Goal: Task Accomplishment & Management: Complete application form

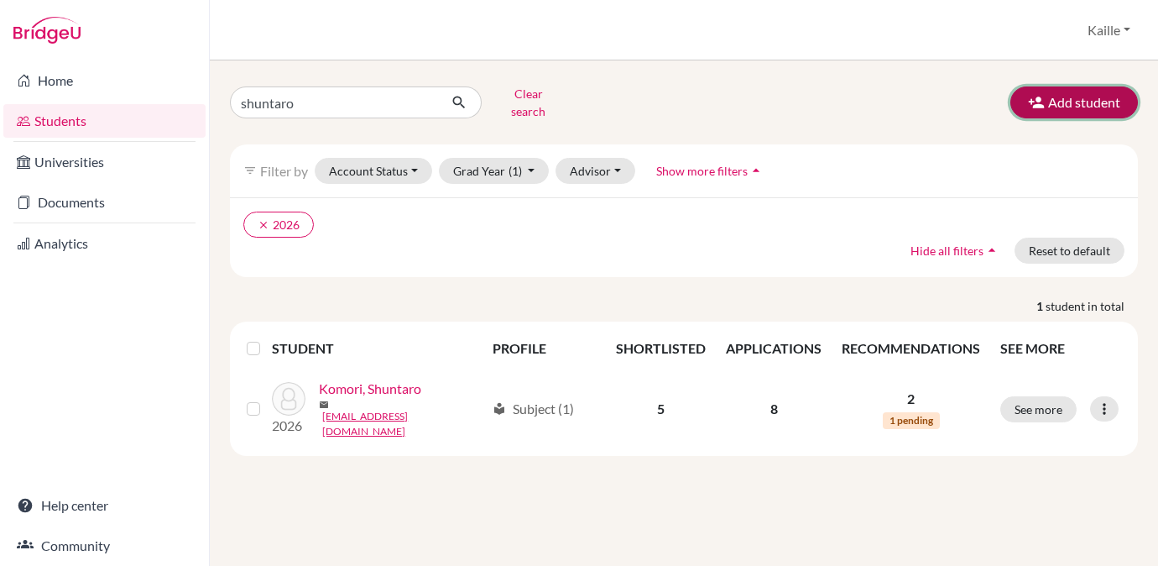
click at [1064, 105] on button "Add student" at bounding box center [1074, 102] width 128 height 32
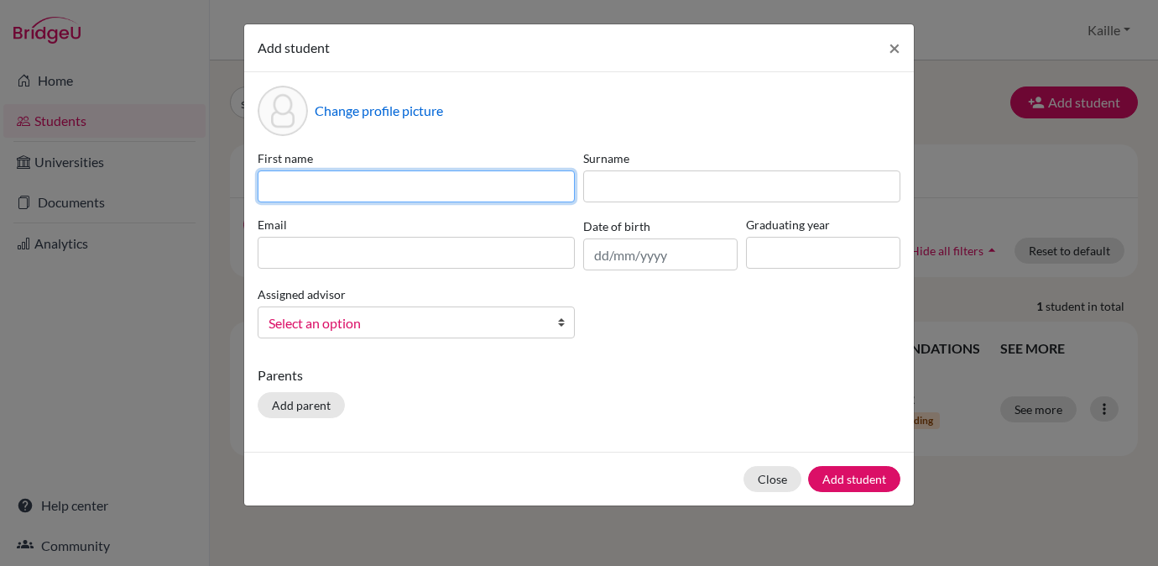
click at [421, 185] on input at bounding box center [416, 186] width 317 height 32
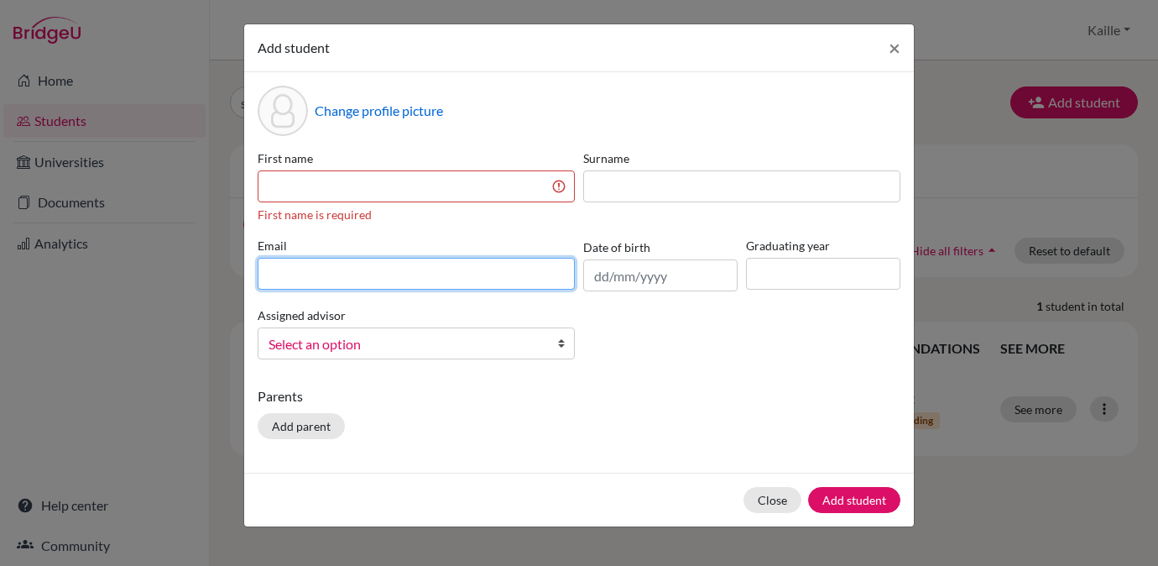
click at [525, 247] on div "Email" at bounding box center [416, 264] width 326 height 55
paste input "aaron.roscoe@students.aobajapan.jp"
type input "aaron.roscoe@students.aobajapan.jp"
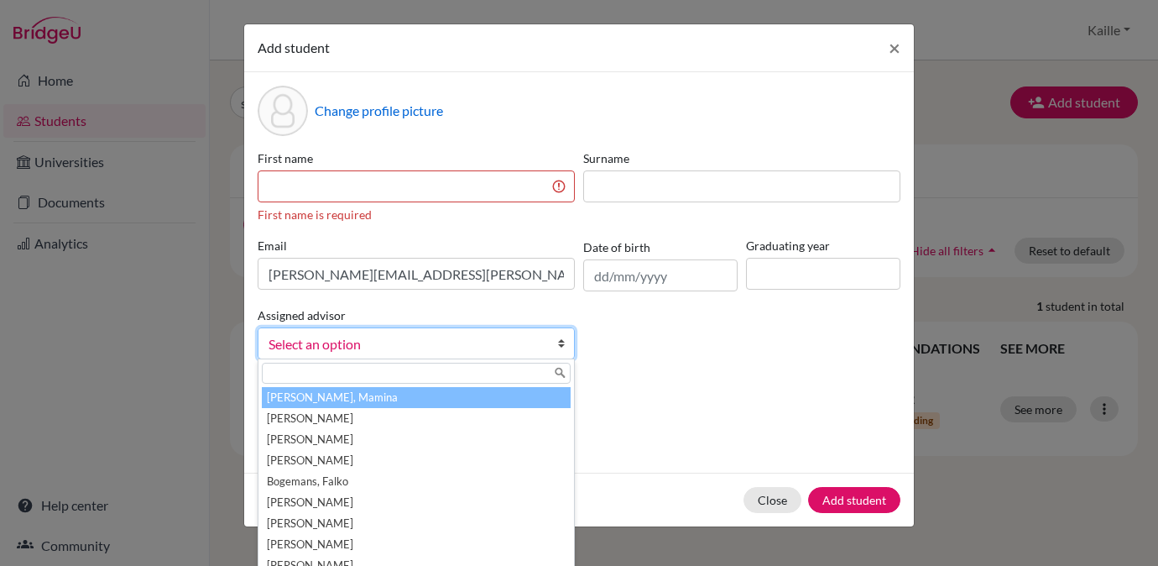
click at [487, 345] on span "Select an option" at bounding box center [406, 344] width 274 height 22
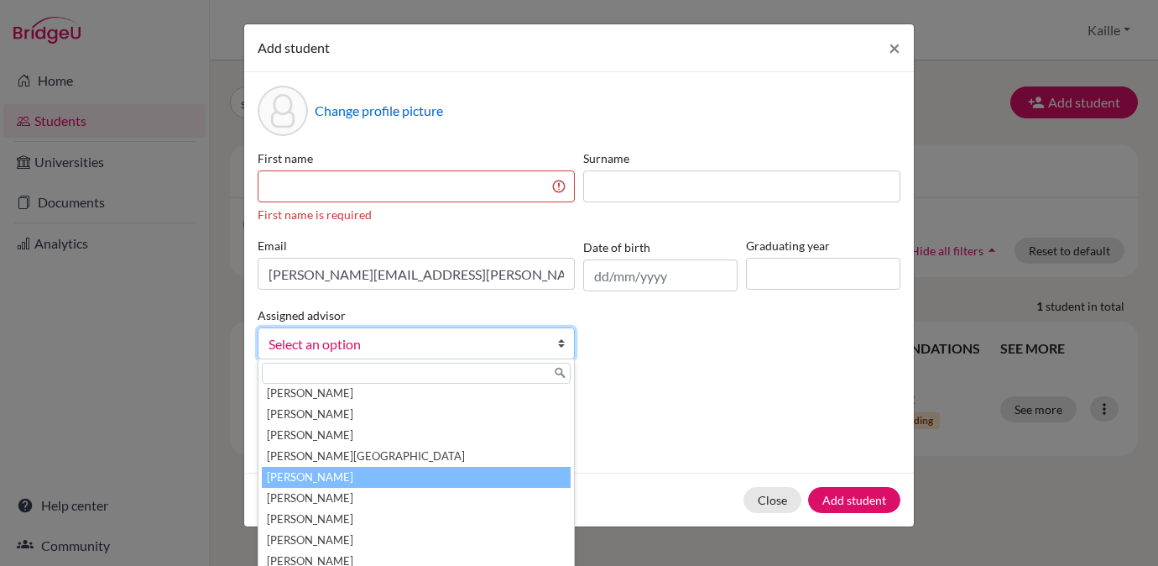
scroll to position [519, 0]
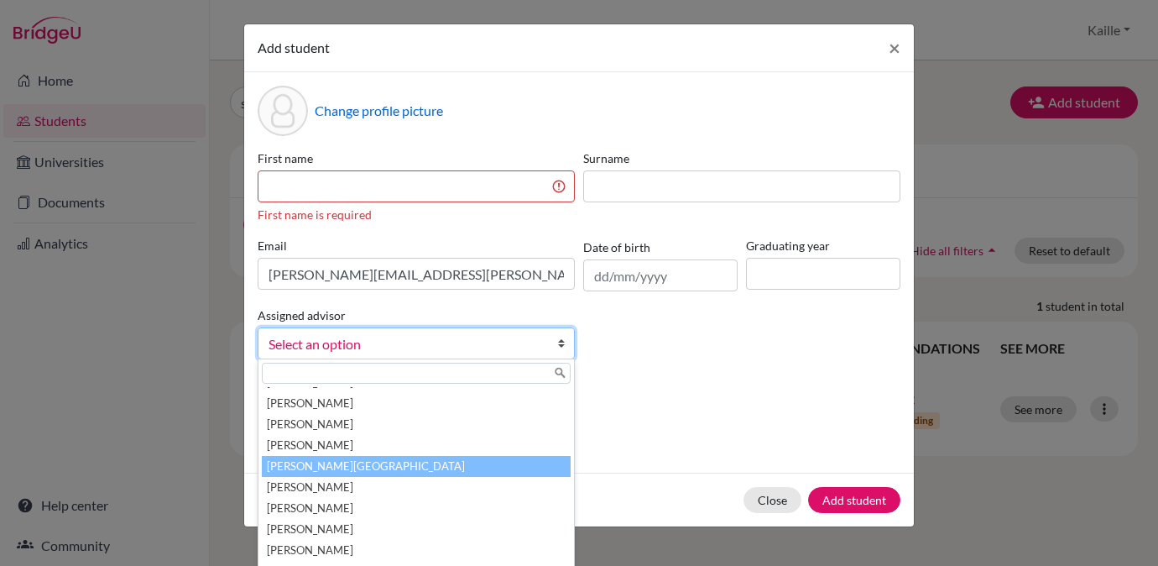
click at [464, 468] on li "[PERSON_NAME][GEOGRAPHIC_DATA]" at bounding box center [416, 466] width 309 height 21
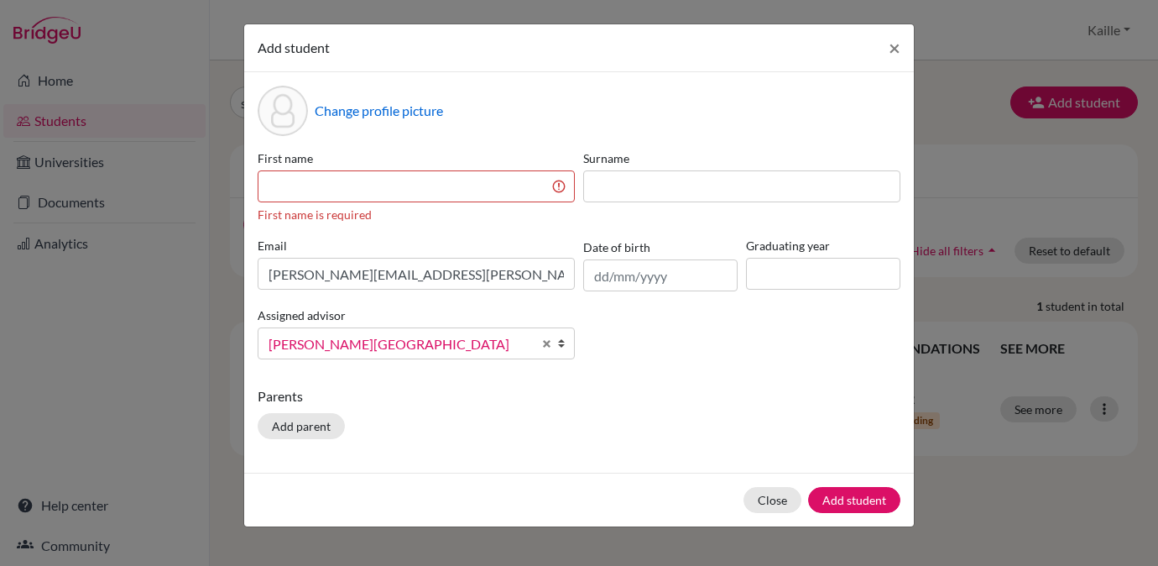
click at [514, 215] on div "First name is required" at bounding box center [416, 215] width 317 height 18
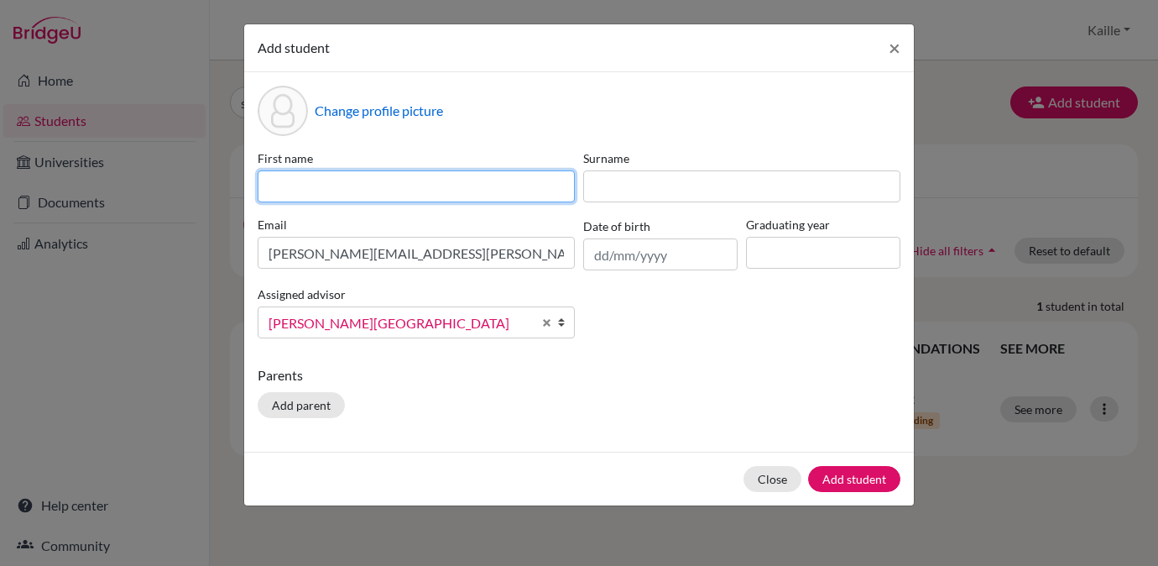
click at [519, 178] on input at bounding box center [416, 186] width 317 height 32
type input "Aaron"
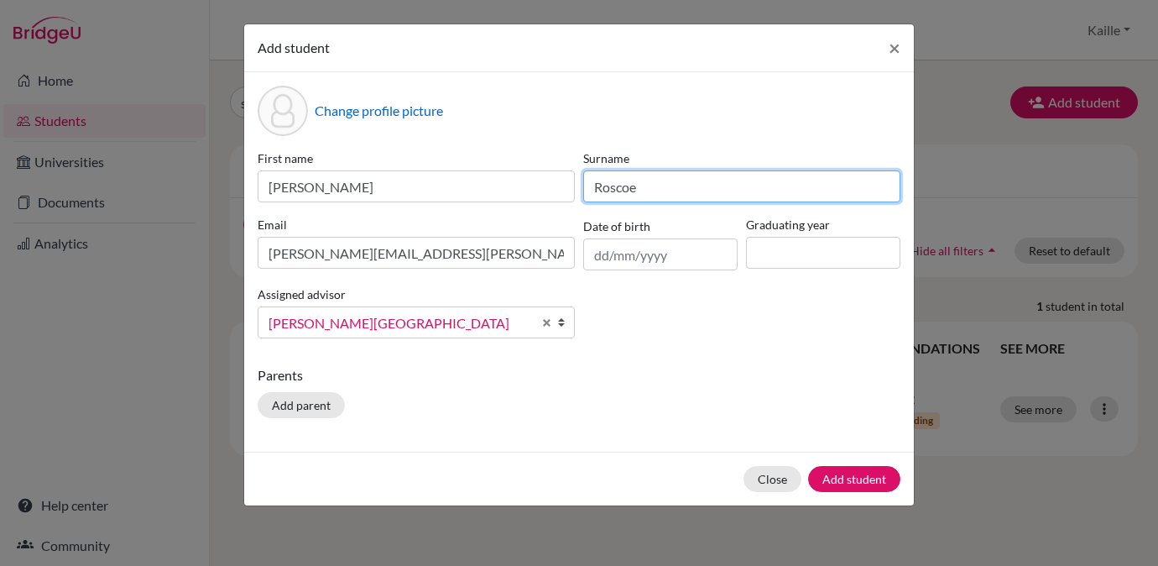
type input "Roscoe"
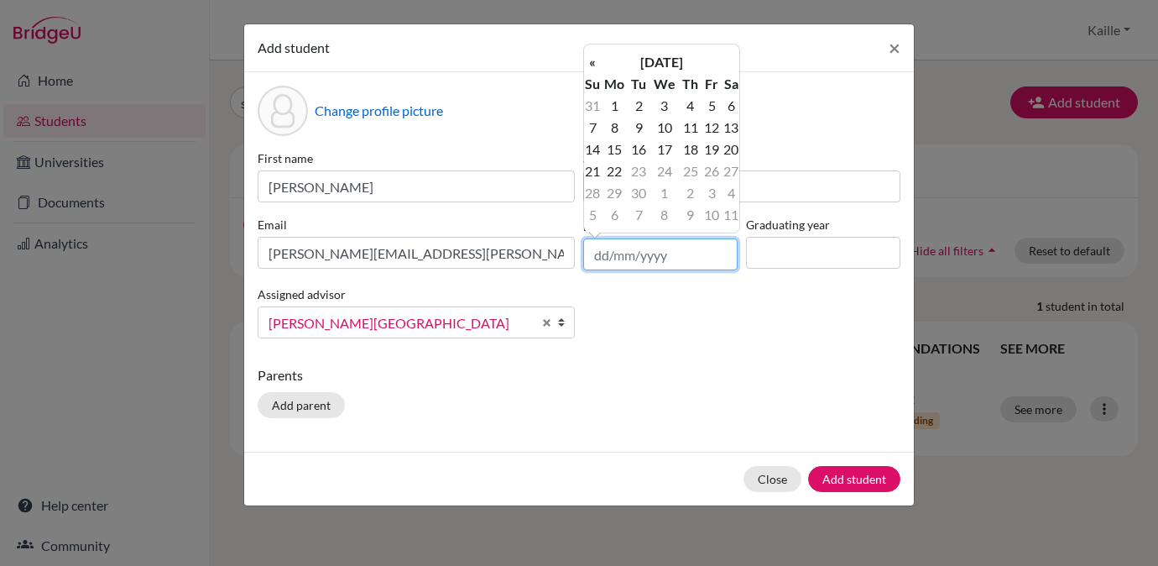
click at [675, 258] on input "text" at bounding box center [660, 254] width 154 height 32
click at [595, 63] on th "«" at bounding box center [592, 62] width 17 height 22
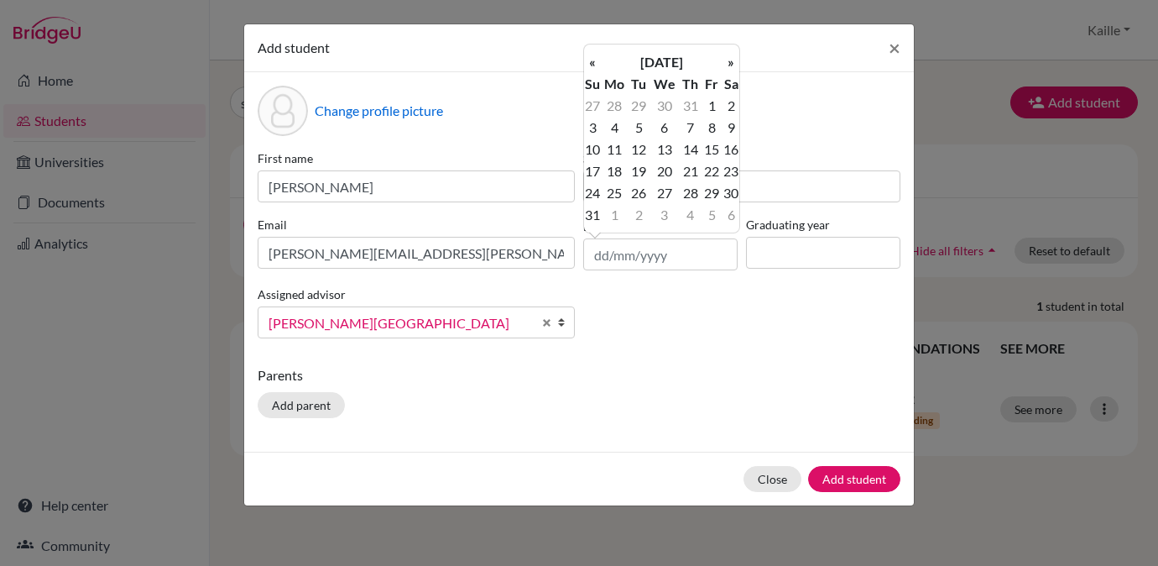
click at [595, 63] on th "«" at bounding box center [592, 62] width 17 height 22
click at [628, 63] on th "April 2025" at bounding box center [662, 62] width 122 height 22
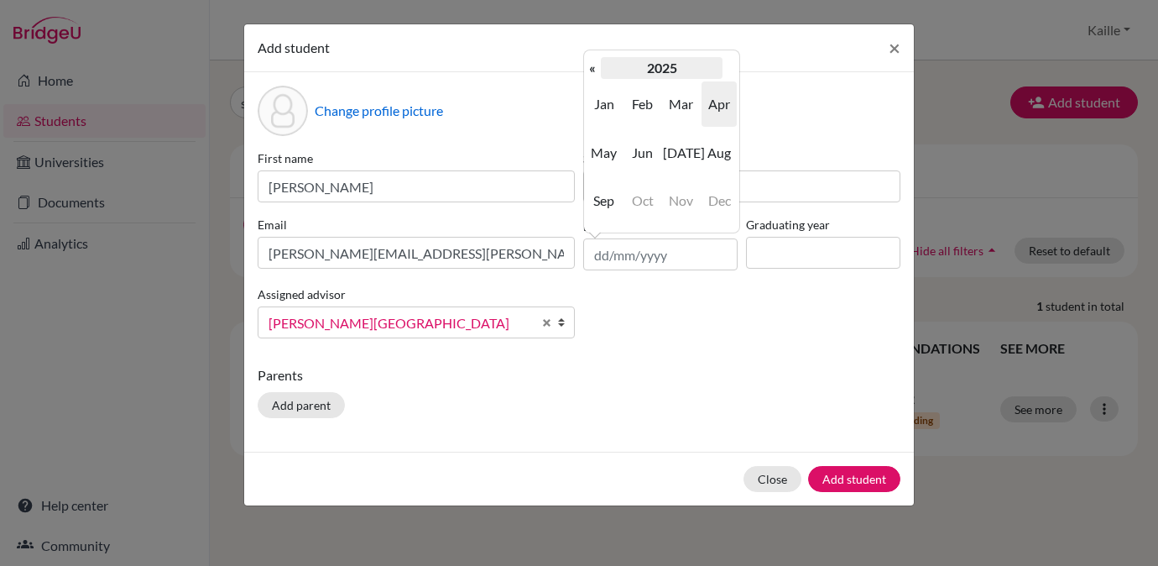
click at [640, 76] on th "2025" at bounding box center [662, 68] width 122 height 22
click at [640, 76] on th "[DATE]-[DATE]" at bounding box center [662, 68] width 122 height 22
click at [649, 112] on span "2000" at bounding box center [642, 103] width 35 height 45
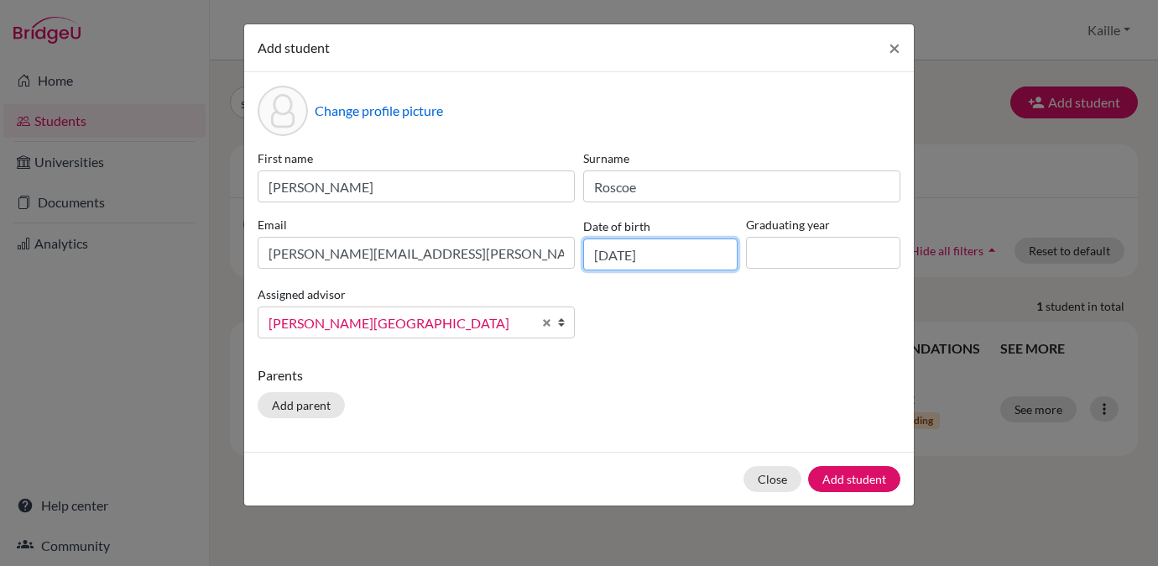
type input "15/11/2008"
click at [797, 261] on input at bounding box center [823, 253] width 154 height 32
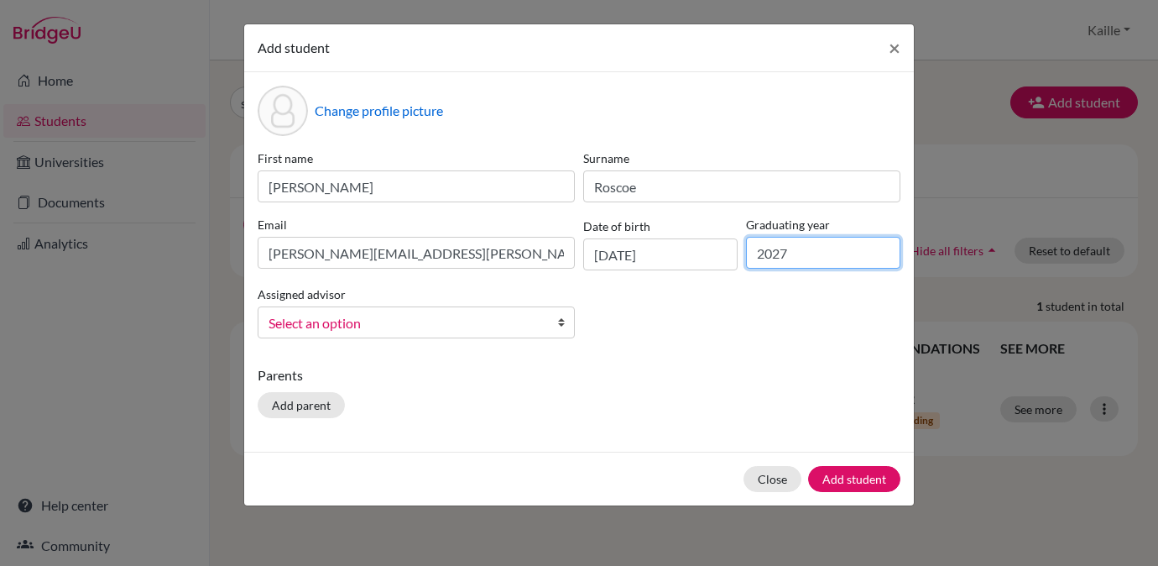
type input "2027"
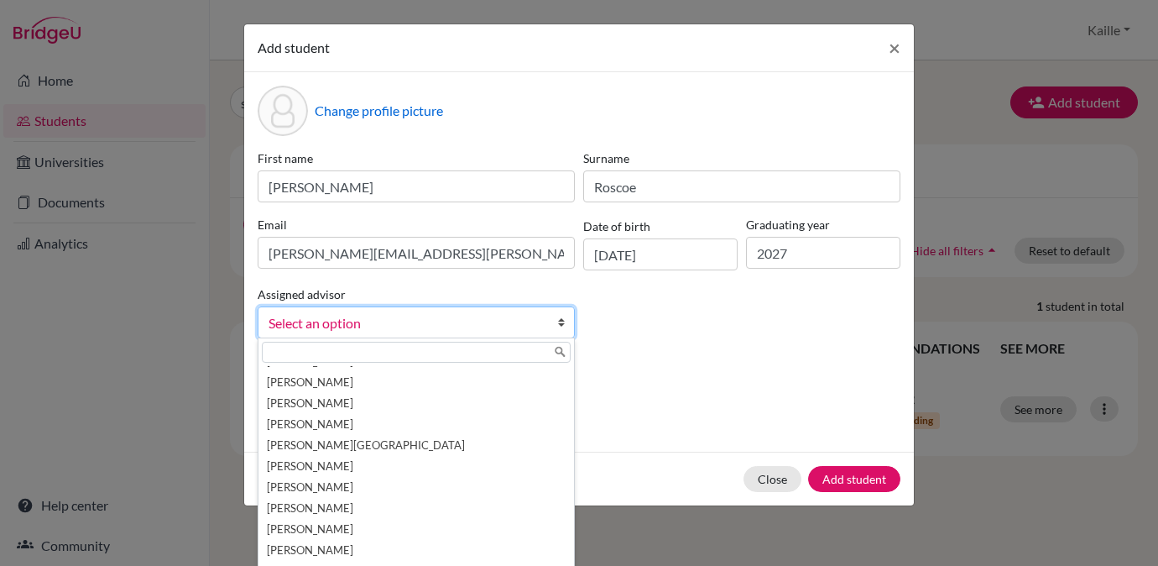
scroll to position [0, 0]
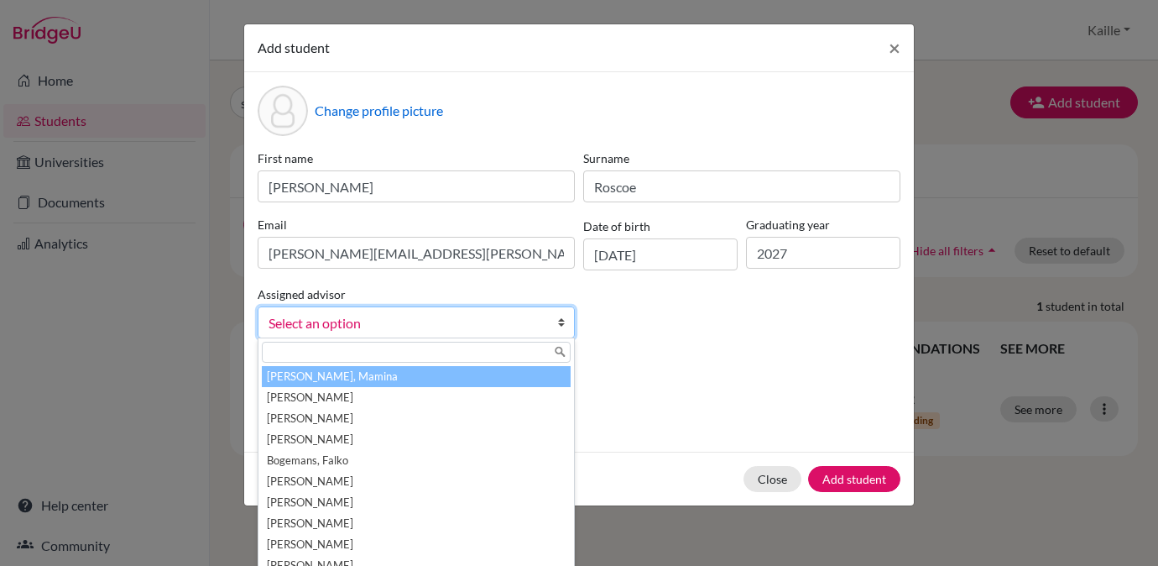
click at [555, 323] on link "Select an option" at bounding box center [416, 322] width 317 height 32
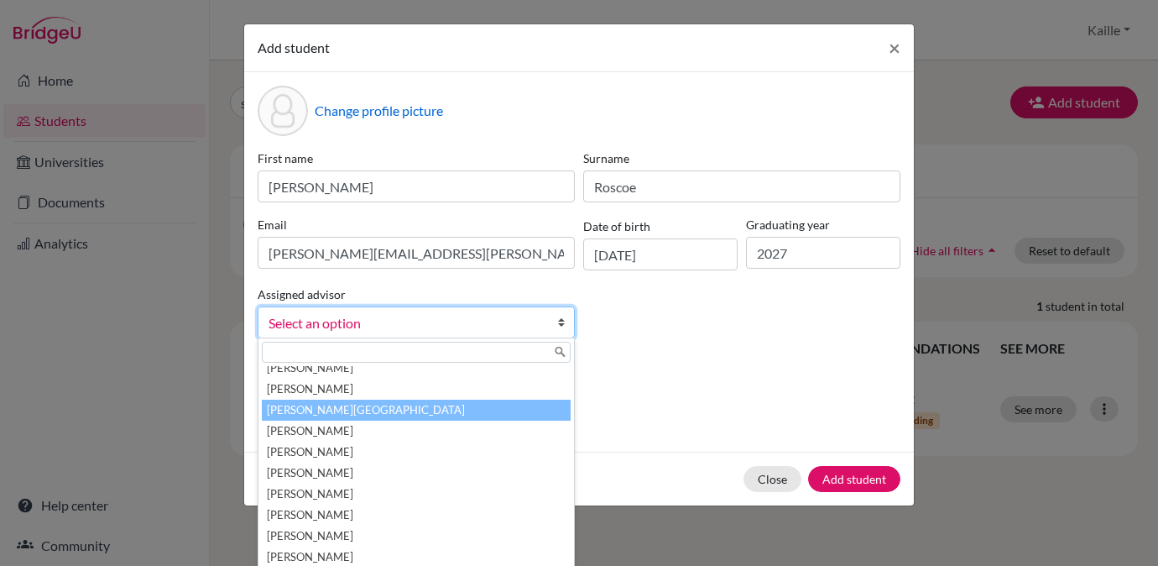
scroll to position [560, 0]
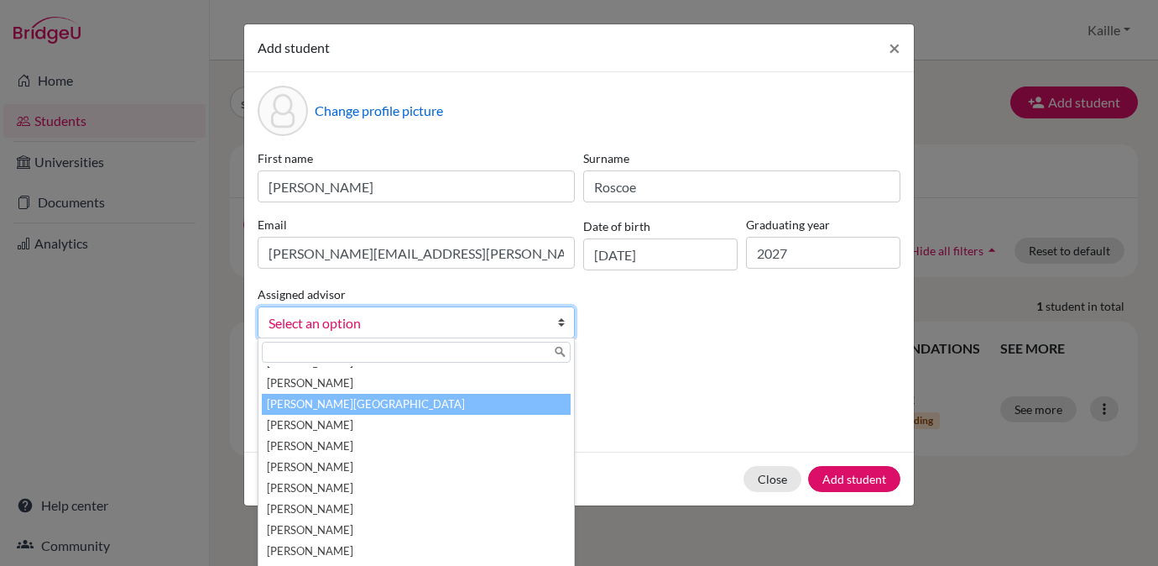
click at [393, 403] on li "[PERSON_NAME][GEOGRAPHIC_DATA]" at bounding box center [416, 404] width 309 height 21
click at [563, 325] on b at bounding box center [565, 322] width 17 height 30
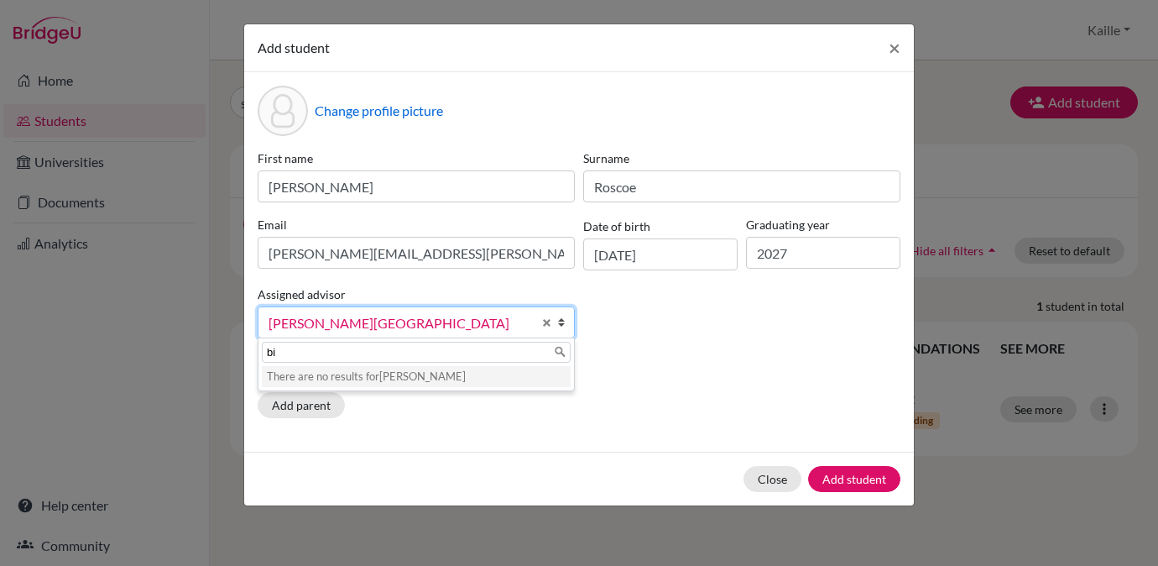
type input "b"
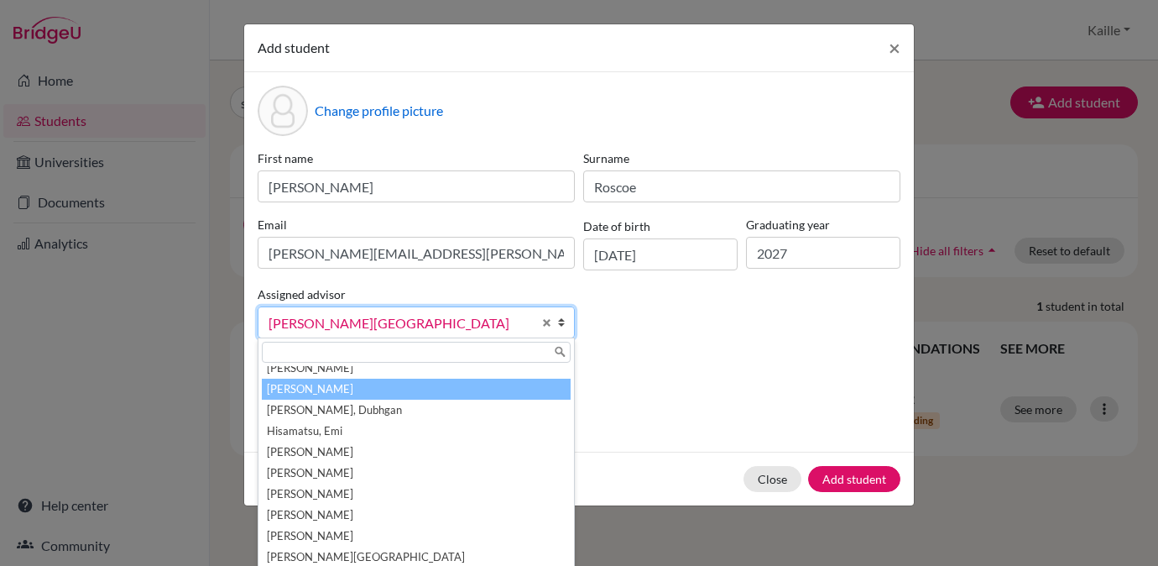
scroll to position [399, 0]
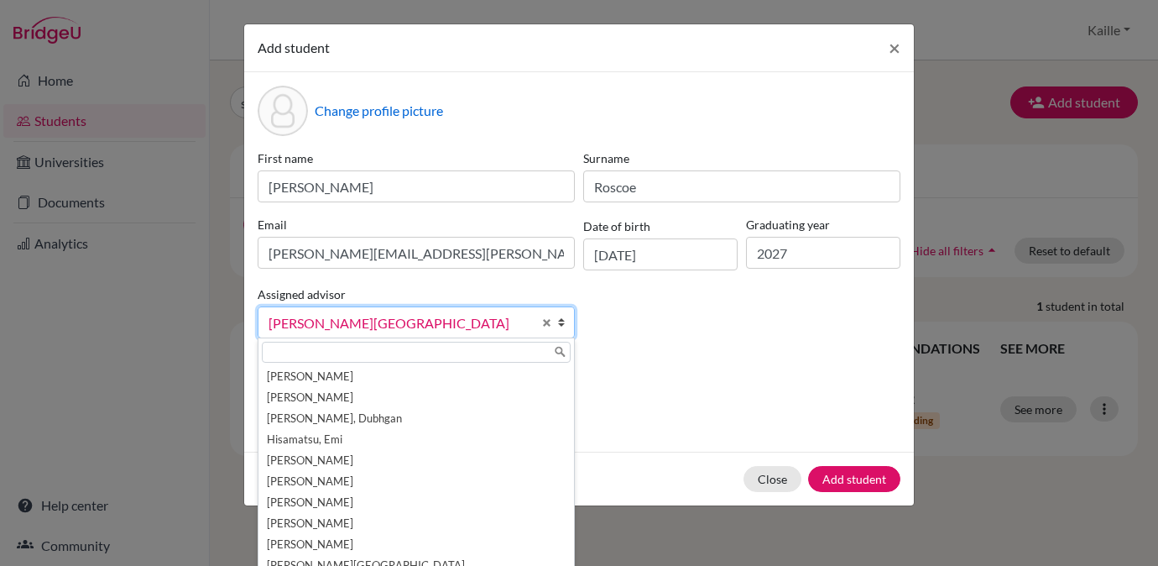
click at [700, 329] on div "First name Aaron Surname Roscoe Email aaron.roscoe@students.aobajapan.jp Date o…" at bounding box center [578, 250] width 651 height 202
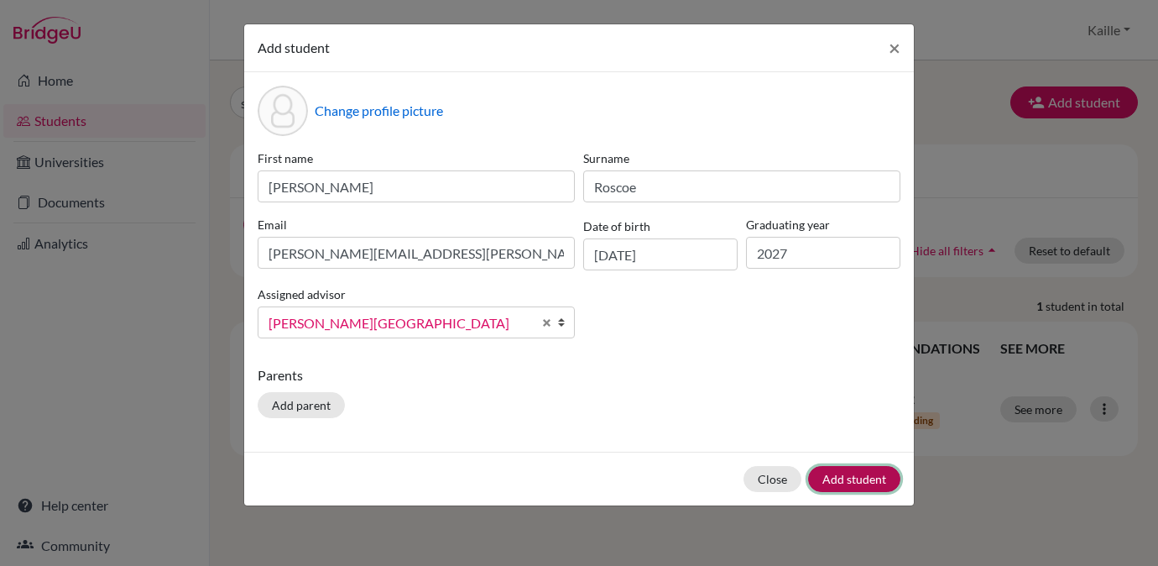
click at [873, 475] on button "Add student" at bounding box center [854, 479] width 92 height 26
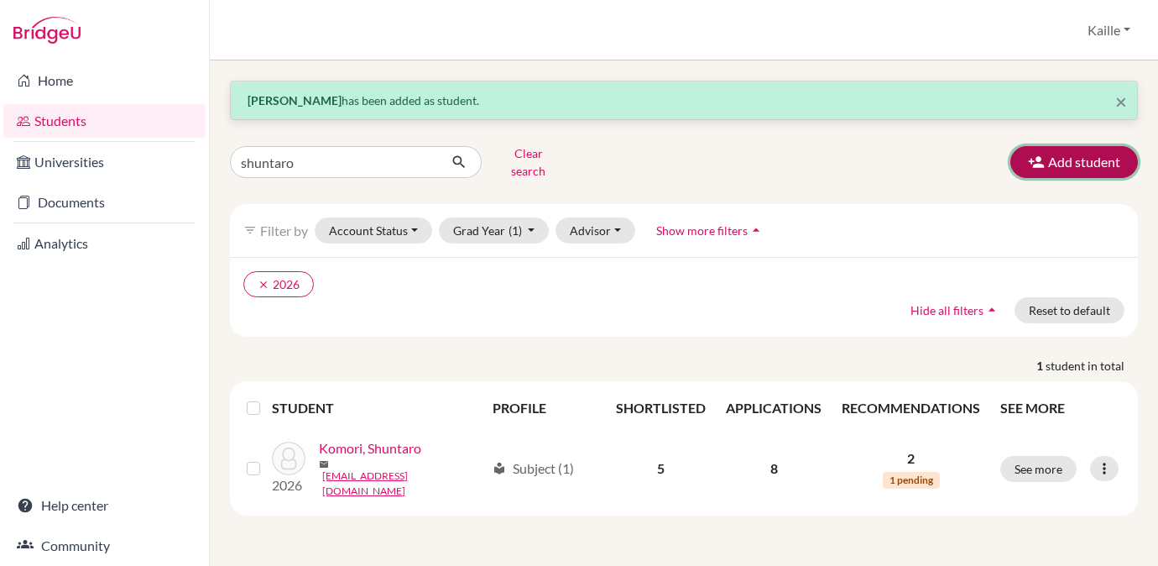
click at [1109, 150] on button "Add student" at bounding box center [1074, 162] width 128 height 32
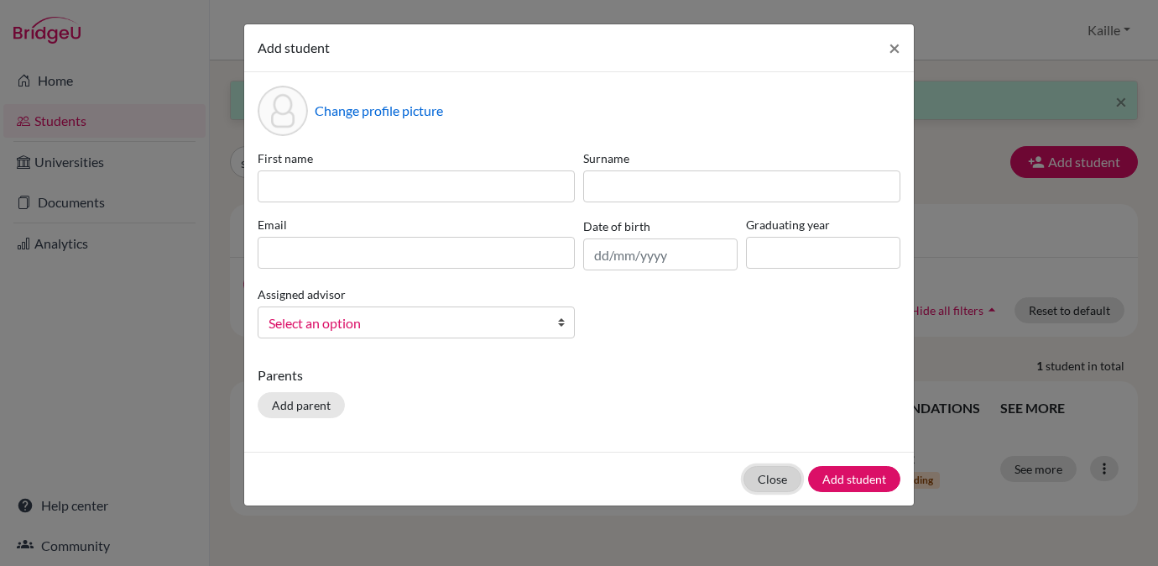
click at [760, 485] on button "Close" at bounding box center [772, 479] width 58 height 26
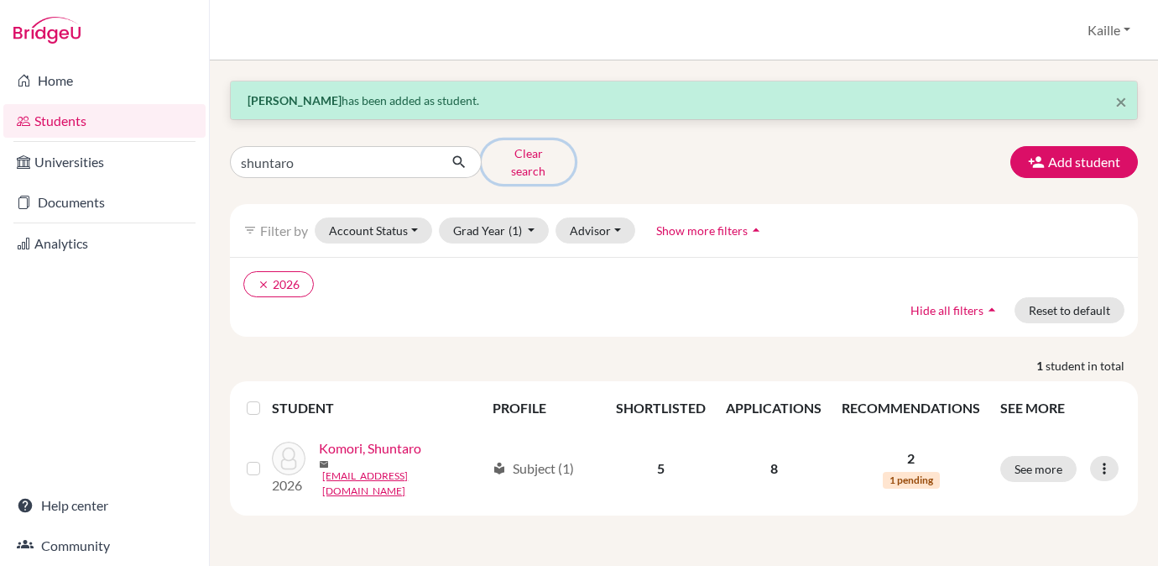
click at [506, 154] on button "Clear search" at bounding box center [528, 162] width 93 height 44
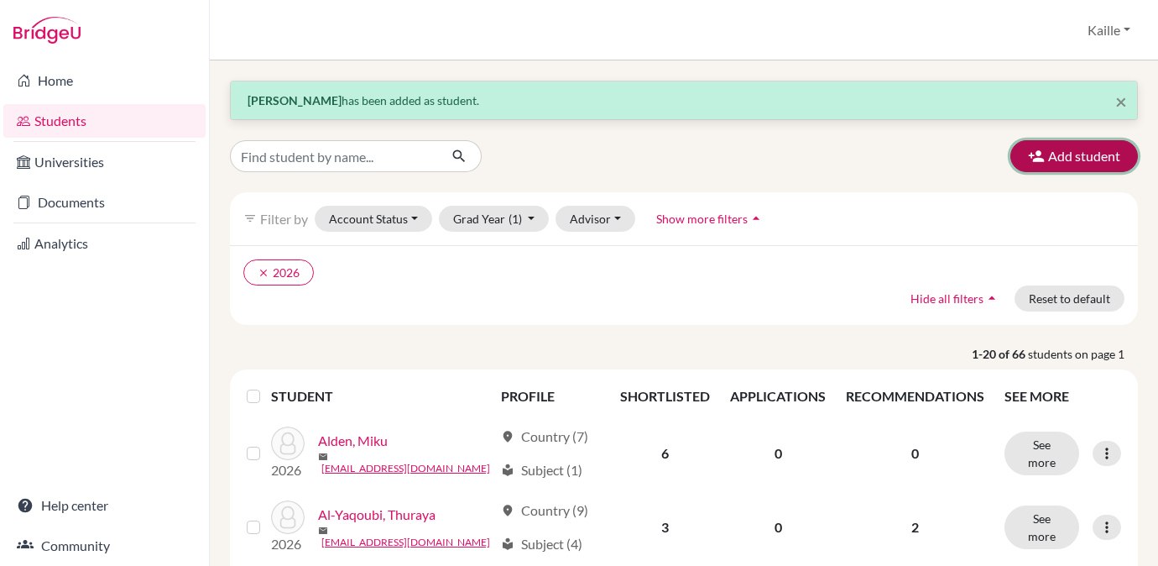
click at [1097, 169] on button "Add student" at bounding box center [1074, 156] width 128 height 32
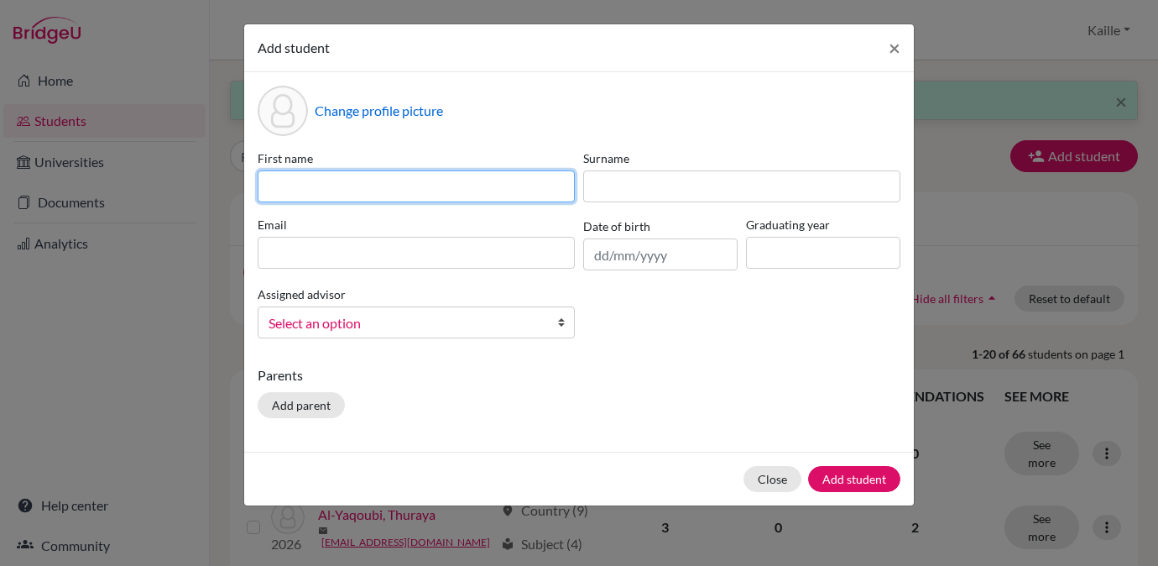
click at [446, 195] on input at bounding box center [416, 186] width 317 height 32
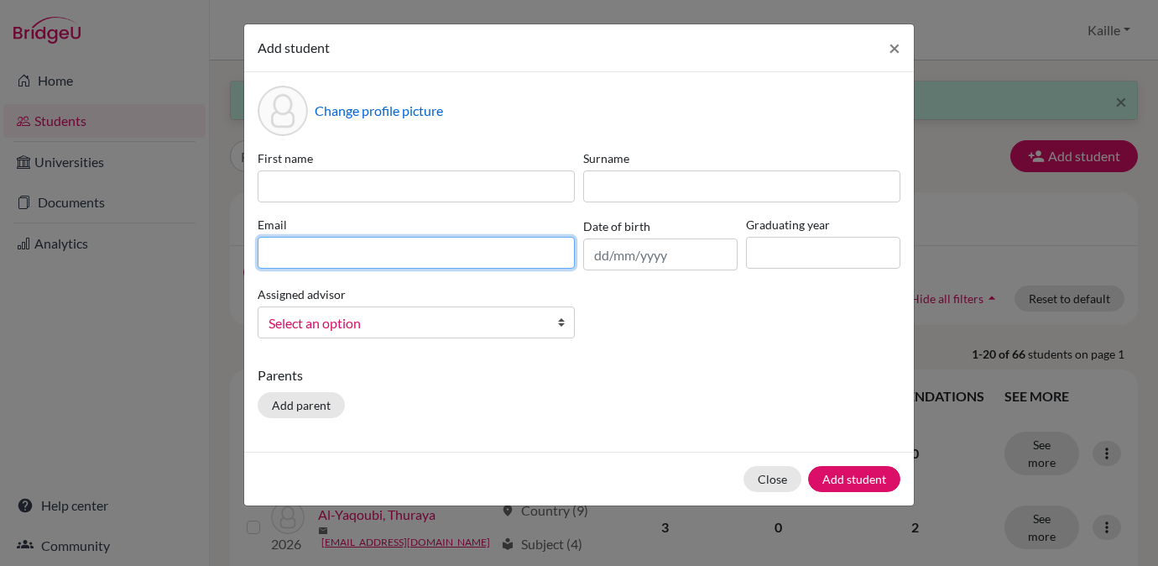
click at [475, 254] on div "Email" at bounding box center [416, 243] width 326 height 55
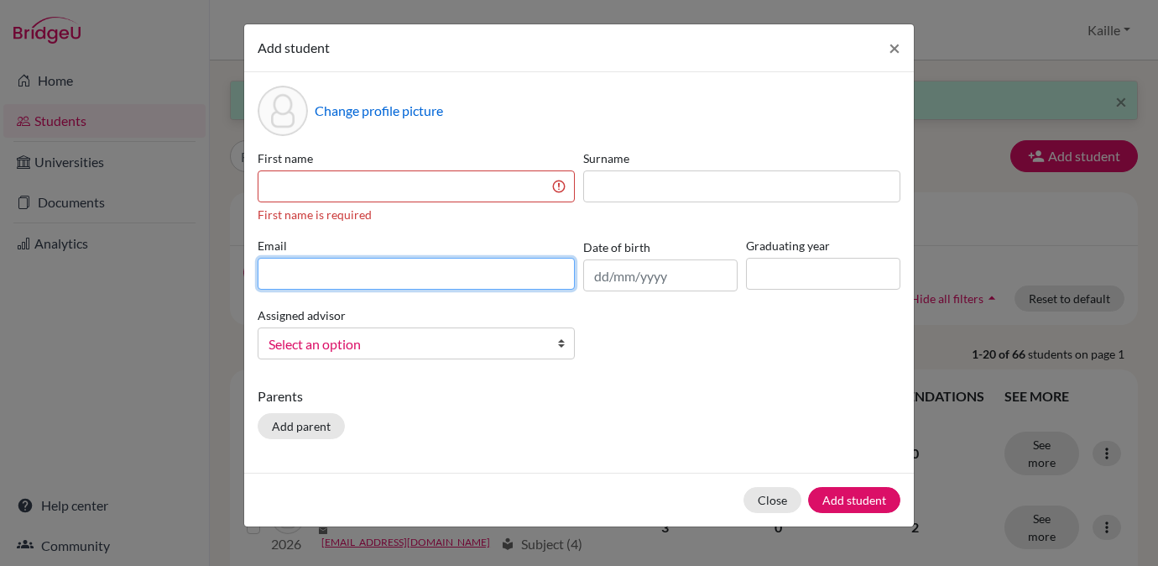
paste input "[EMAIL_ADDRESS][DOMAIN_NAME]"
type input "[EMAIL_ADDRESS][DOMAIN_NAME]"
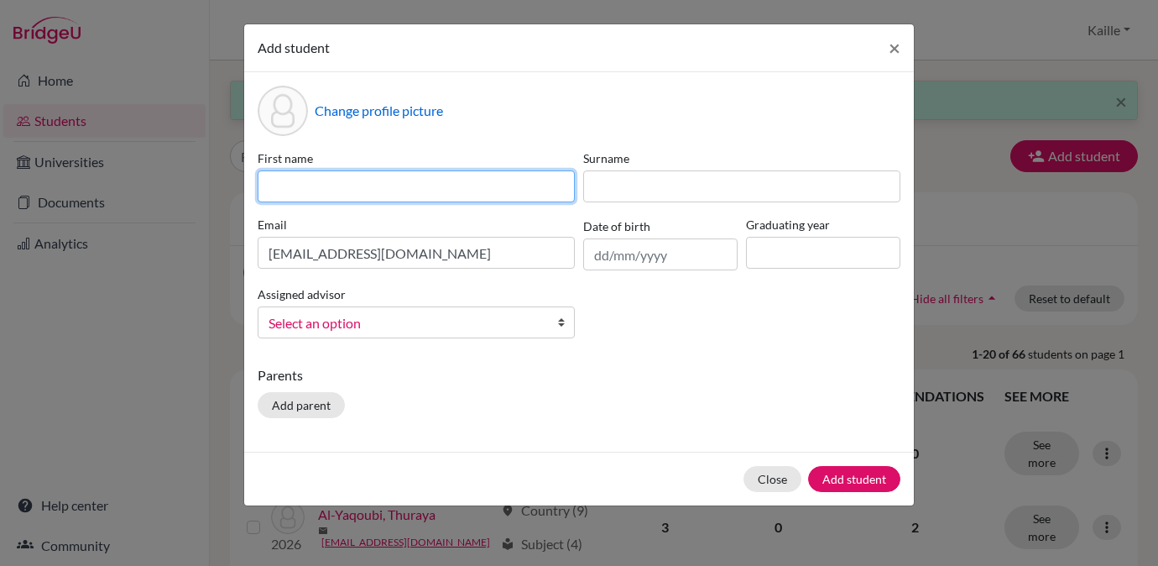
click at [450, 186] on input at bounding box center [416, 186] width 317 height 32
type input "Shizuku"
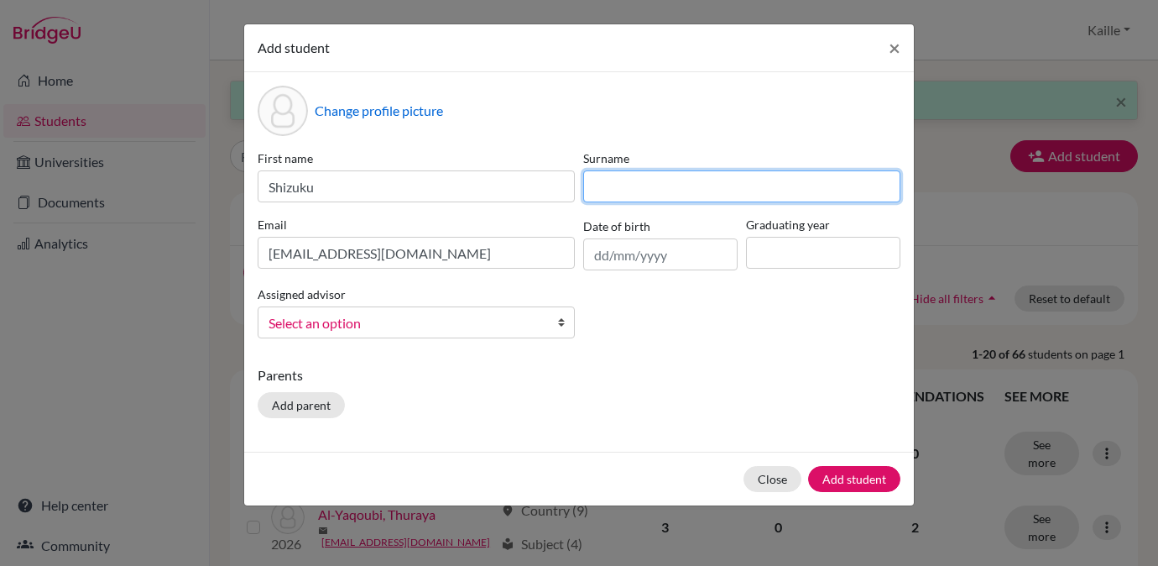
click at [604, 180] on input at bounding box center [741, 186] width 317 height 32
type input "Aizumi"
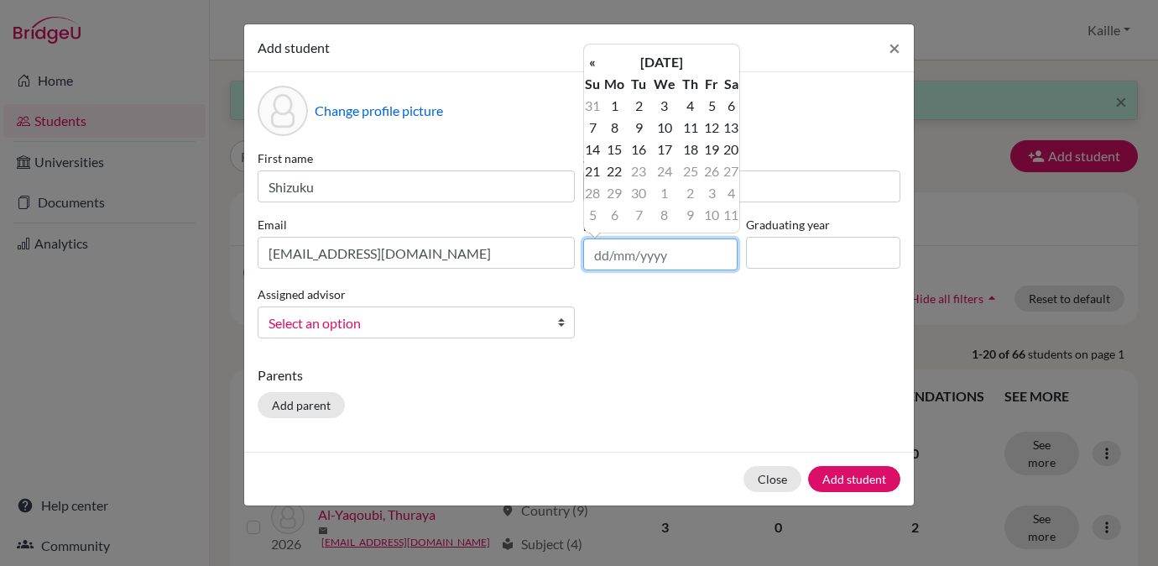
click at [642, 267] on input "text" at bounding box center [660, 254] width 154 height 32
paste input "06/10/2008"
type input "06/10/2008"
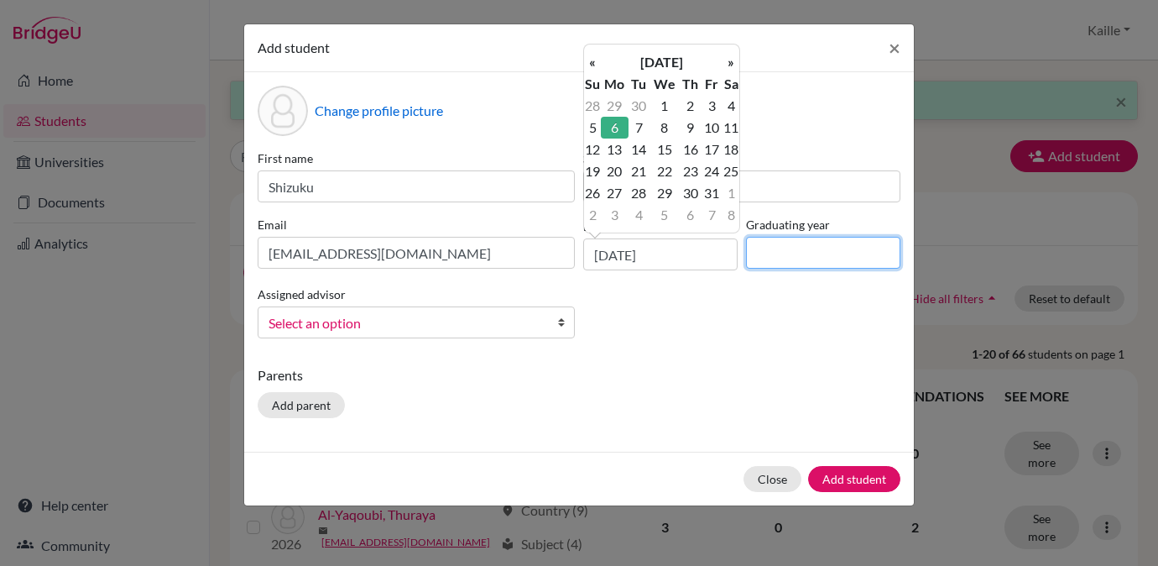
click at [778, 248] on input at bounding box center [823, 253] width 154 height 32
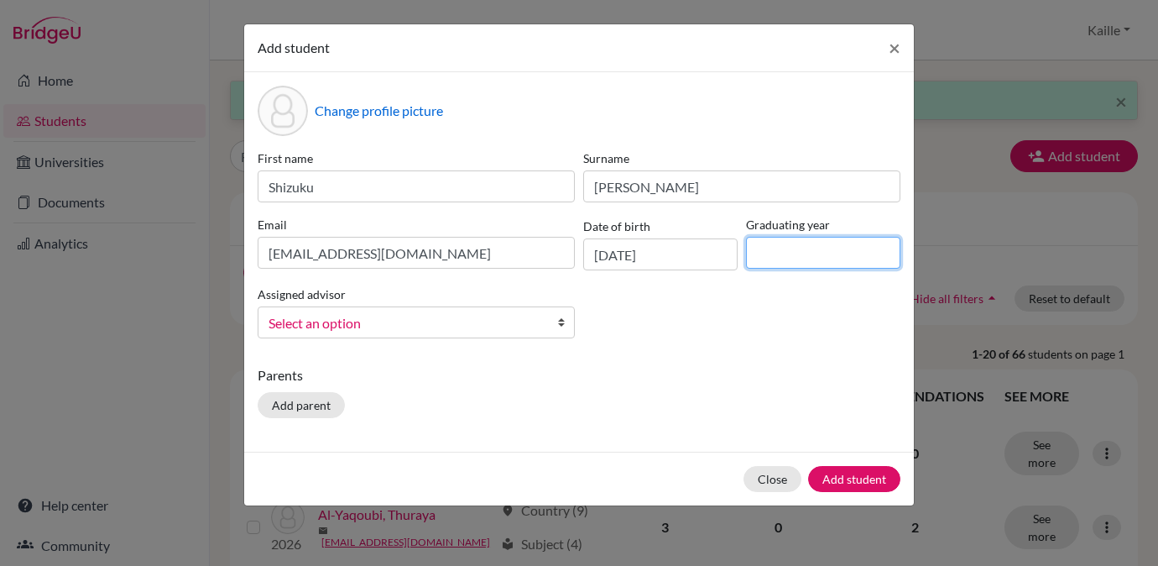
type input "2027"
click at [462, 327] on span "Select an option" at bounding box center [406, 323] width 274 height 22
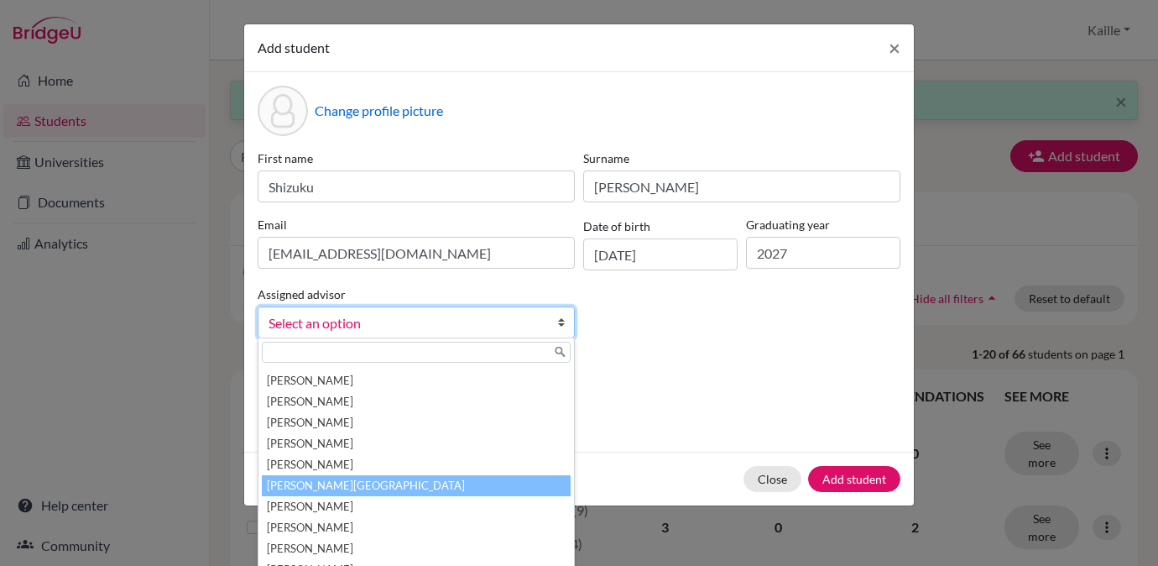
scroll to position [481, 0]
click at [441, 491] on li "[PERSON_NAME][GEOGRAPHIC_DATA]" at bounding box center [416, 482] width 309 height 21
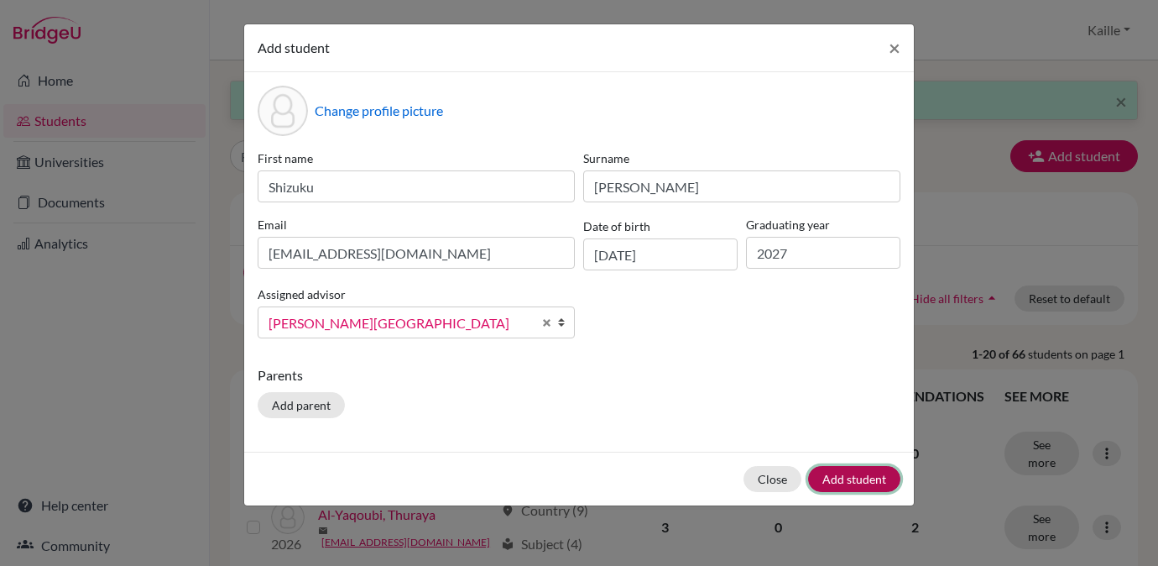
click at [852, 477] on button "Add student" at bounding box center [854, 479] width 92 height 26
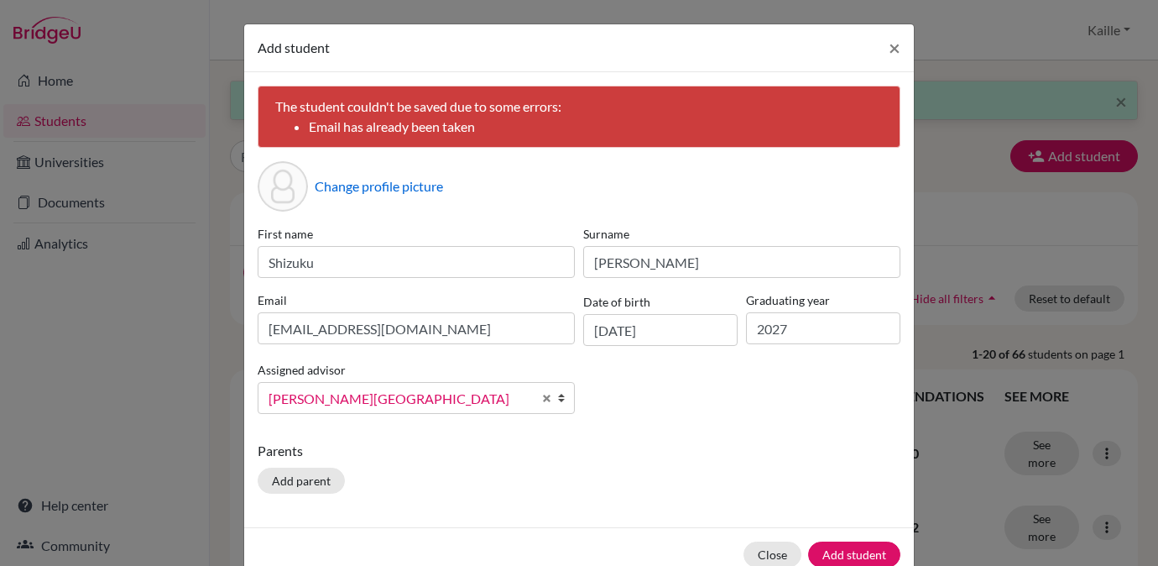
scroll to position [39, 0]
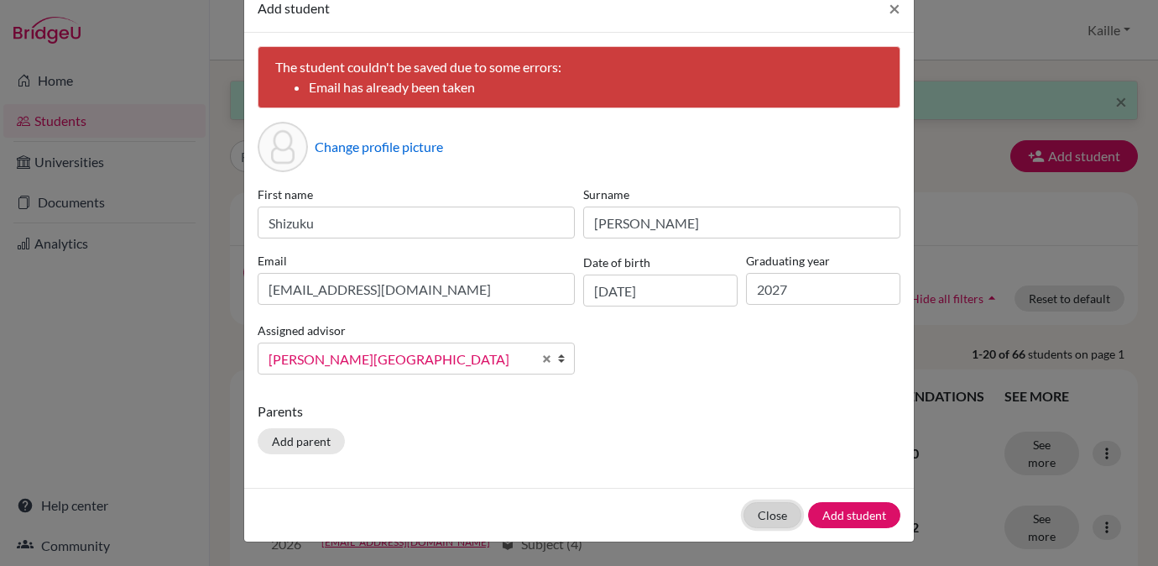
click at [770, 520] on button "Close" at bounding box center [772, 515] width 58 height 26
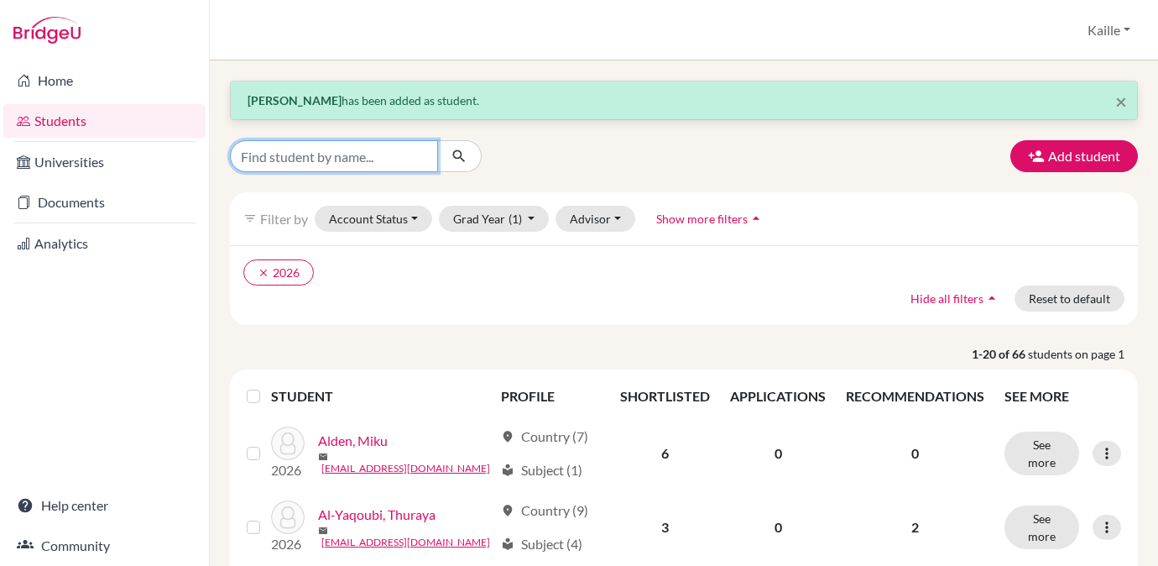
click at [381, 154] on input "Find student by name..." at bounding box center [334, 156] width 208 height 32
type input "Shizuku"
click at [457, 167] on button "submit" at bounding box center [459, 156] width 44 height 32
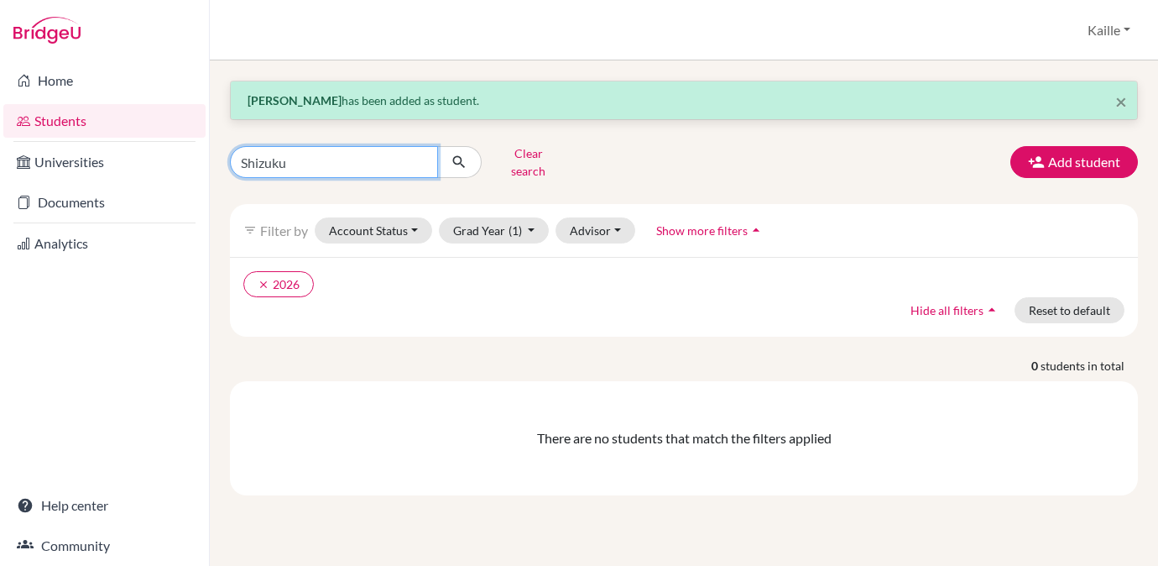
click at [423, 159] on input "Shizuku" at bounding box center [334, 162] width 208 height 32
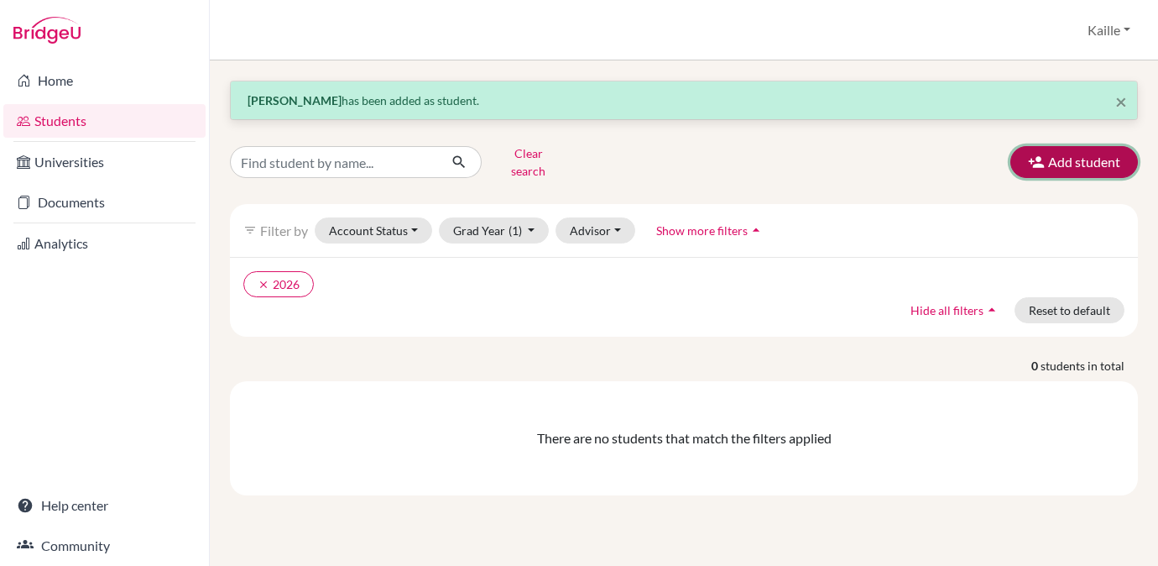
click at [1097, 150] on button "Add student" at bounding box center [1074, 162] width 128 height 32
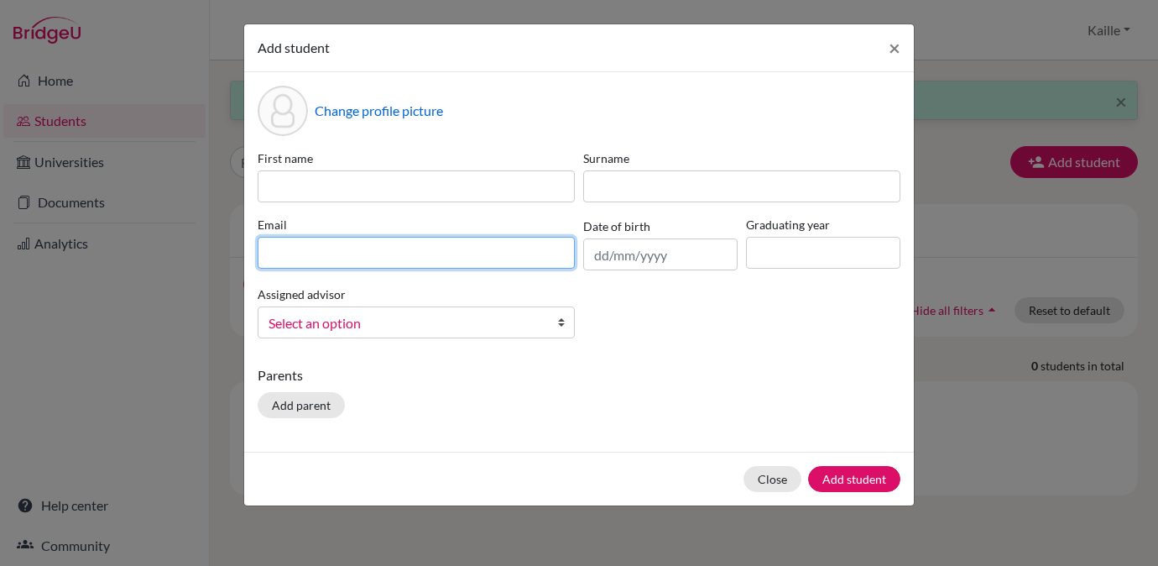
click at [376, 259] on input at bounding box center [416, 253] width 317 height 32
paste input "[EMAIL_ADDRESS][PERSON_NAME][DOMAIN_NAME]"
type input "[EMAIL_ADDRESS][PERSON_NAME][DOMAIN_NAME]"
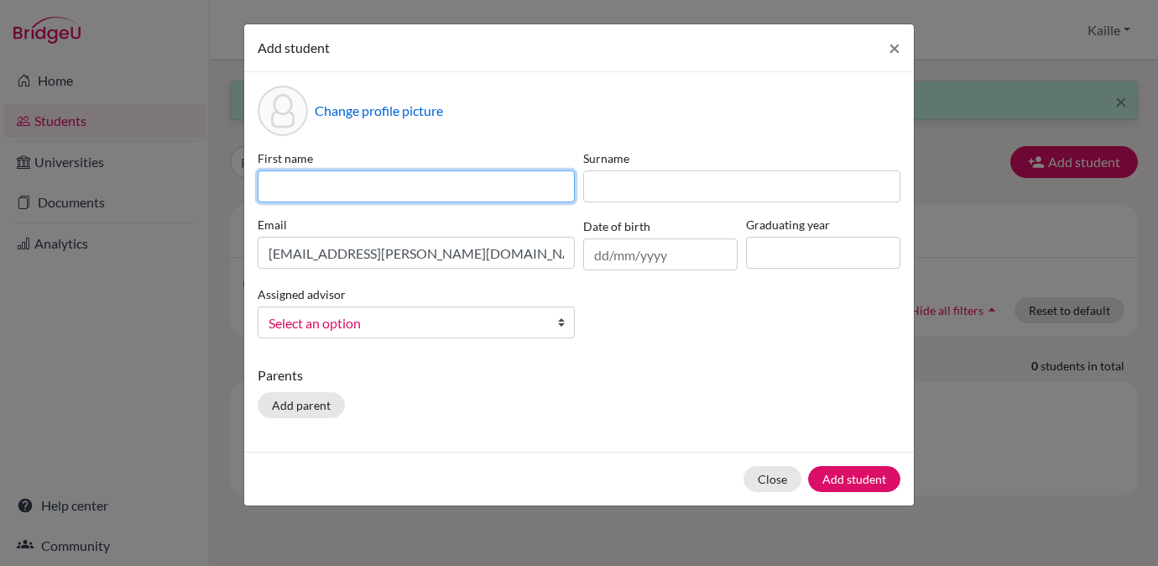
click at [366, 191] on input at bounding box center [416, 186] width 317 height 32
type input "Chenyu"
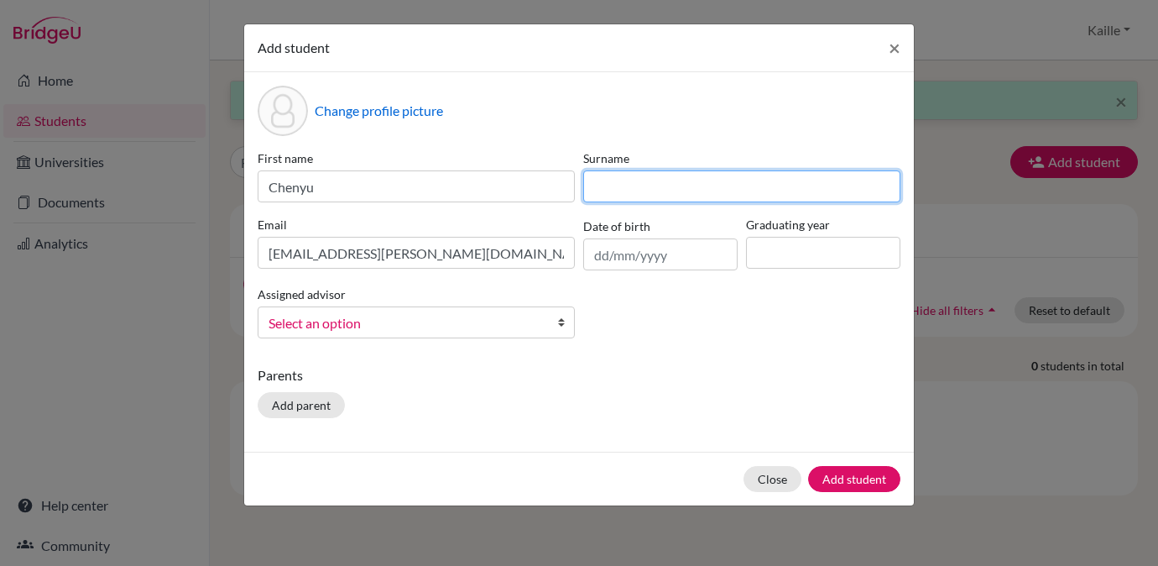
click at [646, 184] on input at bounding box center [741, 186] width 317 height 32
type input "Chang"
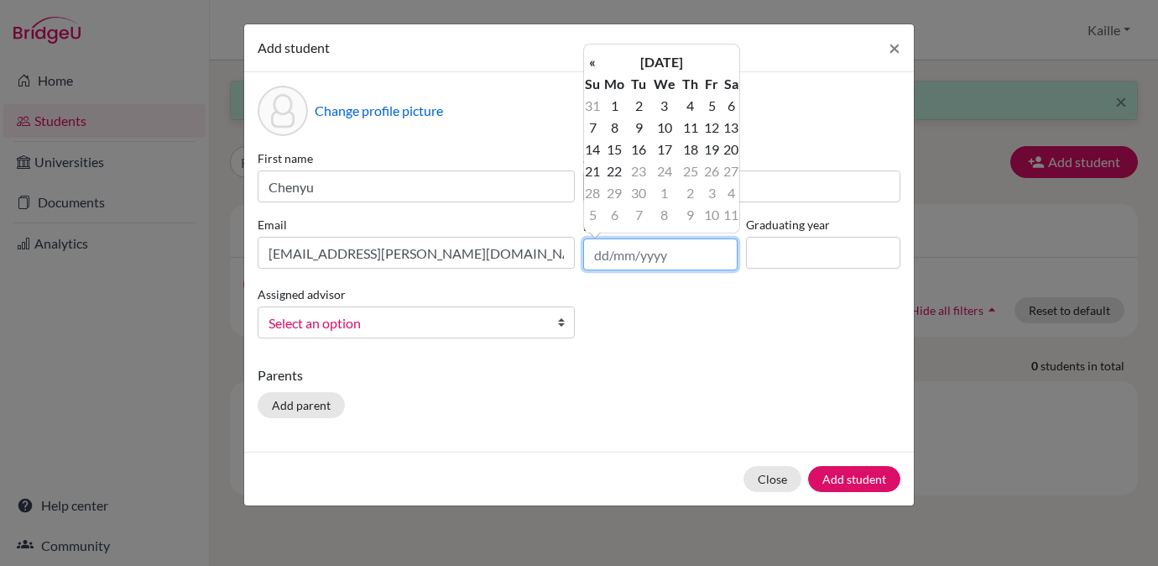
click at [632, 262] on input "text" at bounding box center [660, 254] width 154 height 32
paste input "23/07/2009"
type input "23/07/2009"
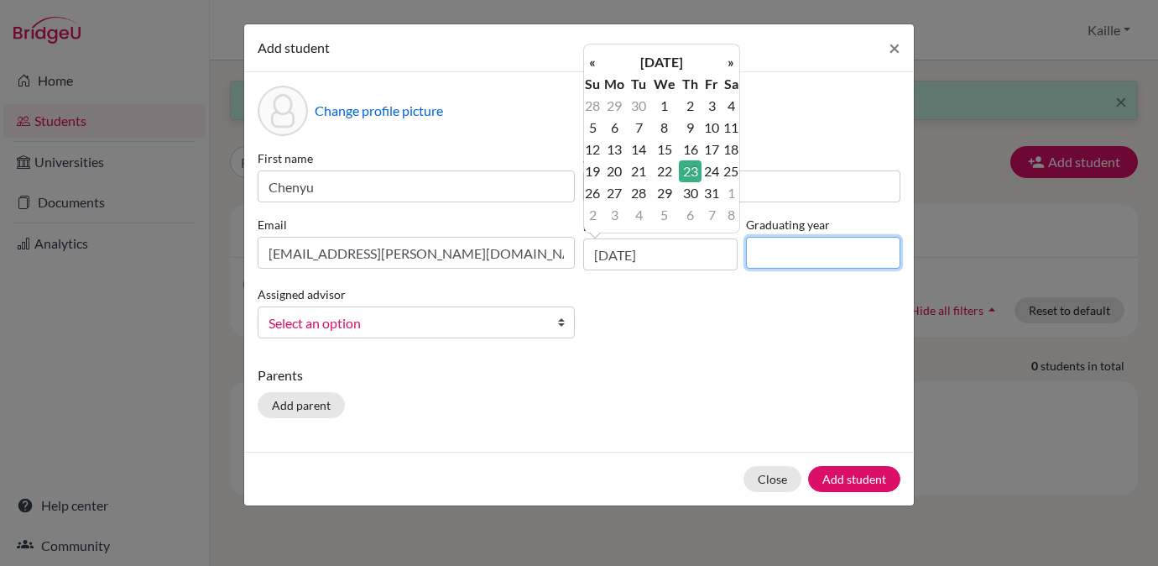
click at [790, 262] on input at bounding box center [823, 253] width 154 height 32
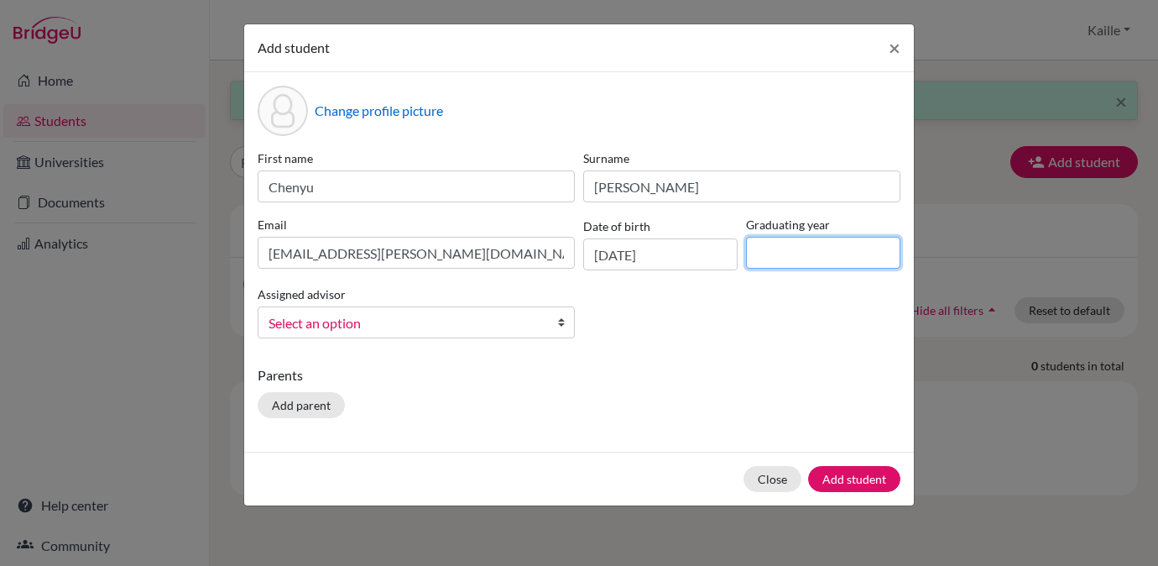
type input "2027"
click at [424, 316] on span "Select an option" at bounding box center [406, 323] width 274 height 22
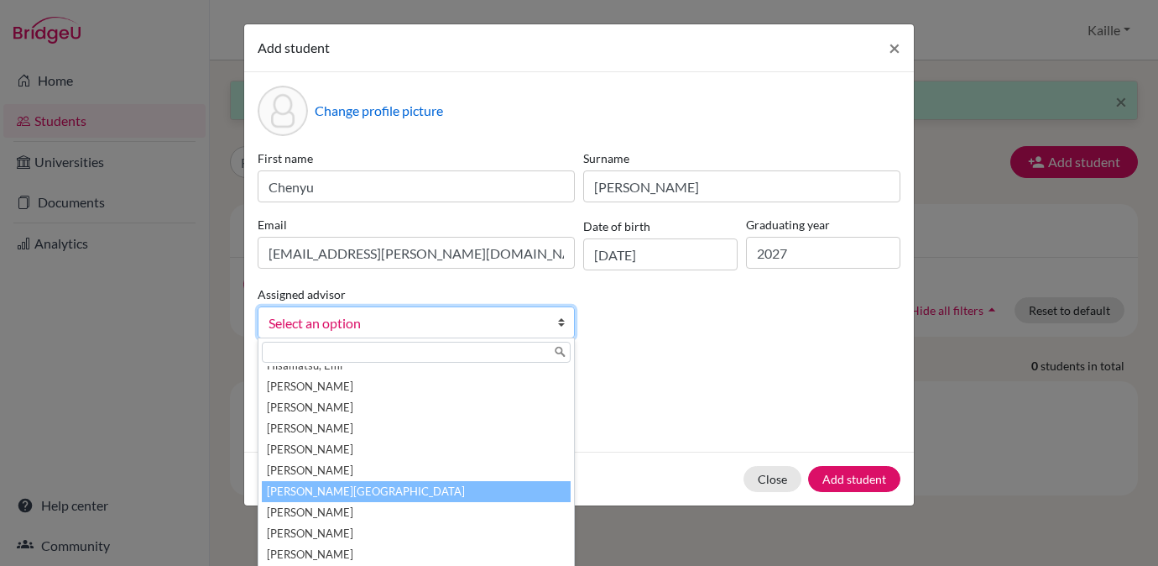
scroll to position [466, 0]
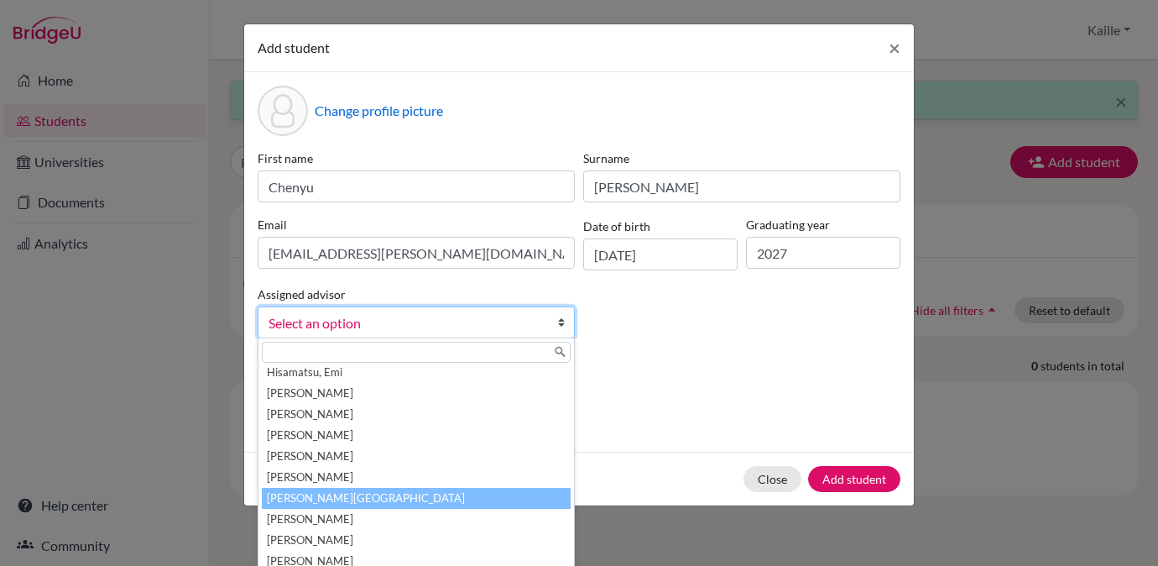
click at [427, 501] on li "[PERSON_NAME][GEOGRAPHIC_DATA]" at bounding box center [416, 497] width 309 height 21
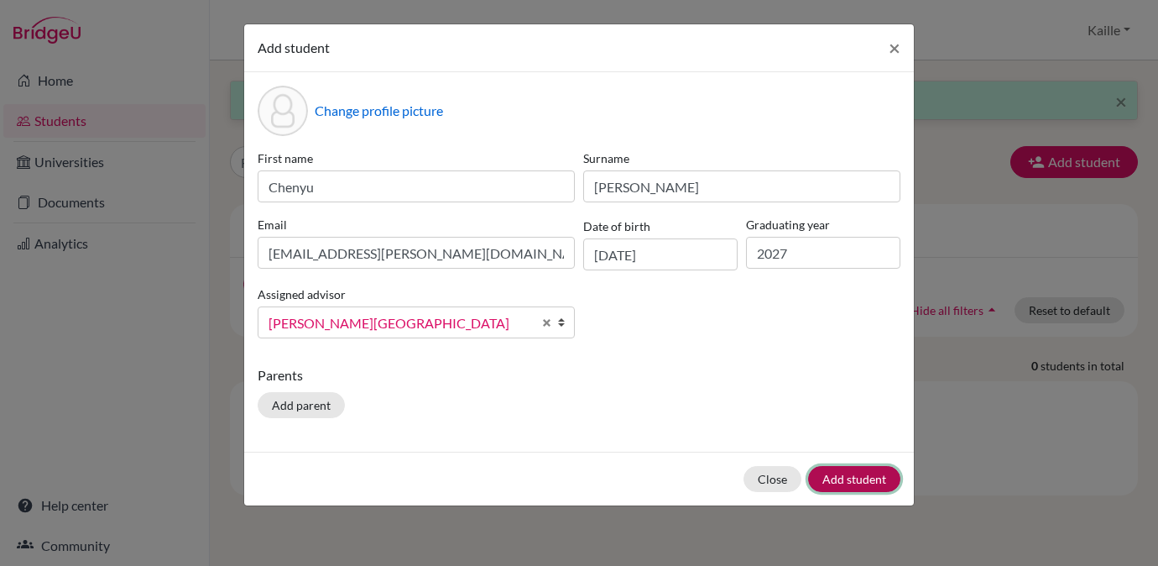
click at [859, 475] on button "Add student" at bounding box center [854, 479] width 92 height 26
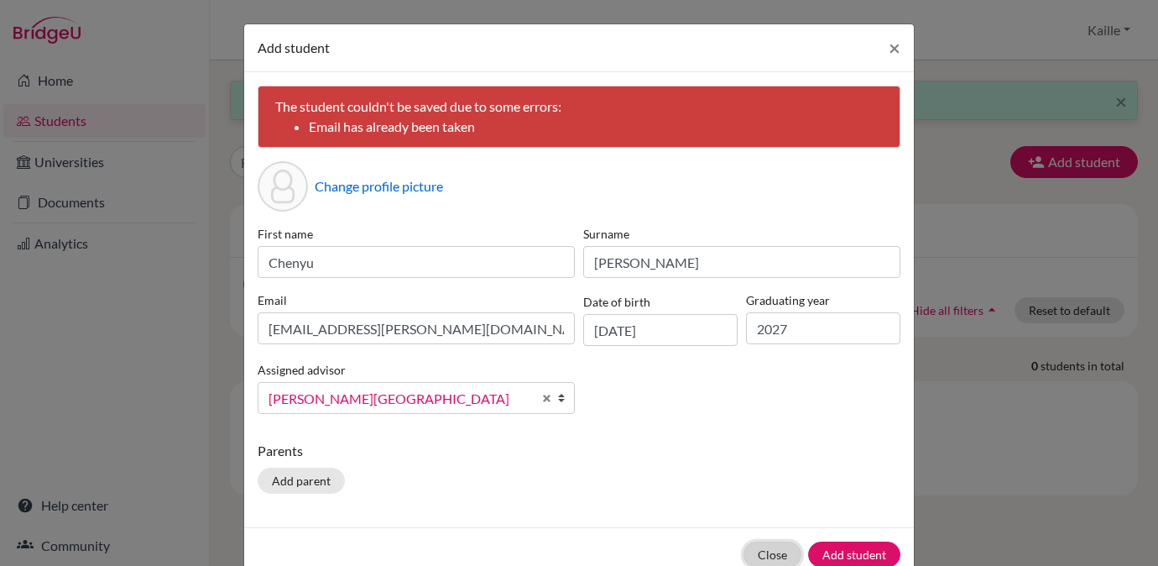
click at [770, 555] on button "Close" at bounding box center [772, 554] width 58 height 26
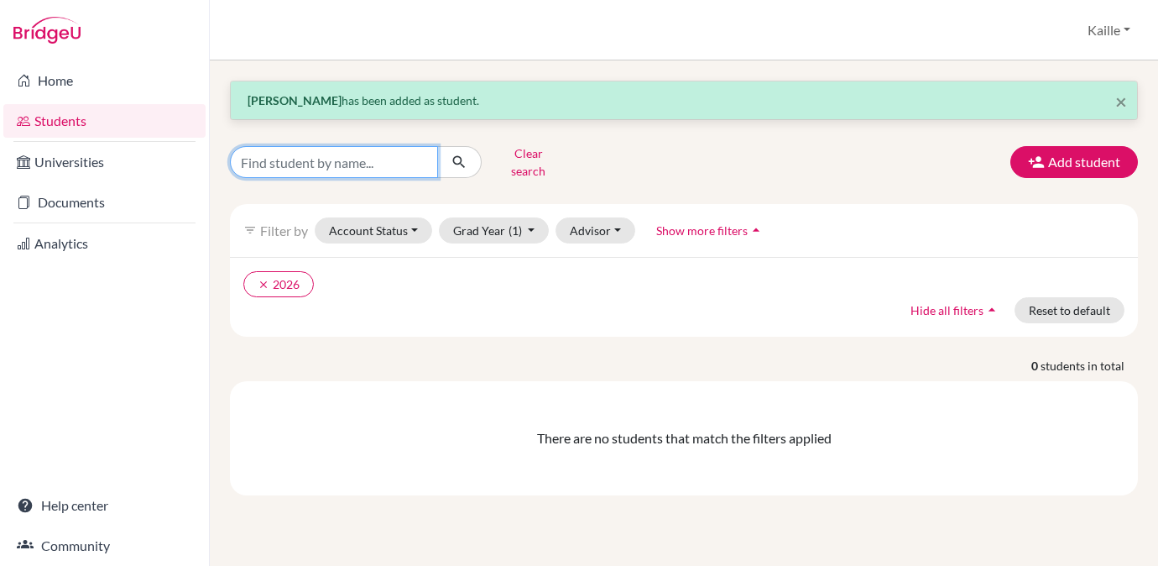
click at [436, 164] on input "Find student by name..." at bounding box center [334, 162] width 208 height 32
type input "[PERSON_NAME]"
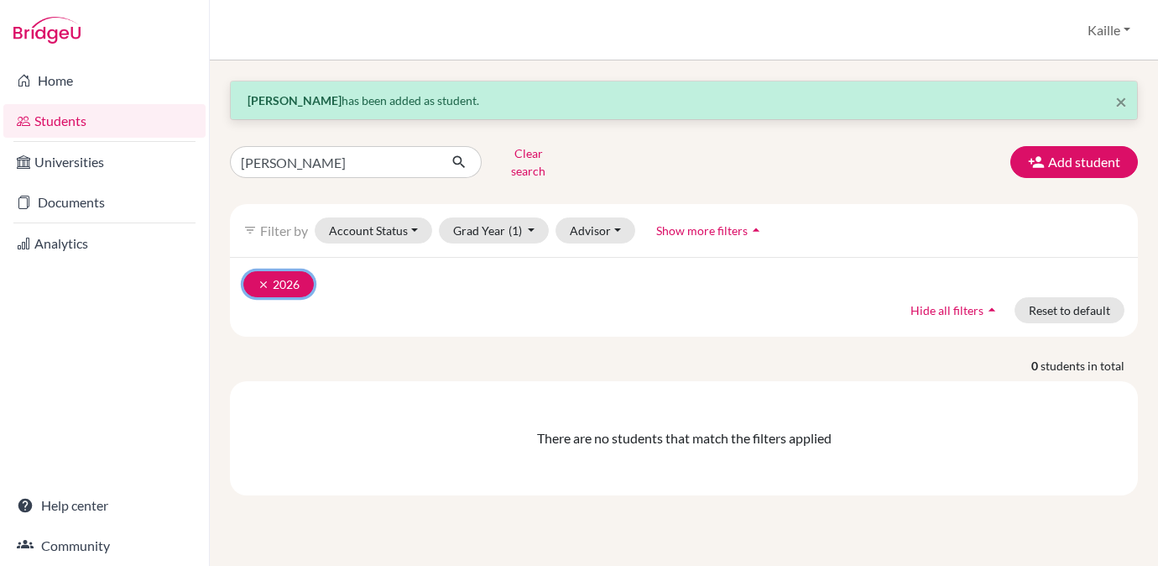
click at [258, 279] on icon "clear" at bounding box center [264, 285] width 12 height 12
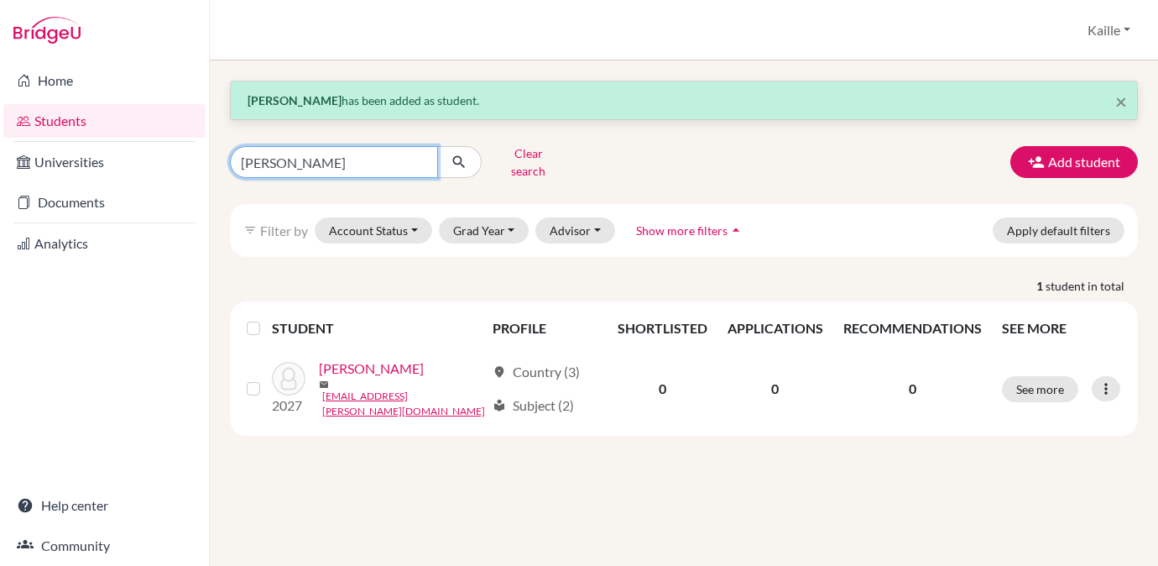
click at [397, 157] on input "[PERSON_NAME]" at bounding box center [334, 162] width 208 height 32
click at [425, 156] on input "[PERSON_NAME]" at bounding box center [334, 162] width 208 height 32
click at [419, 156] on input "[PERSON_NAME]" at bounding box center [334, 162] width 208 height 32
type input "shizuku"
click button "submit" at bounding box center [459, 162] width 44 height 32
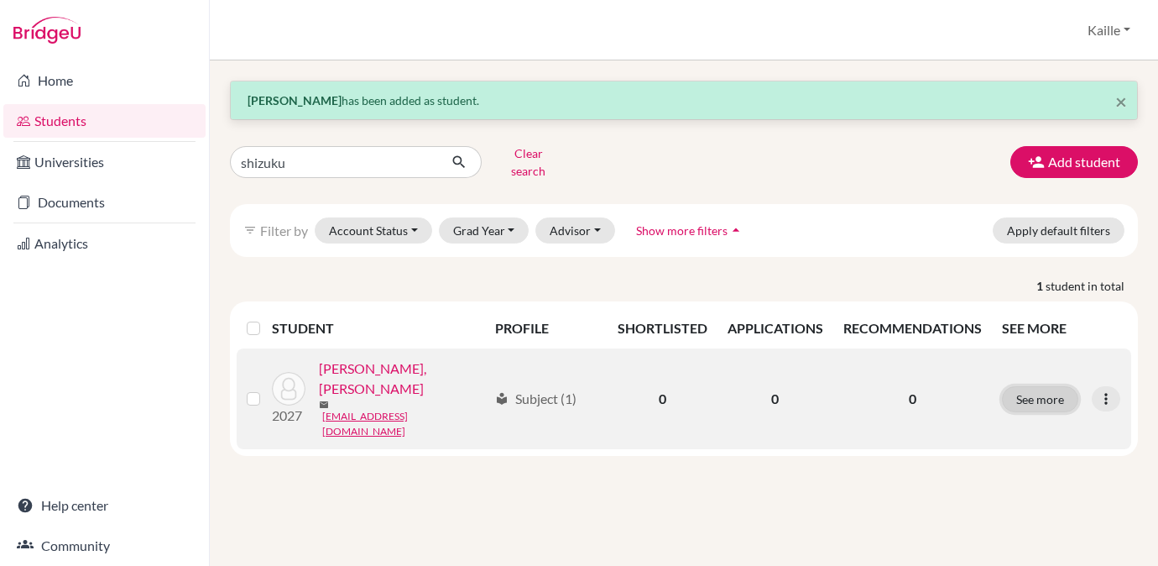
click at [1044, 386] on button "See more" at bounding box center [1040, 399] width 76 height 26
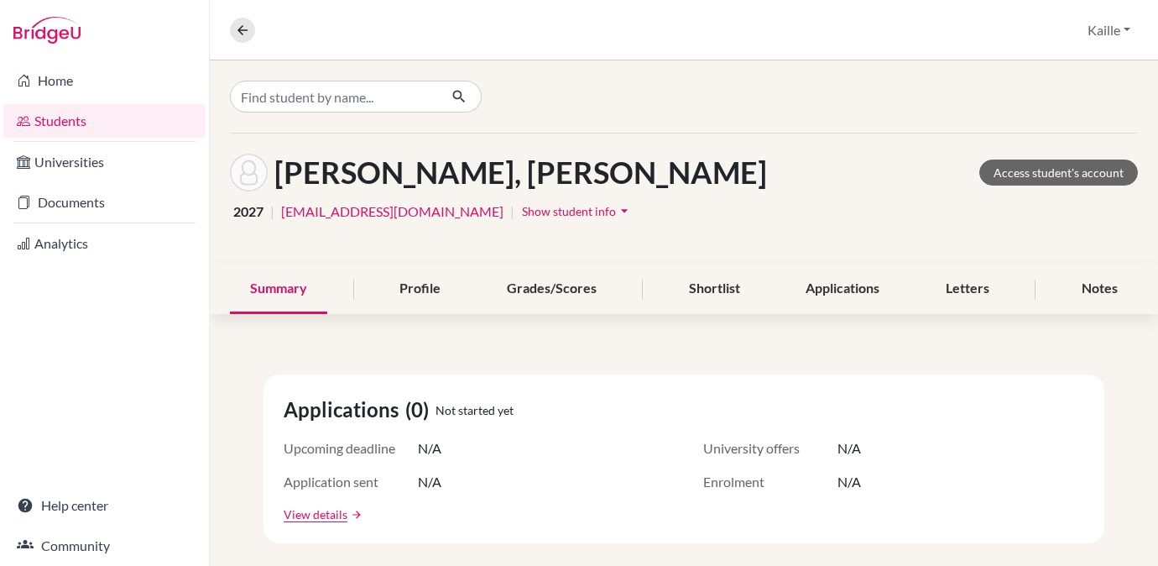
click at [595, 217] on span "Show student info" at bounding box center [569, 211] width 94 height 14
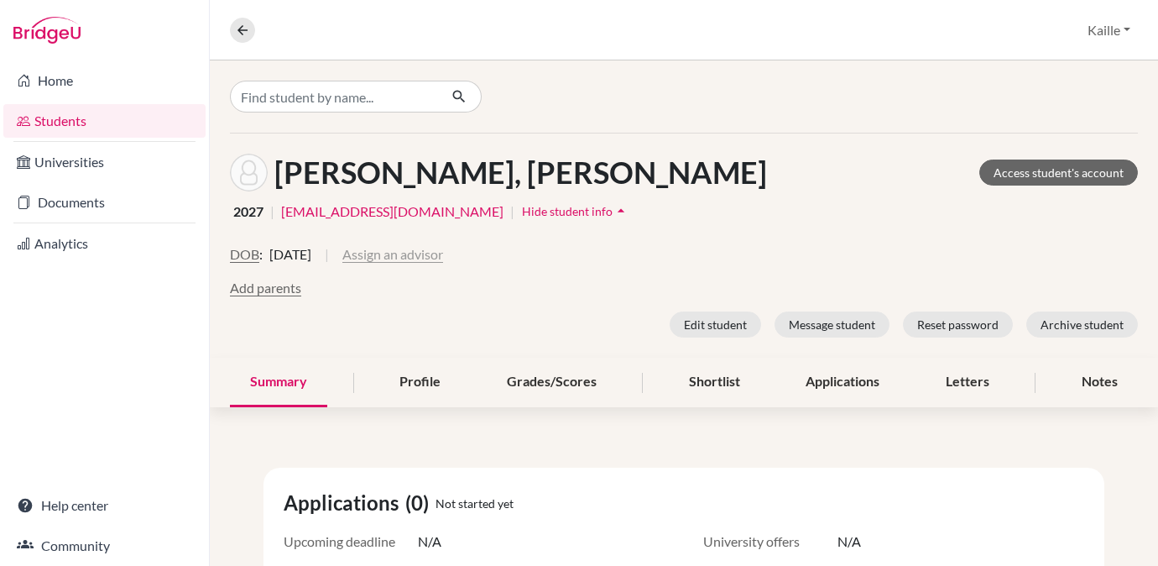
click at [443, 248] on button "Assign an advisor" at bounding box center [392, 254] width 101 height 20
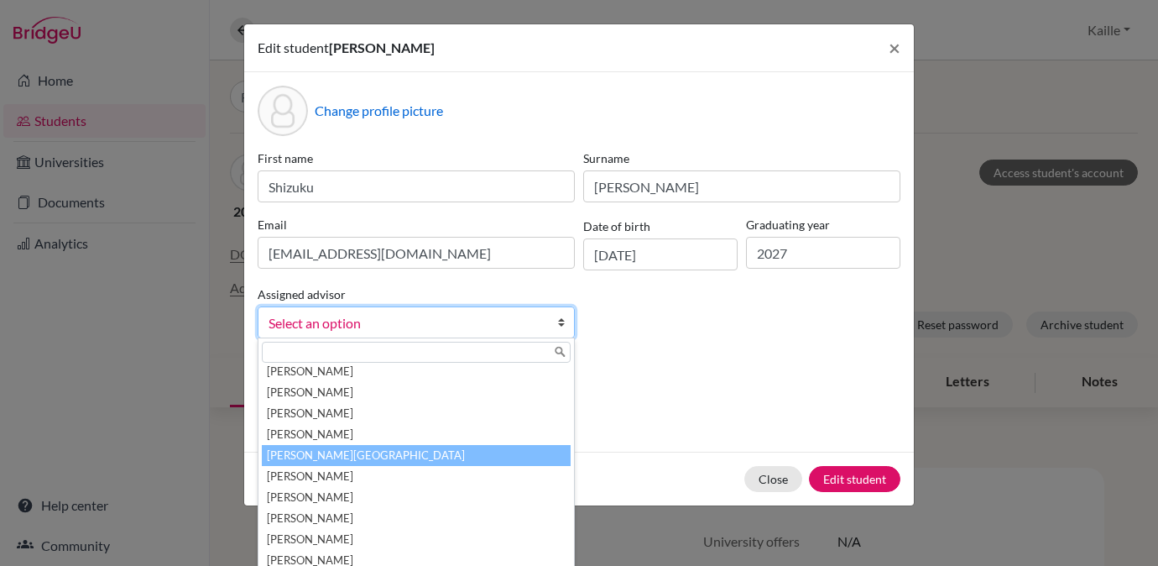
scroll to position [511, 0]
click at [460, 448] on li "[PERSON_NAME][GEOGRAPHIC_DATA]" at bounding box center [416, 452] width 309 height 21
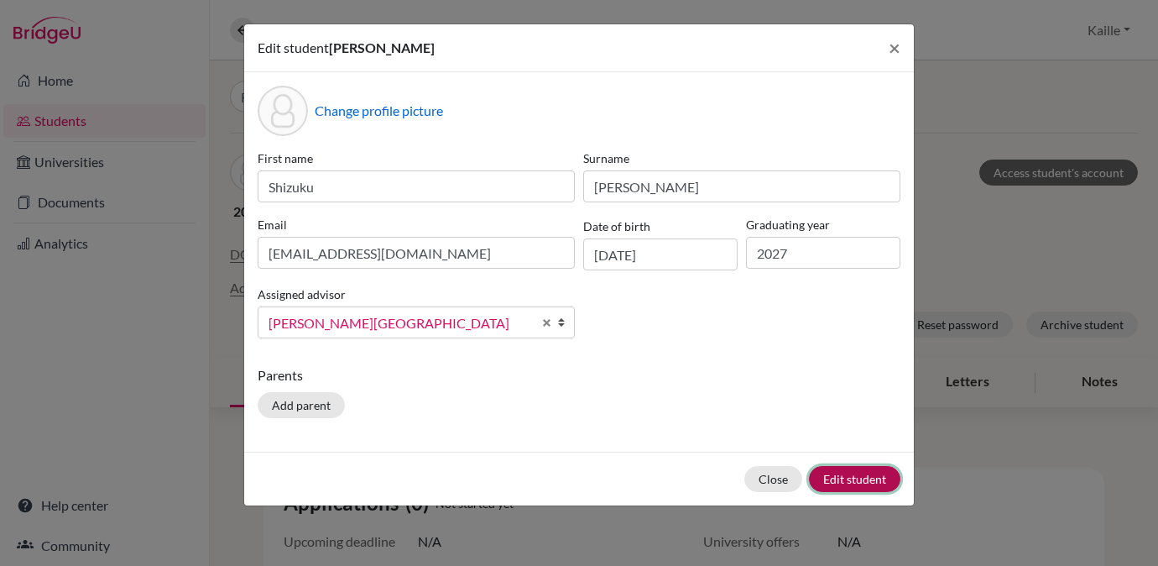
click at [840, 477] on button "Edit student" at bounding box center [854, 479] width 91 height 26
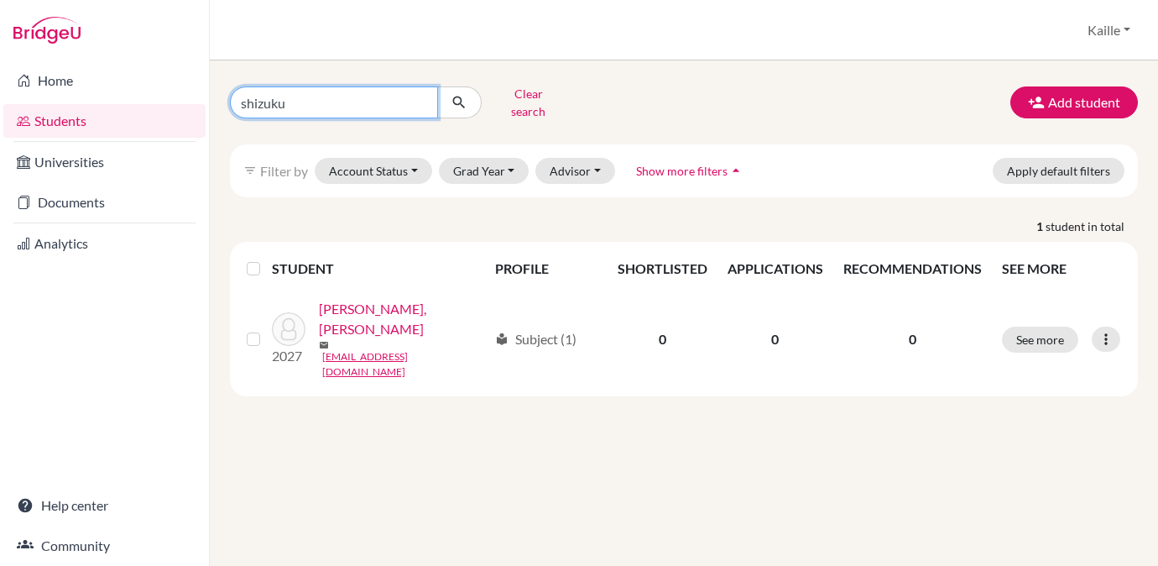
click at [422, 96] on input "shizuku" at bounding box center [334, 102] width 208 height 32
type input "[PERSON_NAME]"
click button "submit" at bounding box center [459, 102] width 44 height 32
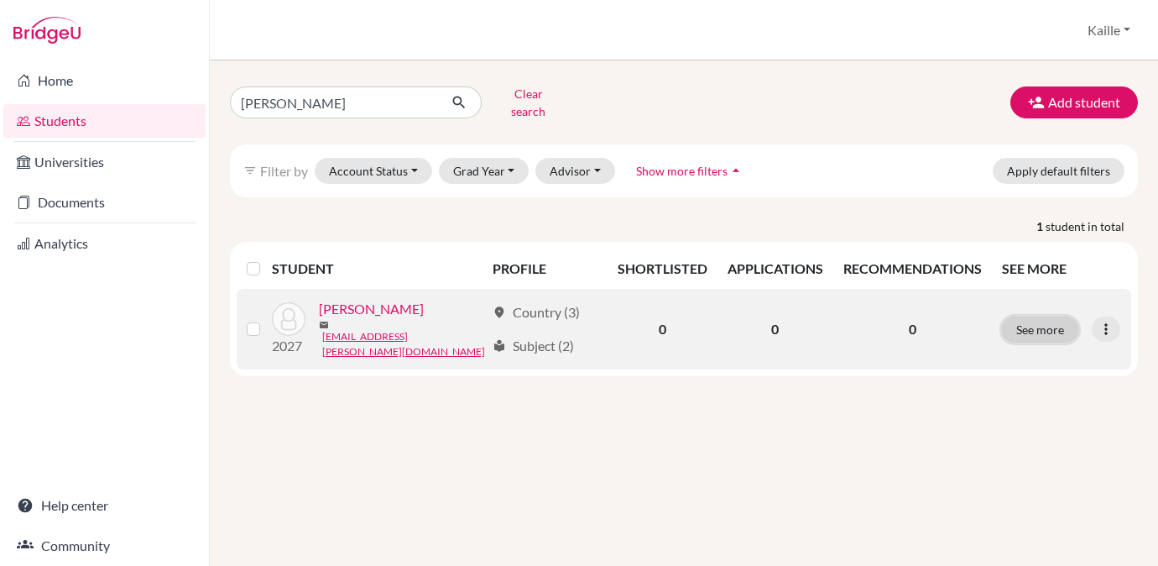
click at [1040, 316] on button "See more" at bounding box center [1040, 329] width 76 height 26
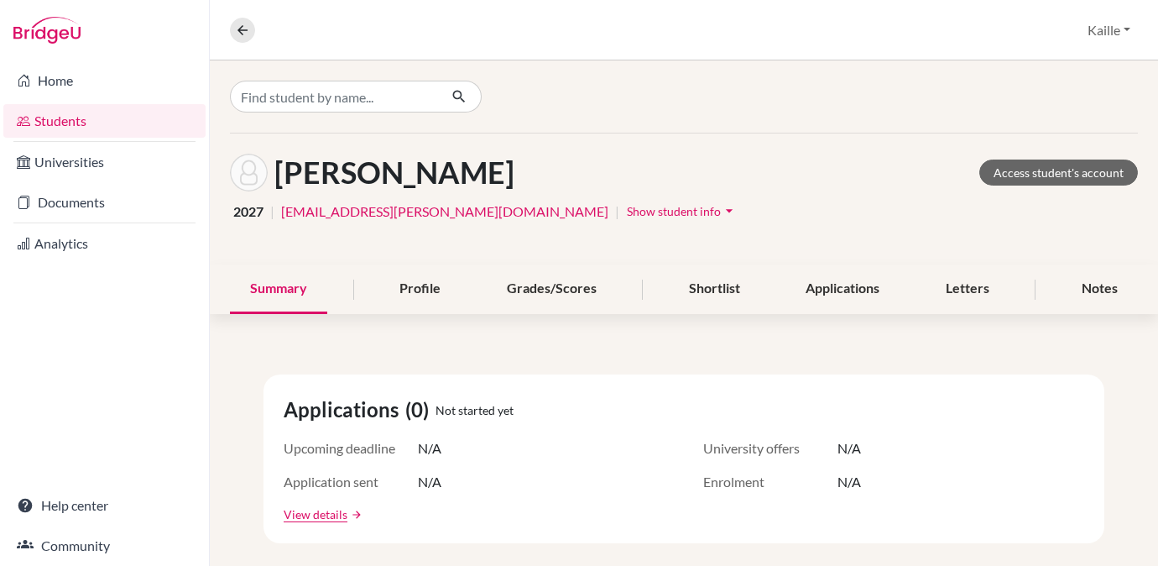
click at [627, 211] on span "Show student info" at bounding box center [674, 211] width 94 height 14
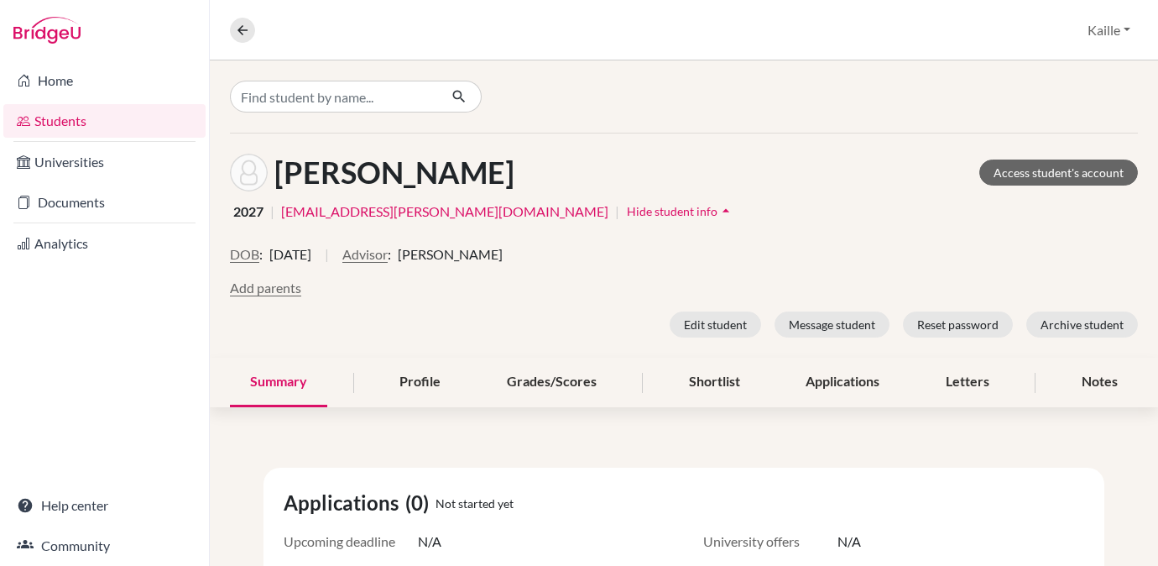
click at [399, 265] on div "DOB : 23 July 2009 | Advisor : Sarah Jones" at bounding box center [684, 261] width 908 height 34
click at [388, 254] on button "Advisor" at bounding box center [364, 254] width 45 height 20
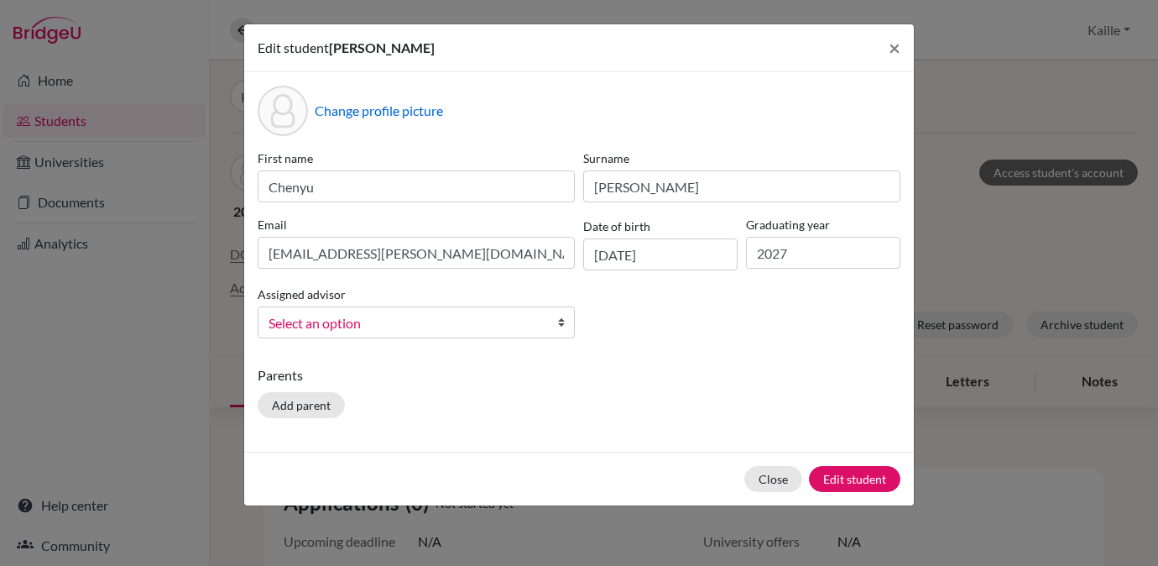
click at [549, 323] on link "Select an option" at bounding box center [416, 322] width 317 height 32
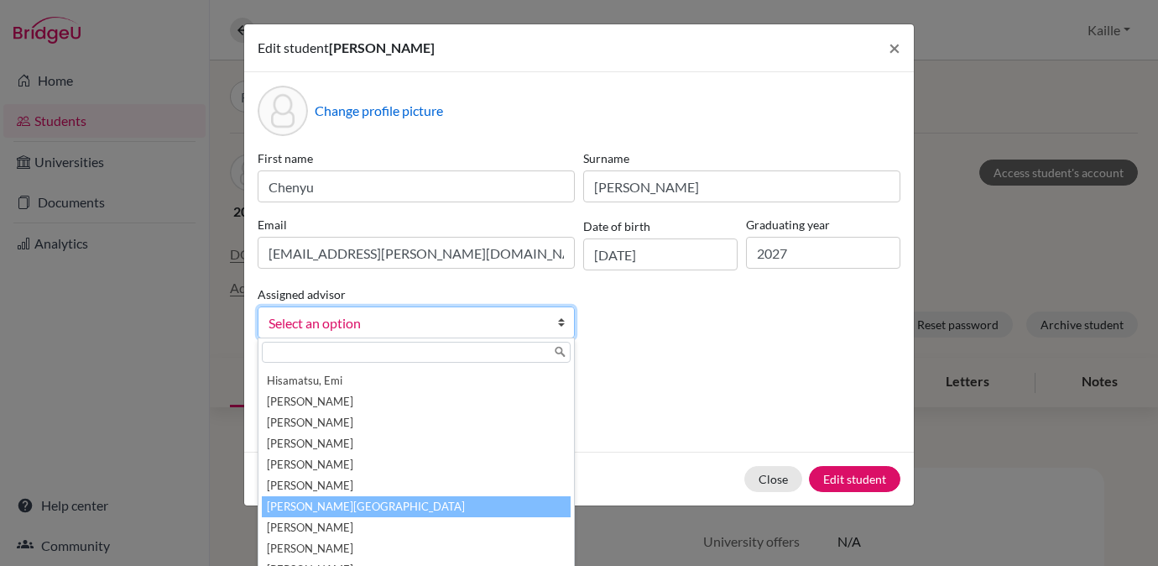
scroll to position [456, 0]
click at [467, 514] on li "[PERSON_NAME][GEOGRAPHIC_DATA]" at bounding box center [416, 508] width 309 height 21
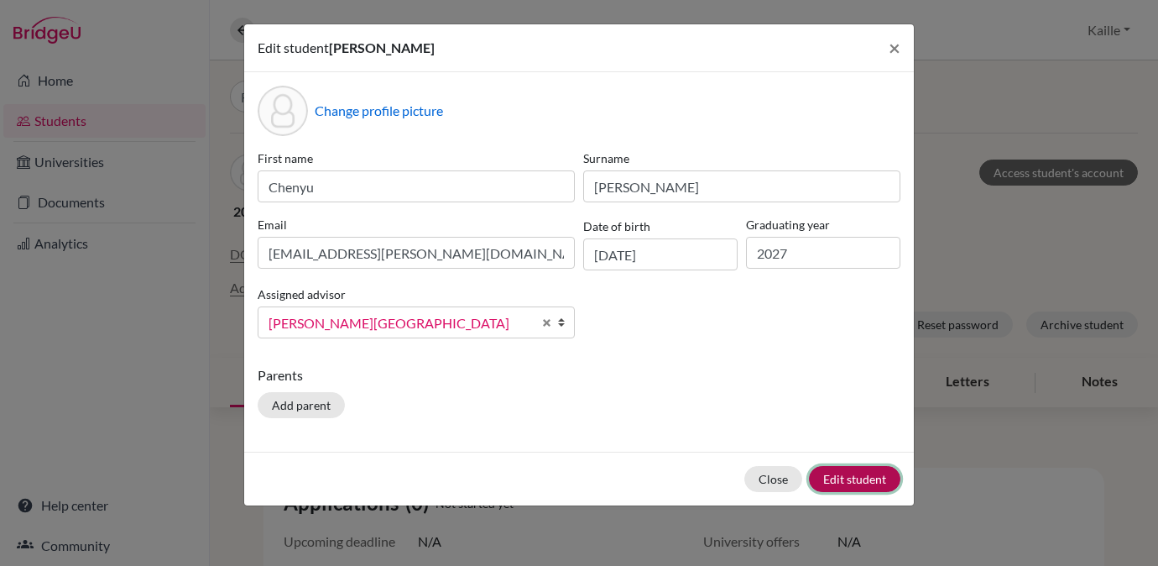
click at [871, 477] on button "Edit student" at bounding box center [854, 479] width 91 height 26
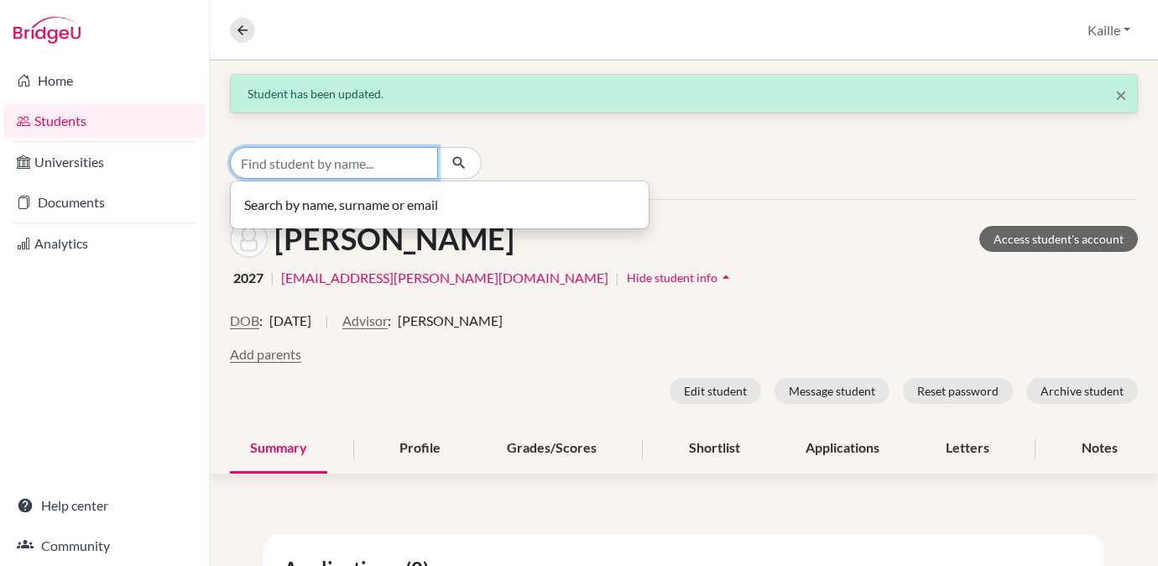
click at [416, 160] on input "Find student by name..." at bounding box center [334, 163] width 208 height 32
type input "rei"
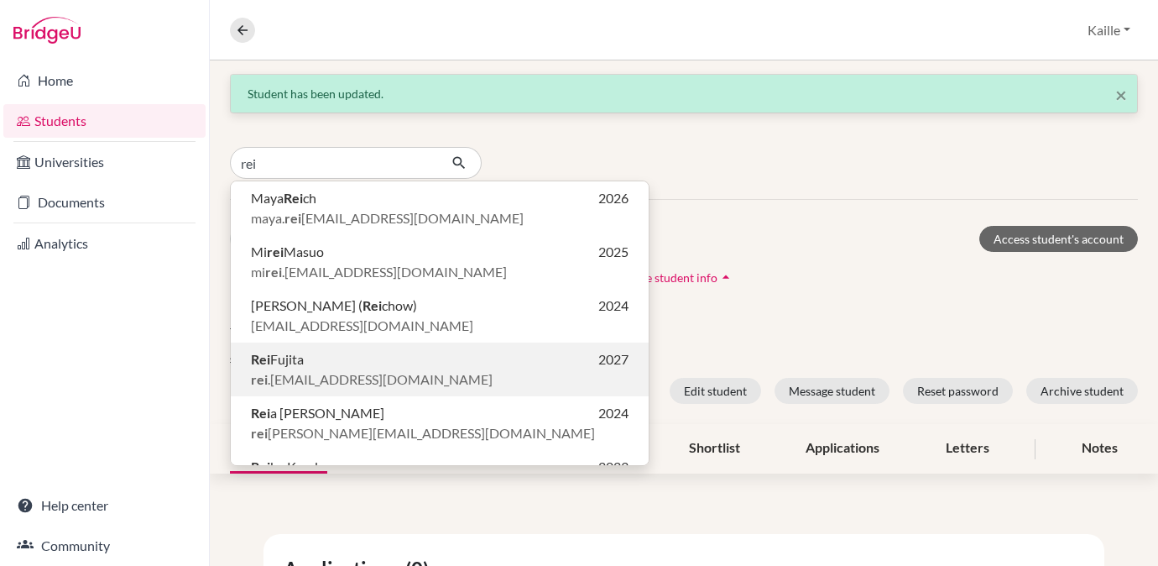
click at [382, 368] on p "Rei Fujita 2027" at bounding box center [440, 359] width 378 height 20
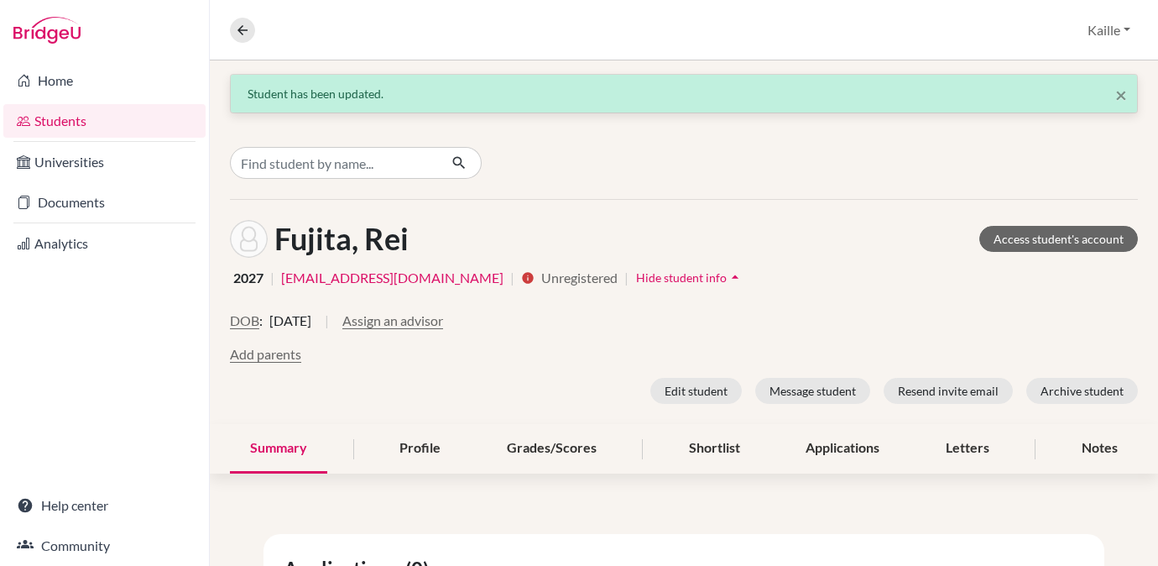
click at [446, 331] on div "DOB : 15 July 2009 | Assign an advisor" at bounding box center [684, 327] width 908 height 34
click at [443, 321] on button "Assign an advisor" at bounding box center [392, 320] width 101 height 20
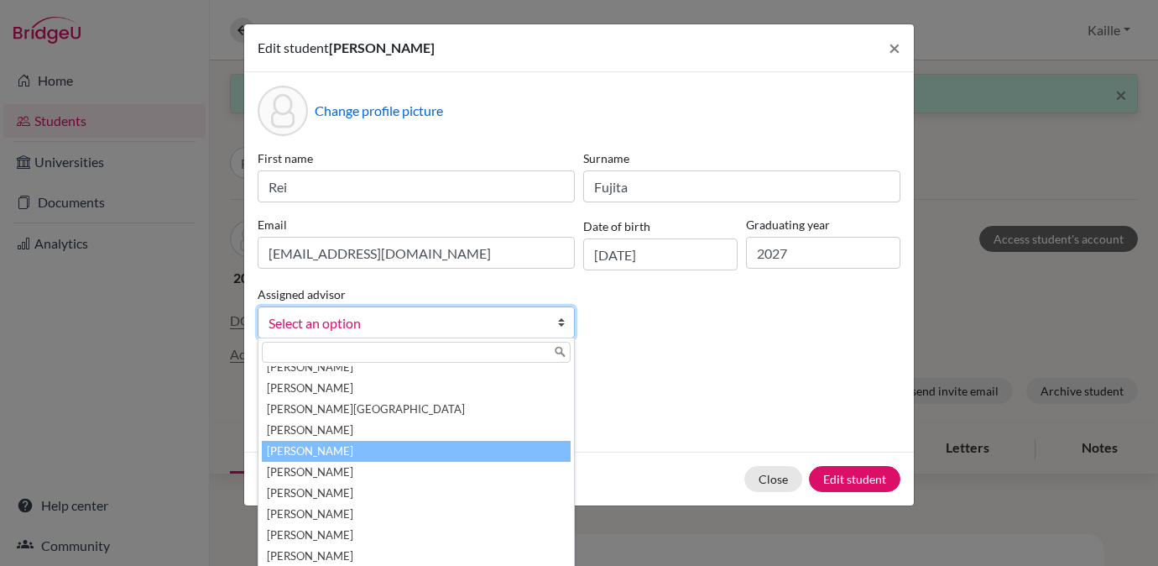
scroll to position [579, 0]
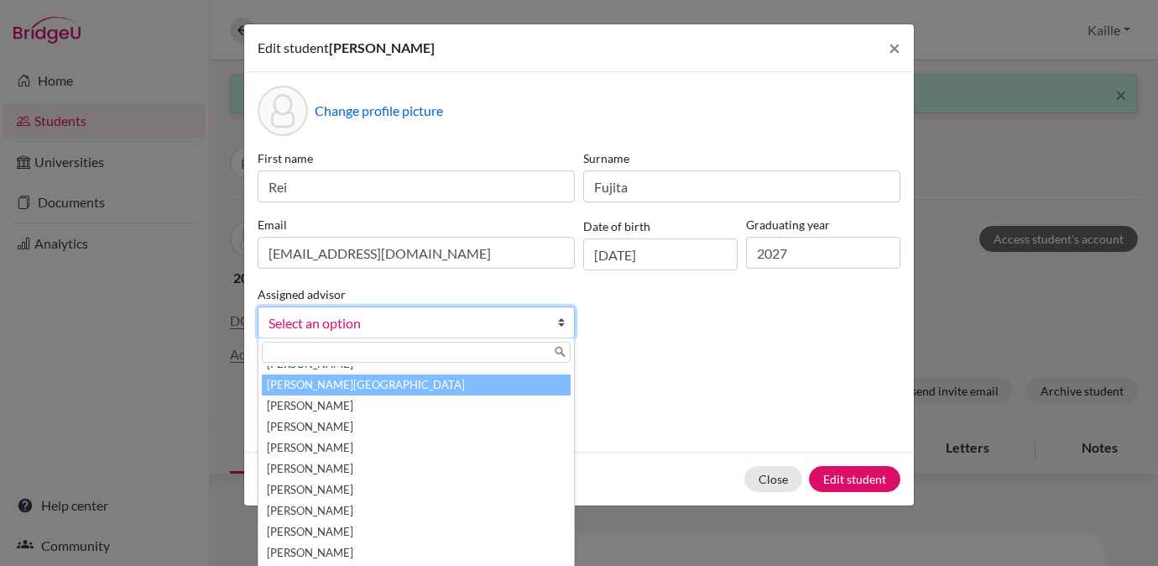
click at [373, 387] on li "[PERSON_NAME][GEOGRAPHIC_DATA]" at bounding box center [416, 384] width 309 height 21
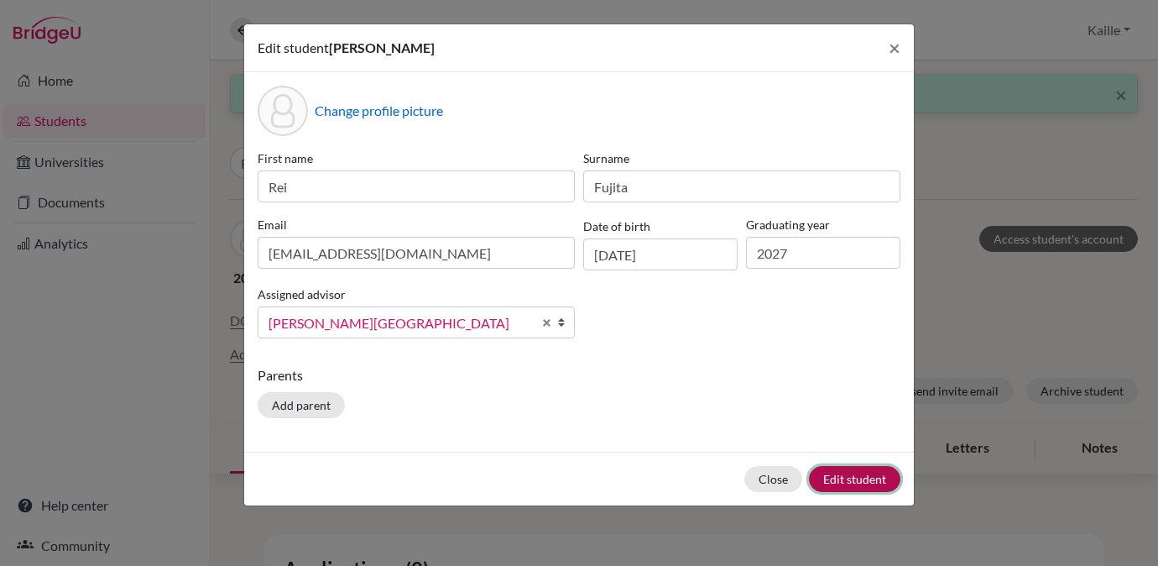
click at [873, 480] on button "Edit student" at bounding box center [854, 479] width 91 height 26
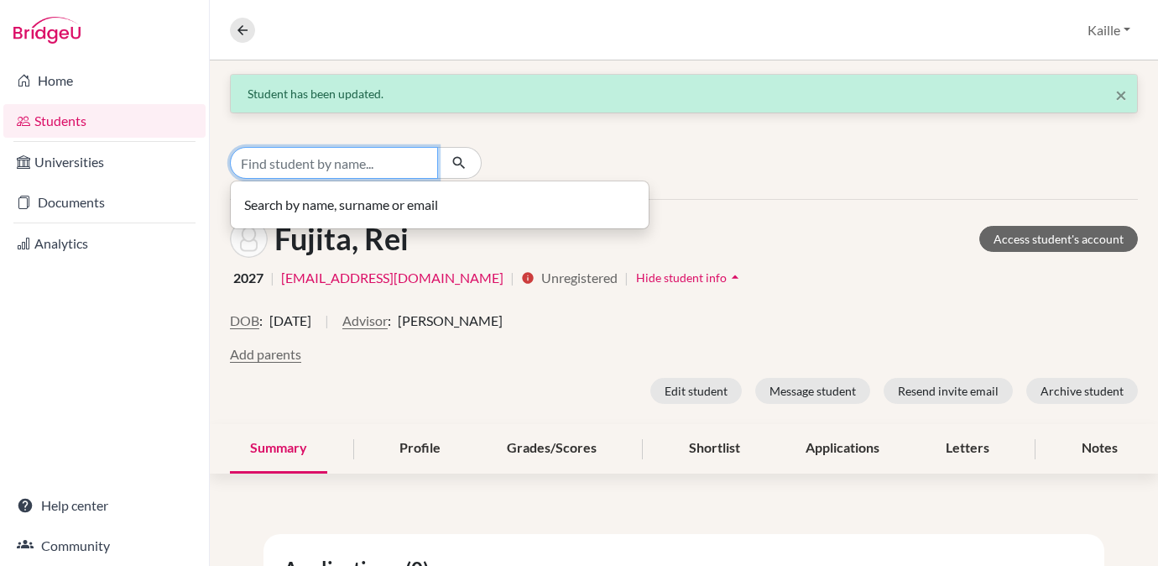
click at [394, 154] on input "Find student by name..." at bounding box center [334, 163] width 208 height 32
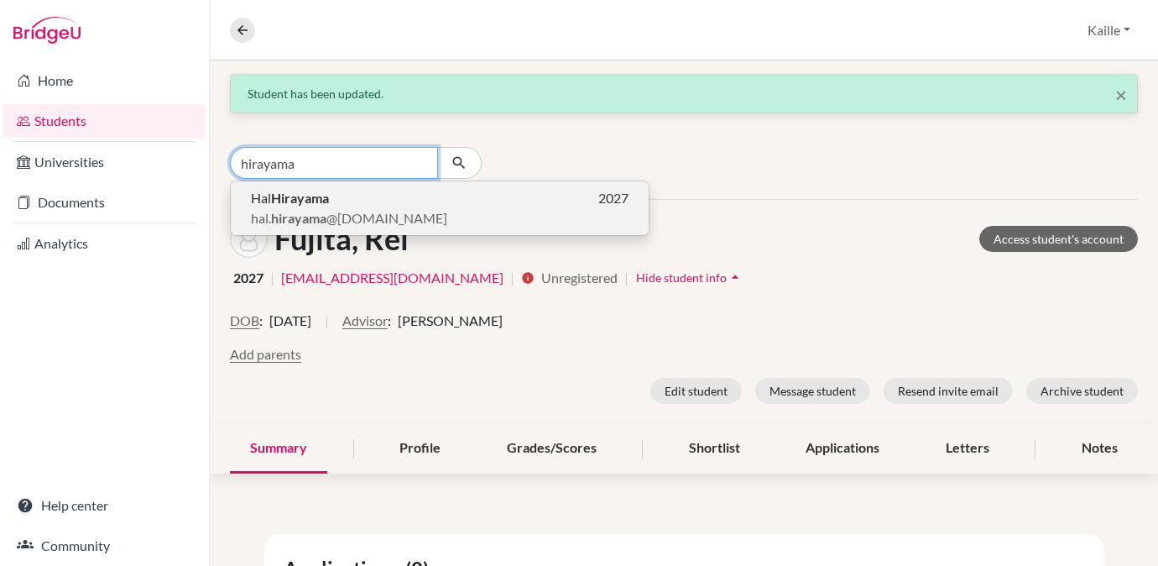
type input "hirayama"
click at [379, 207] on p "Hal Hirayama 2027" at bounding box center [440, 198] width 378 height 20
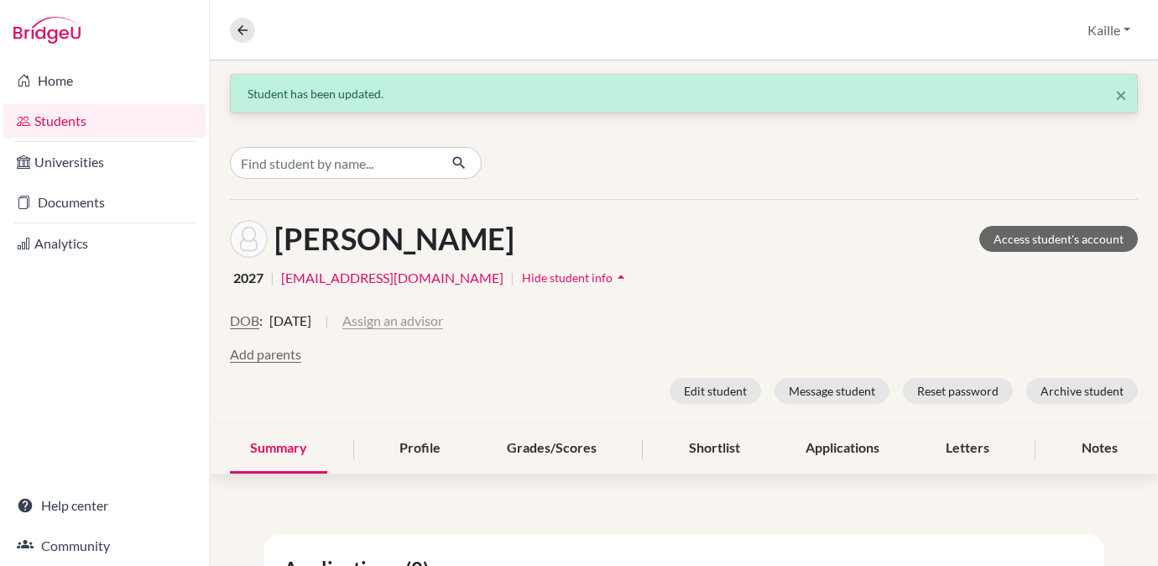
click at [443, 317] on button "Assign an advisor" at bounding box center [392, 320] width 101 height 20
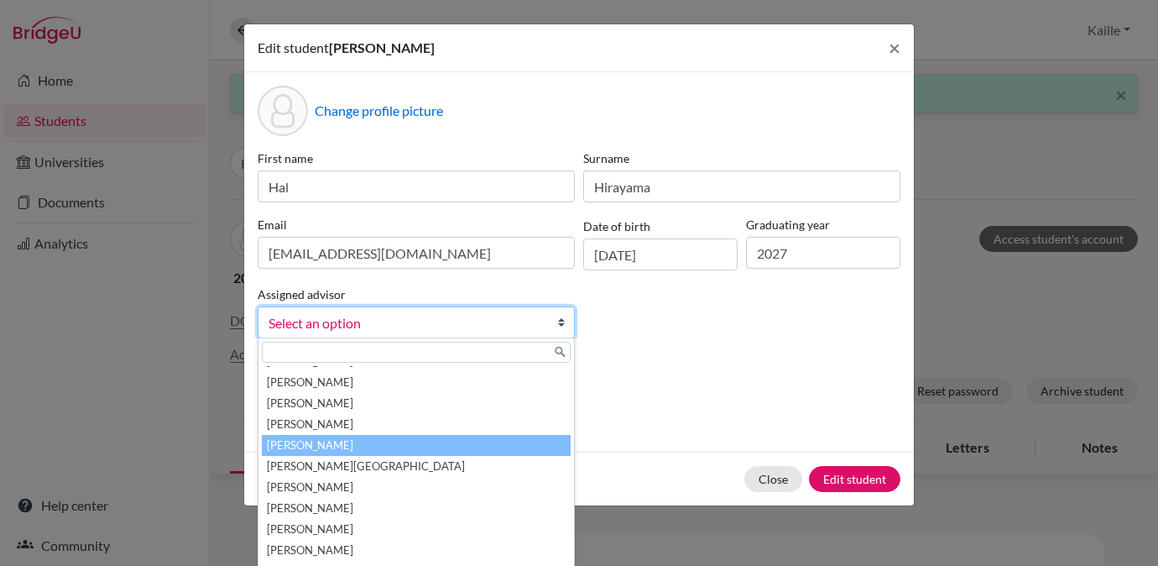
scroll to position [501, 0]
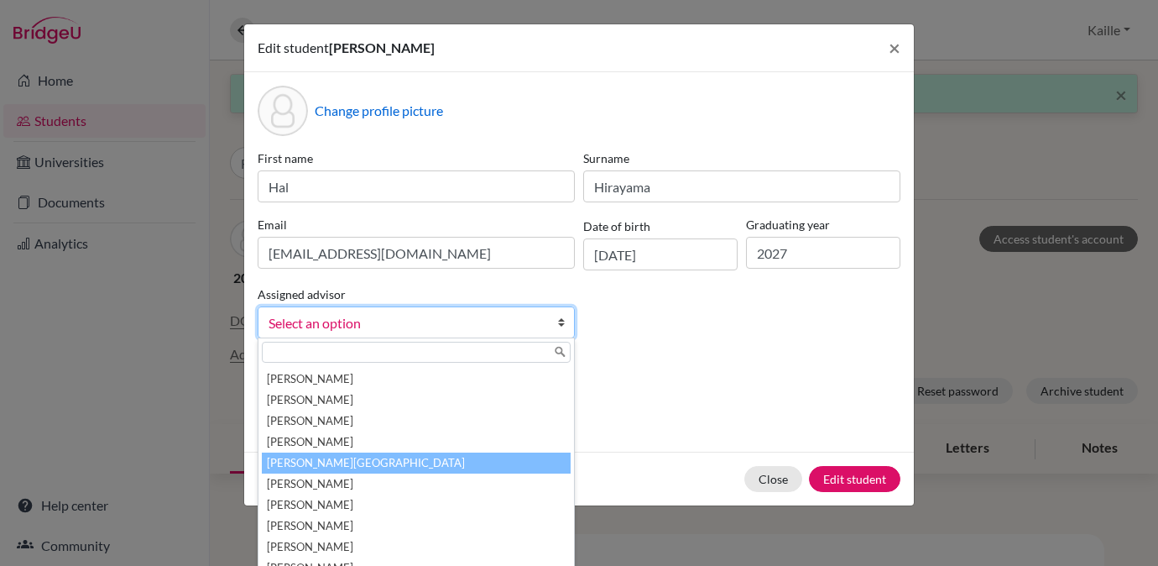
click at [414, 457] on li "[PERSON_NAME][GEOGRAPHIC_DATA]" at bounding box center [416, 462] width 309 height 21
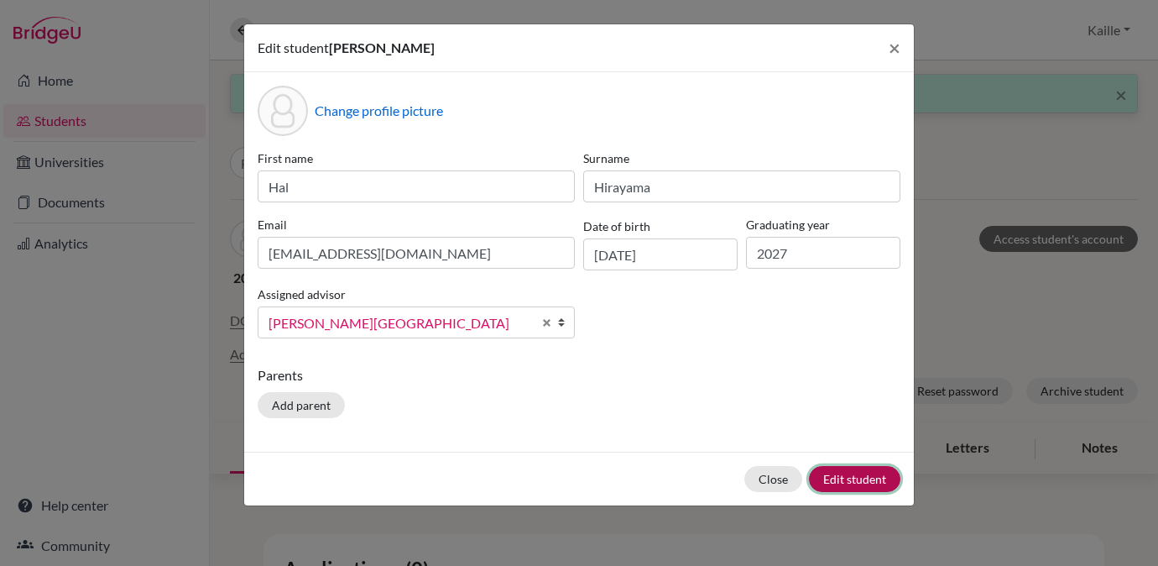
click at [870, 478] on button "Edit student" at bounding box center [854, 479] width 91 height 26
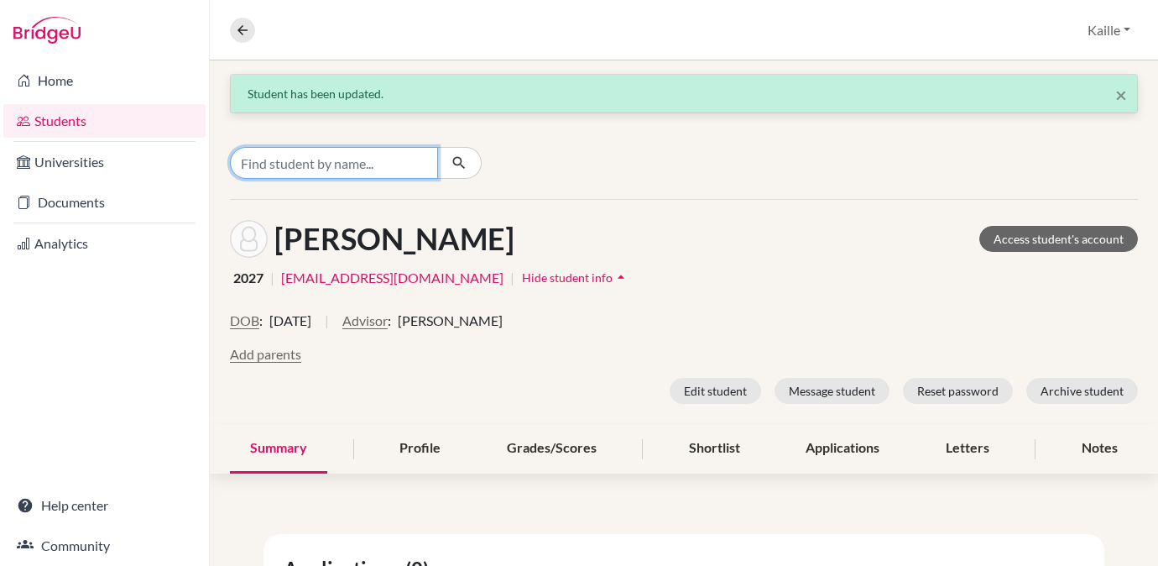
click at [370, 164] on input "Find student by name..." at bounding box center [334, 163] width 208 height 32
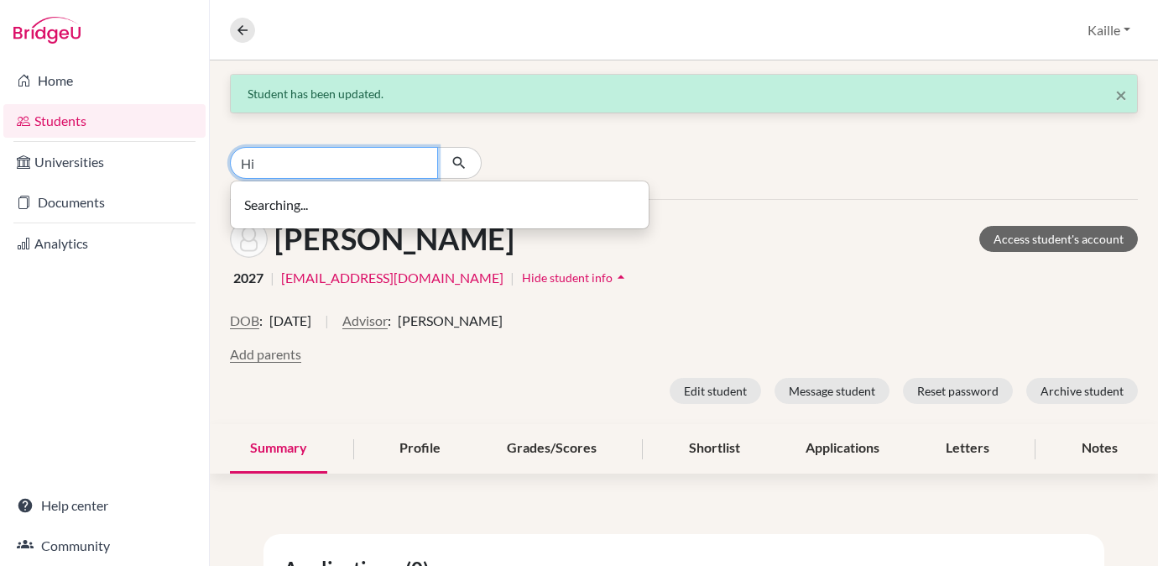
type input "H"
type input "t"
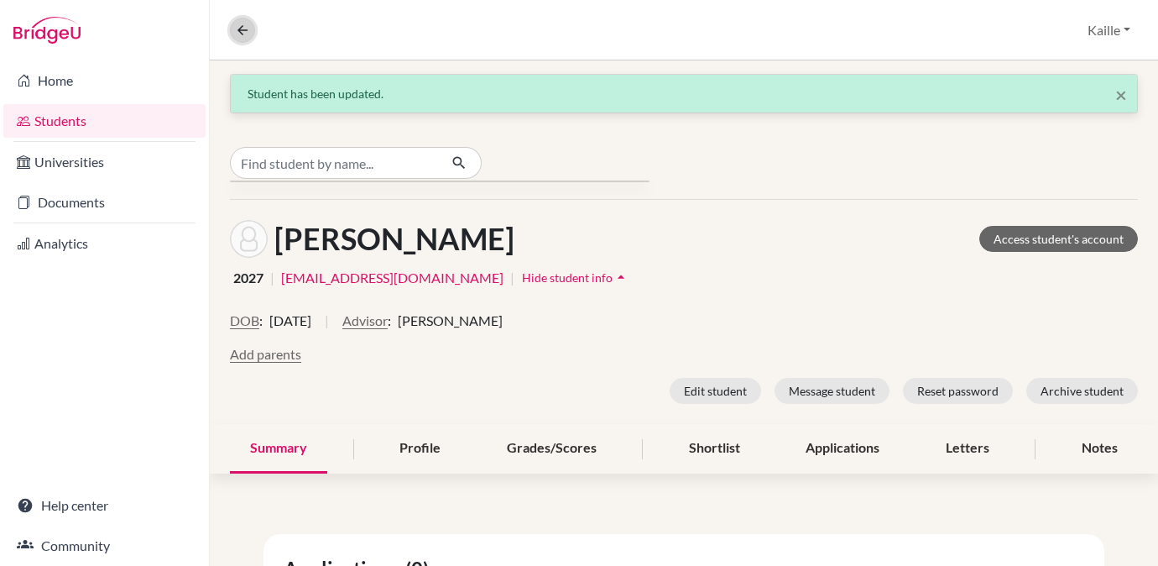
click at [251, 28] on button at bounding box center [242, 30] width 25 height 25
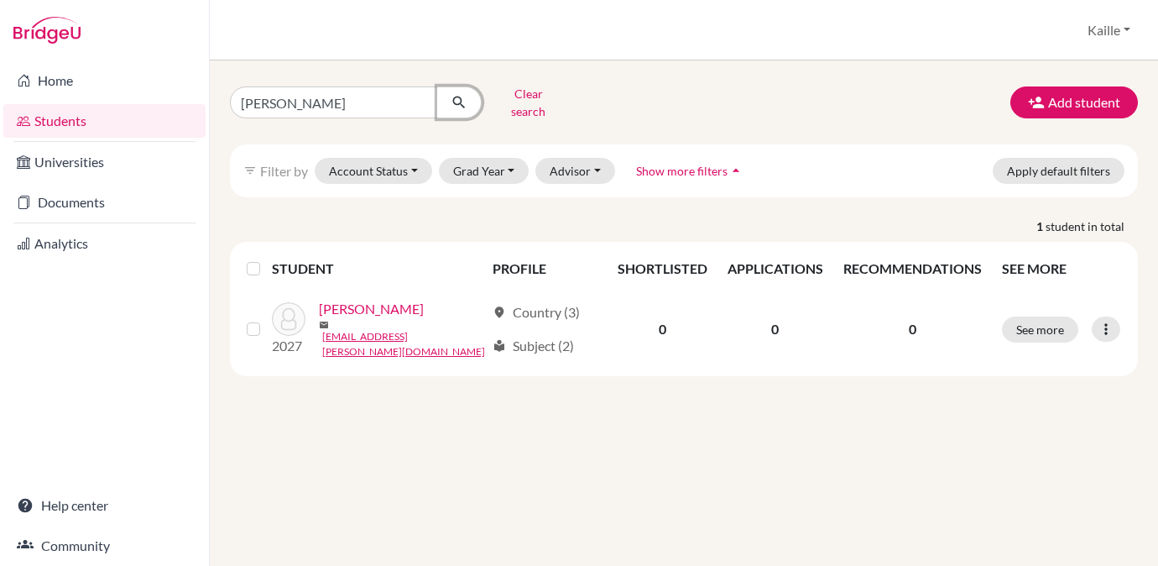
click at [461, 96] on icon "submit" at bounding box center [459, 102] width 17 height 17
click at [543, 100] on button "Clear search" at bounding box center [528, 103] width 93 height 44
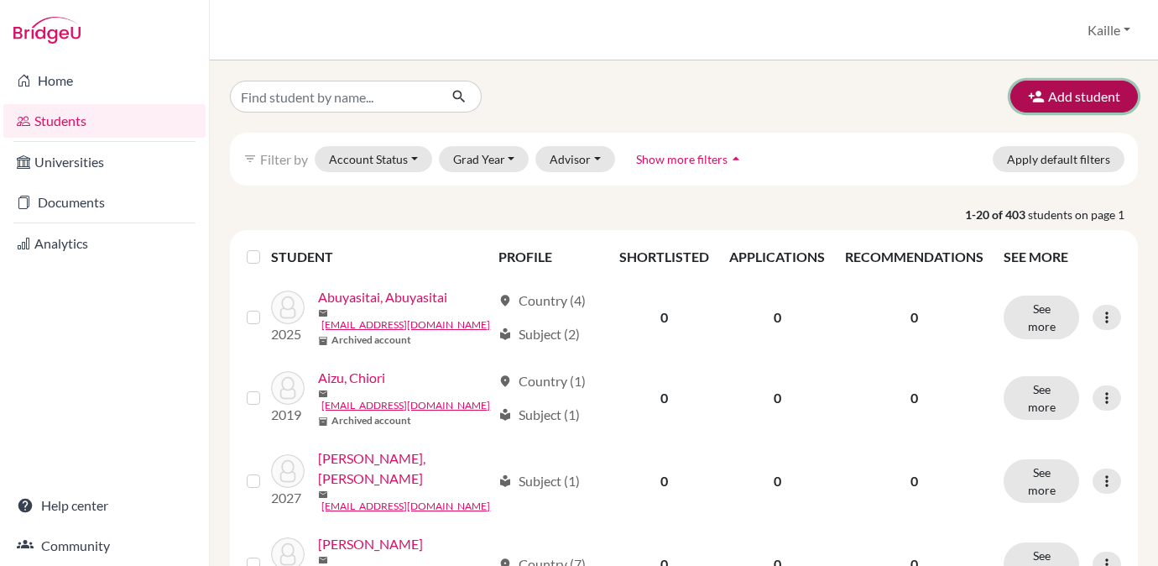
click at [1073, 92] on button "Add student" at bounding box center [1074, 97] width 128 height 32
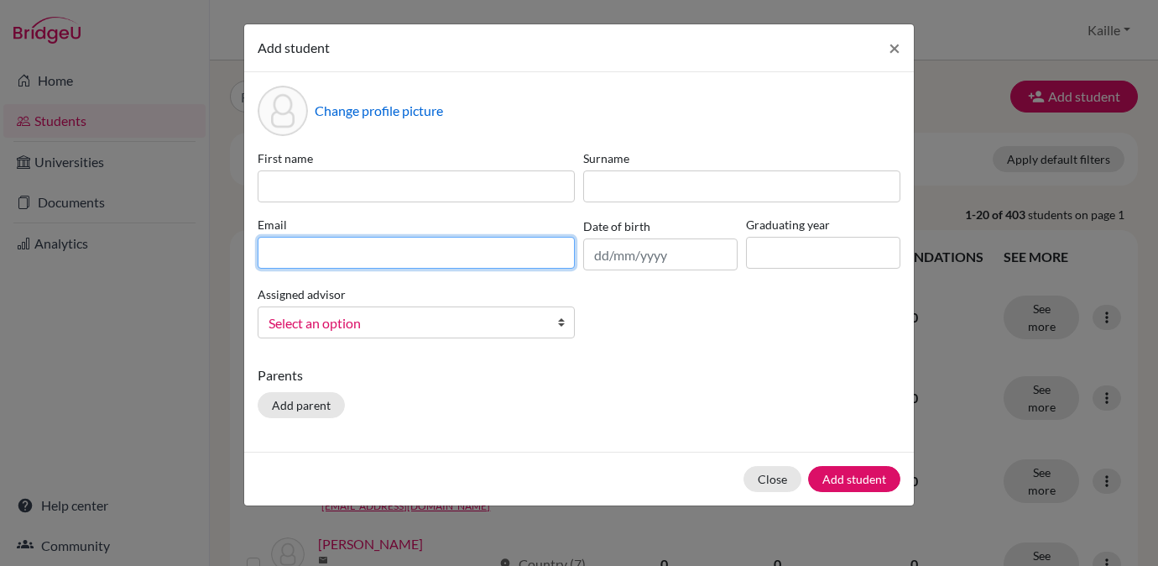
click at [511, 261] on input at bounding box center [416, 253] width 317 height 32
paste input "[EMAIL_ADDRESS][DOMAIN_NAME]"
type input "[EMAIL_ADDRESS][DOMAIN_NAME]"
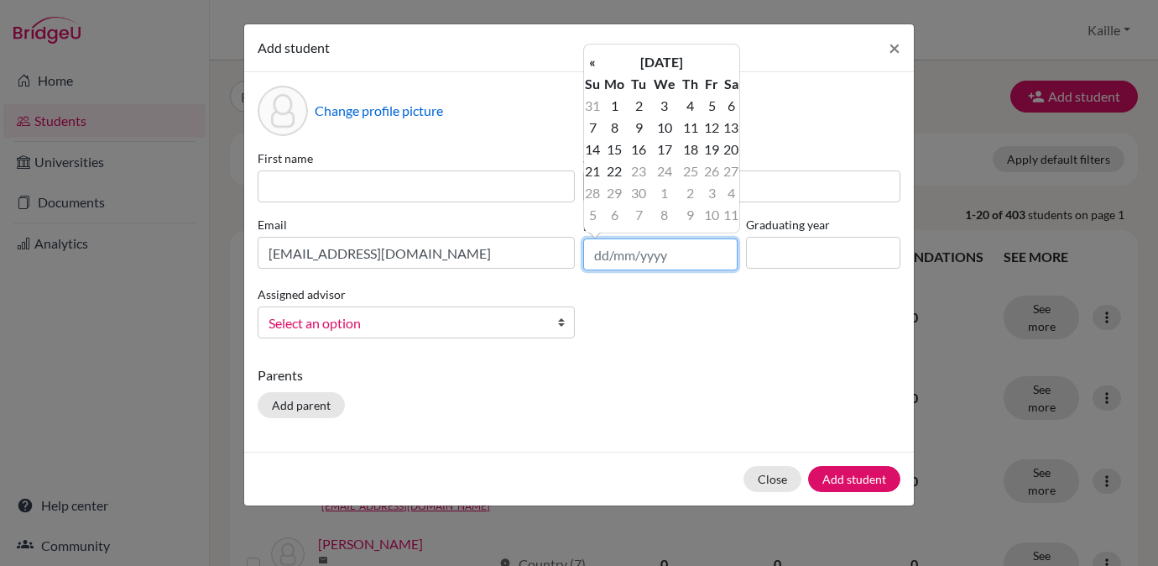
click at [615, 265] on input "text" at bounding box center [660, 254] width 154 height 32
paste input "[DATE]"
type input "[DATE]"
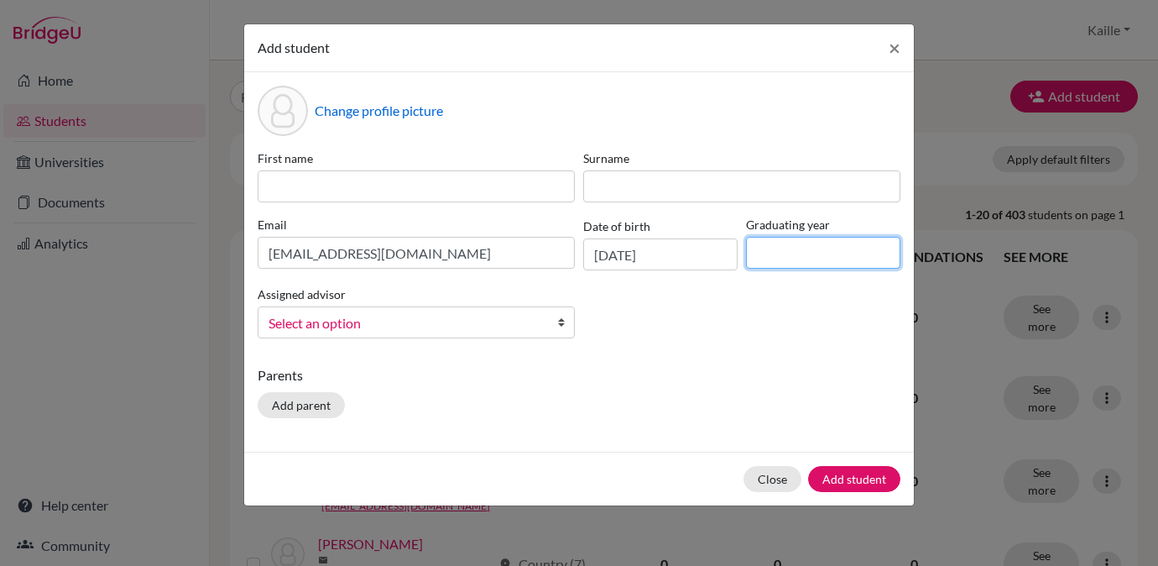
click at [800, 264] on input at bounding box center [823, 253] width 154 height 32
type input "2027"
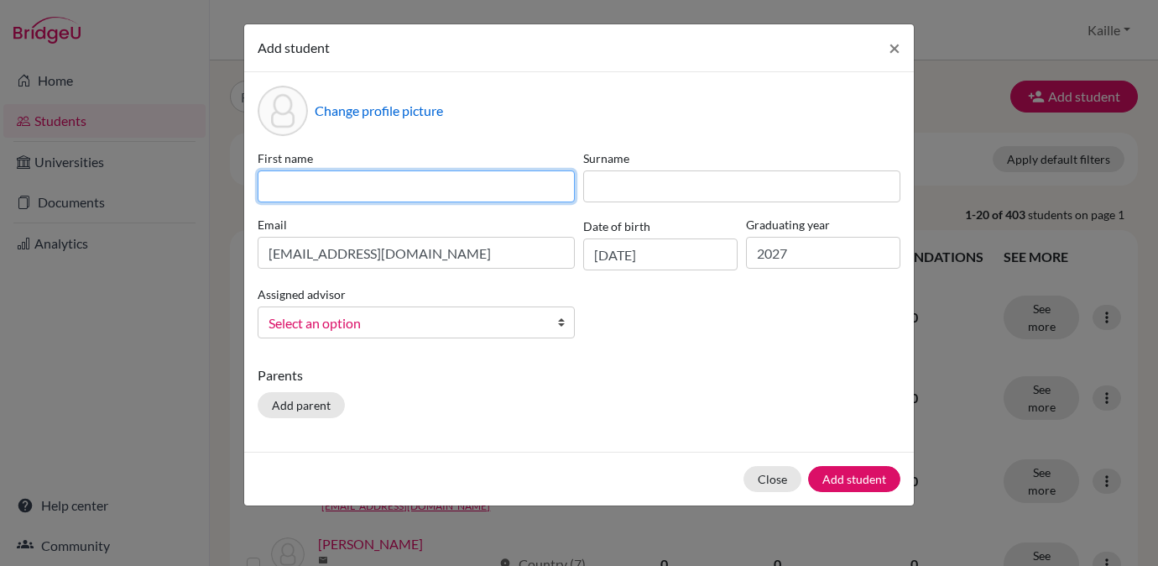
click at [399, 182] on input at bounding box center [416, 186] width 317 height 32
type input "Tomoki"
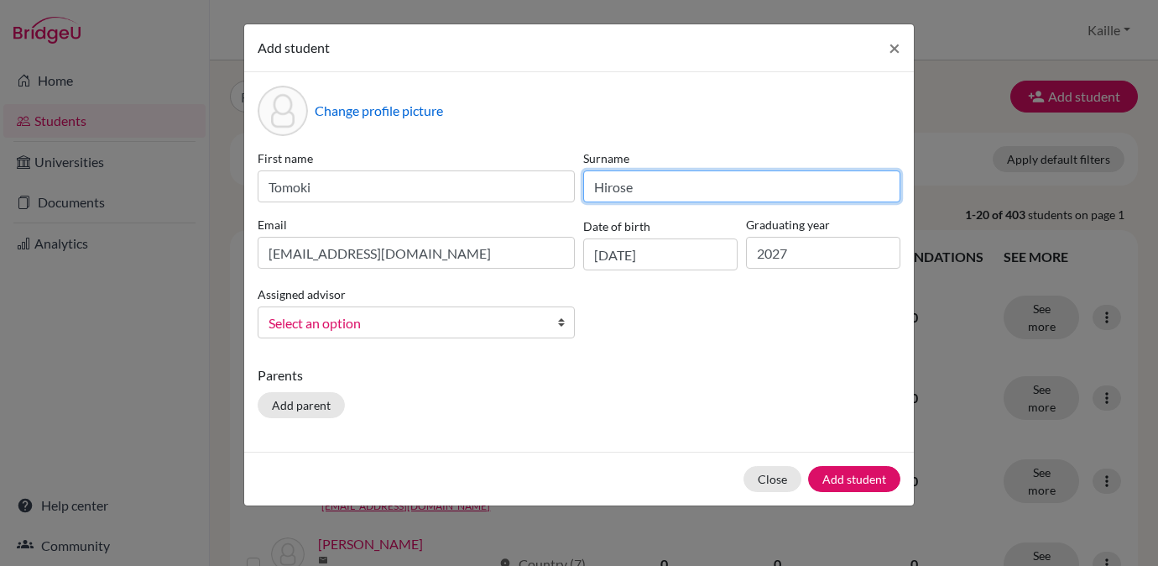
type input "Hirose"
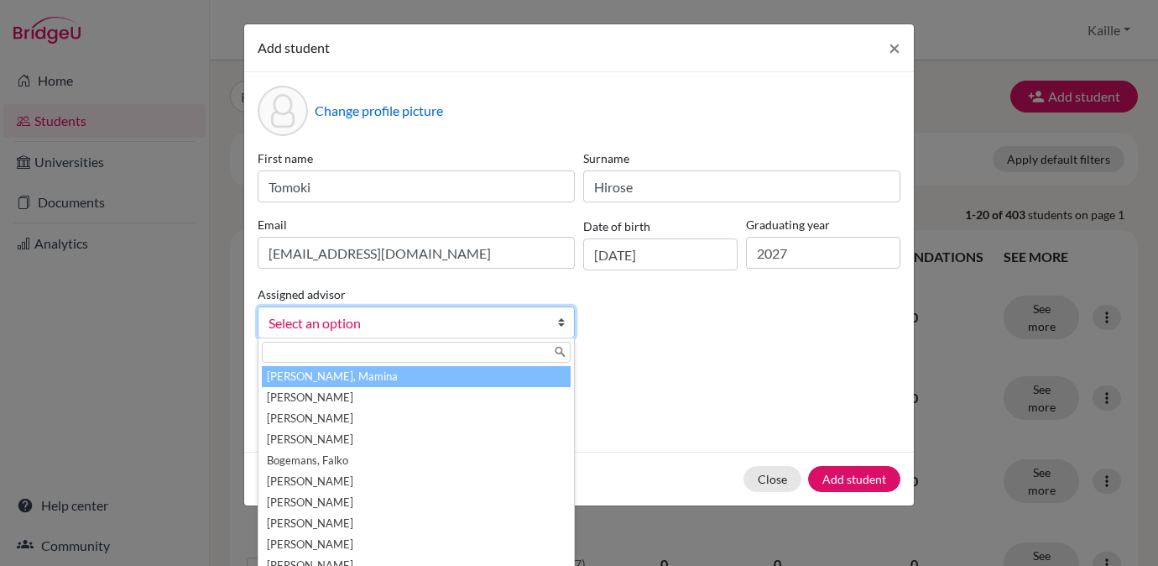
click at [343, 324] on span "Select an option" at bounding box center [406, 323] width 274 height 22
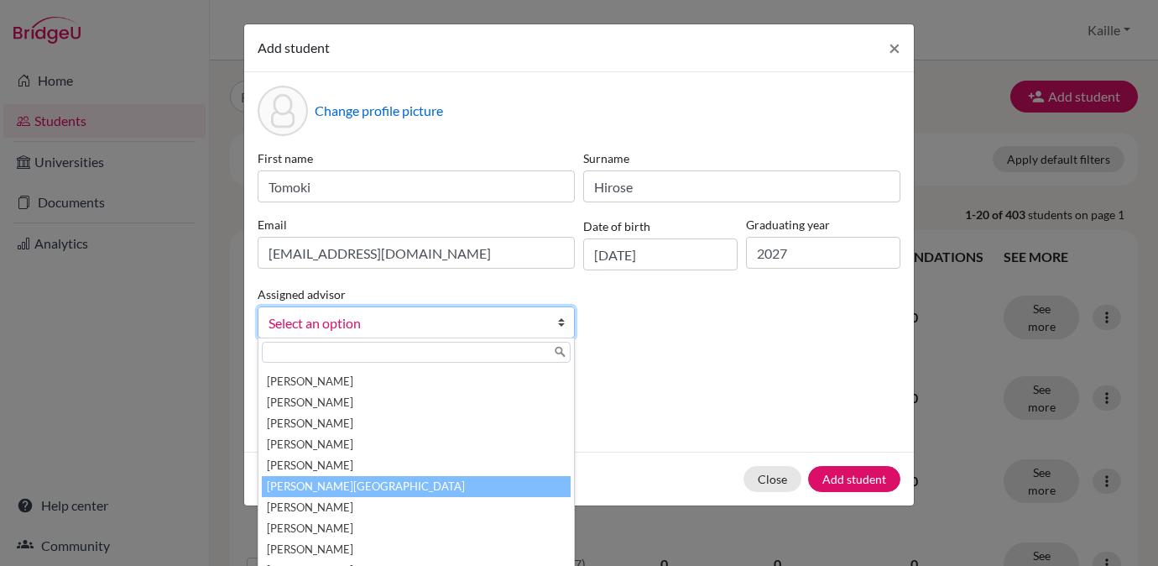
scroll to position [486, 0]
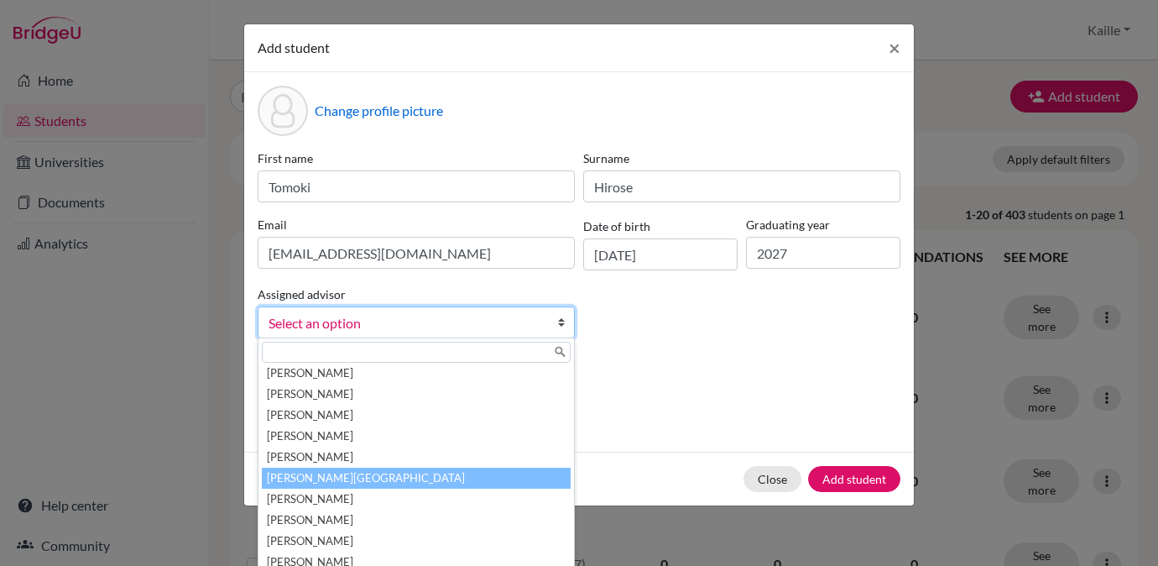
click at [377, 476] on li "[PERSON_NAME][GEOGRAPHIC_DATA]" at bounding box center [416, 477] width 309 height 21
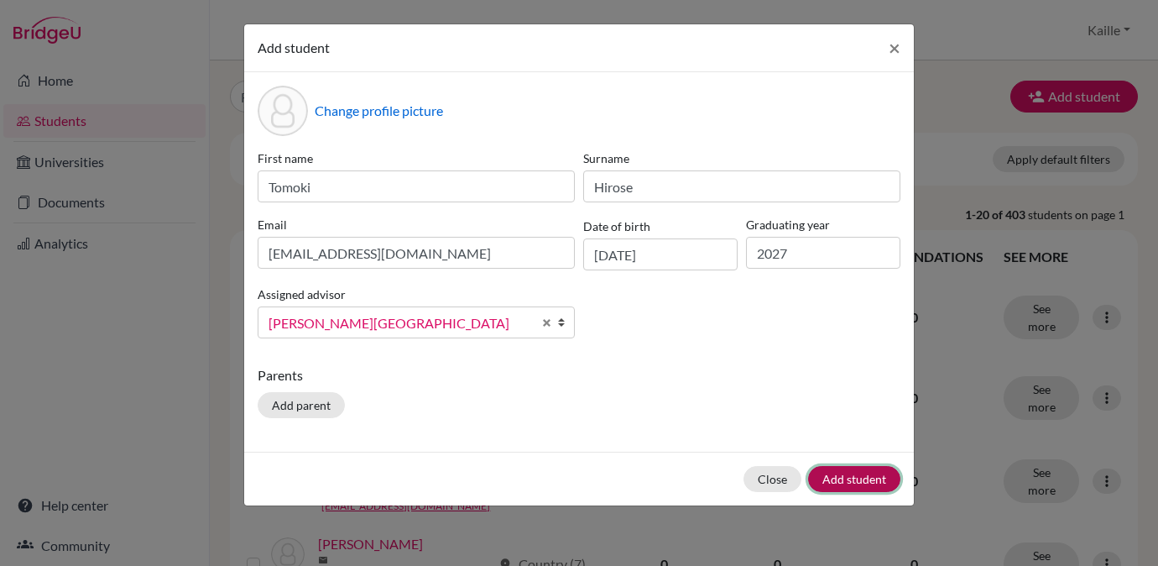
click at [848, 474] on button "Add student" at bounding box center [854, 479] width 92 height 26
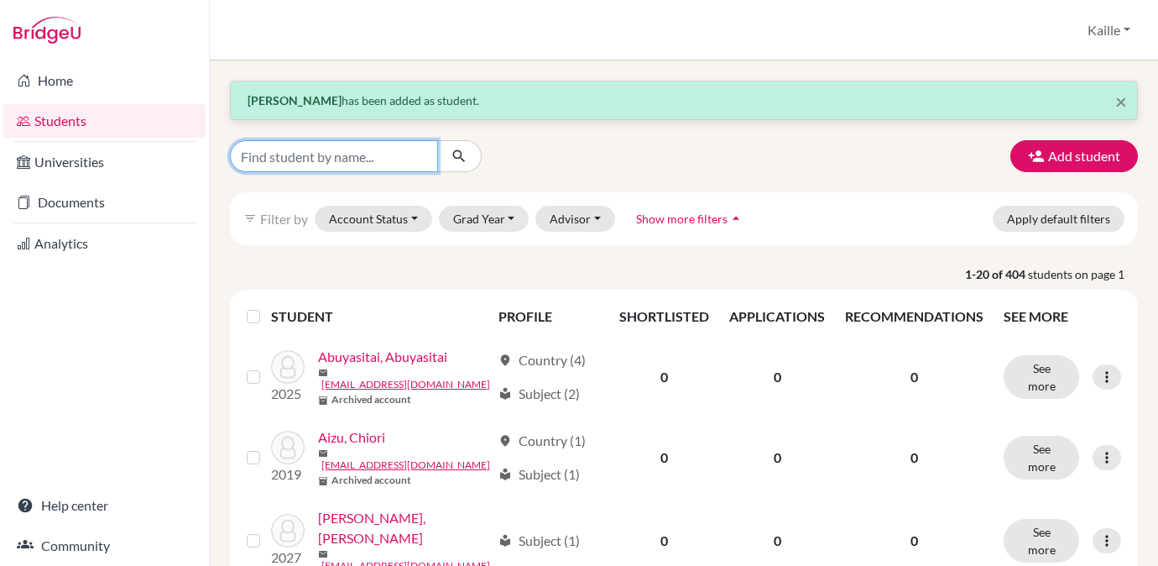
click at [289, 157] on input "Find student by name..." at bounding box center [334, 156] width 208 height 32
type input "[PERSON_NAME]"
click button "submit" at bounding box center [459, 156] width 44 height 32
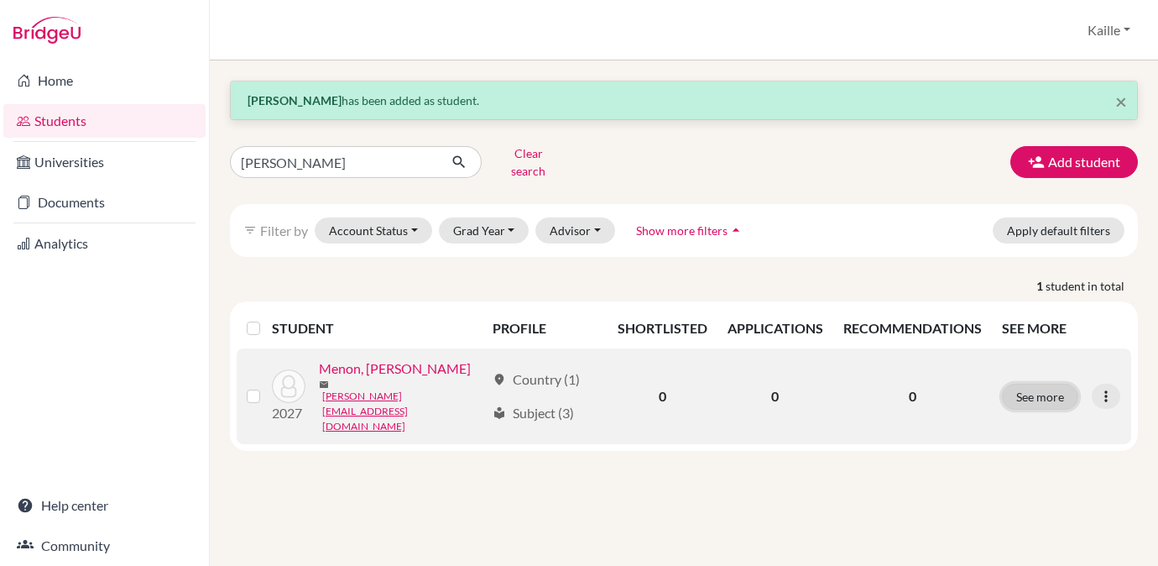
click at [1041, 383] on button "See more" at bounding box center [1040, 396] width 76 height 26
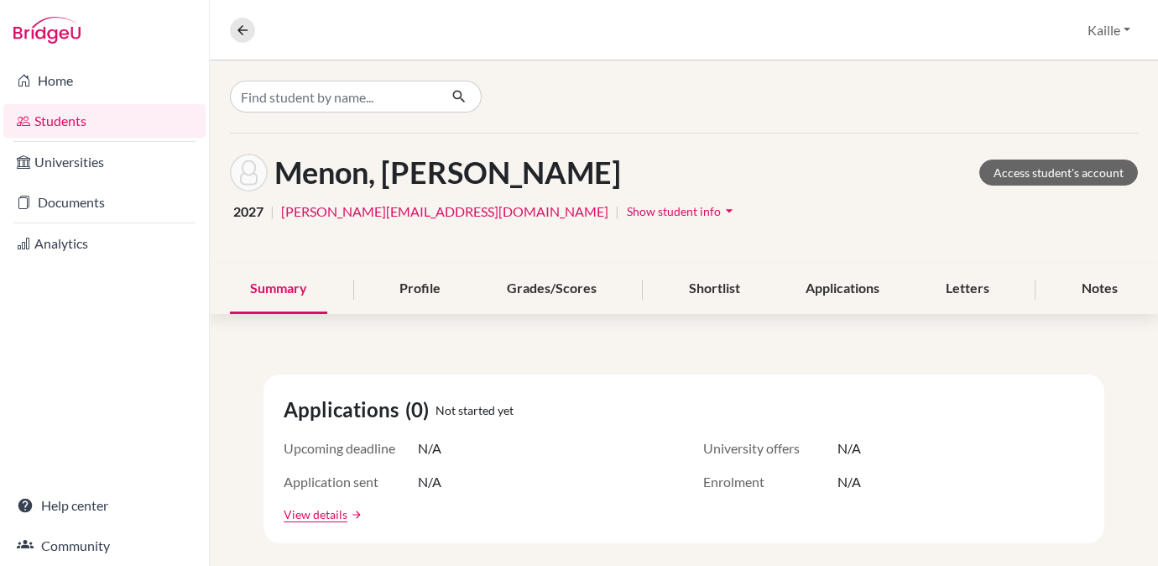
click at [627, 210] on span "Show student info" at bounding box center [674, 211] width 94 height 14
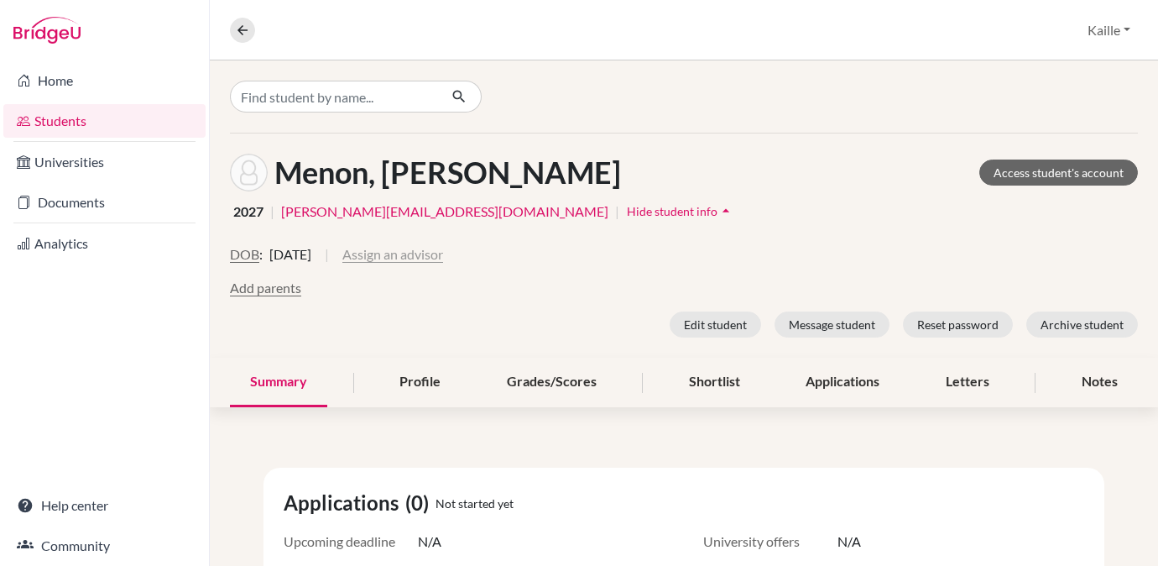
click at [443, 256] on button "Assign an advisor" at bounding box center [392, 254] width 101 height 20
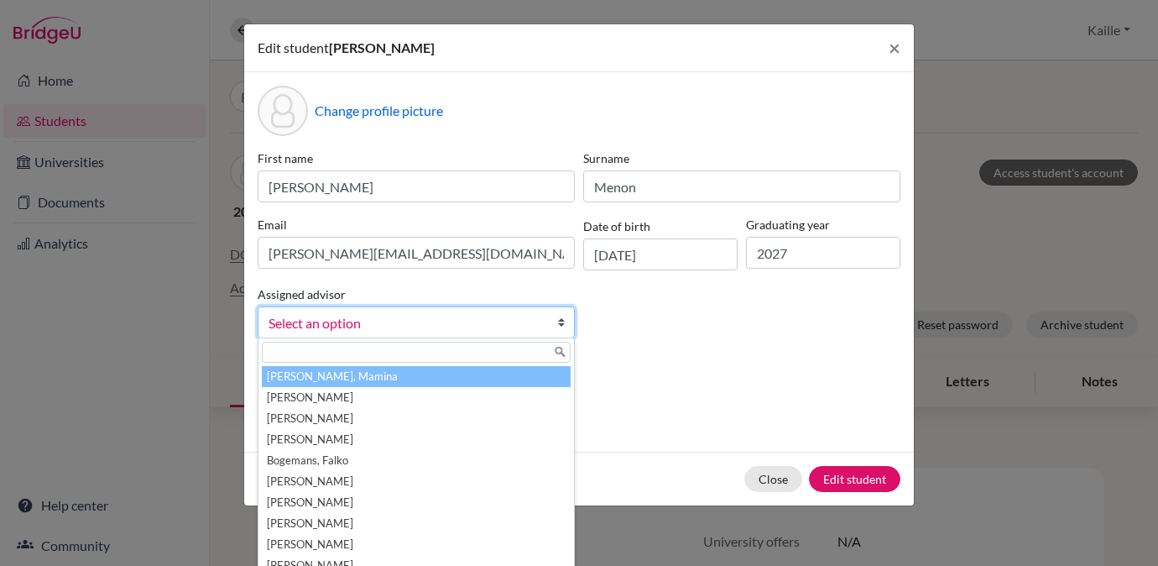
click at [519, 320] on span "Select an option" at bounding box center [406, 323] width 274 height 22
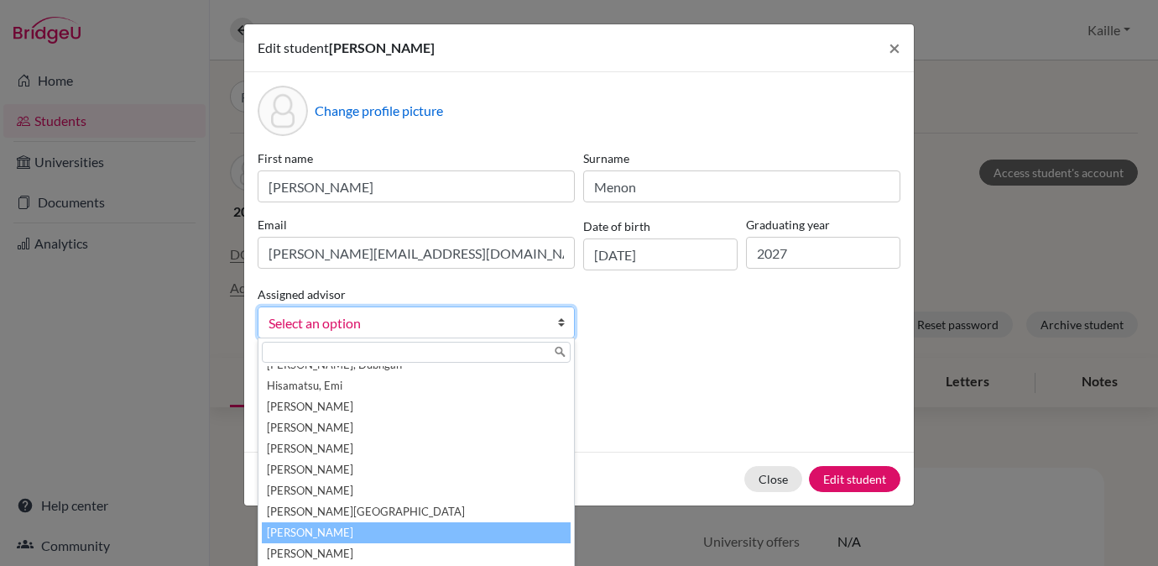
scroll to position [496, 0]
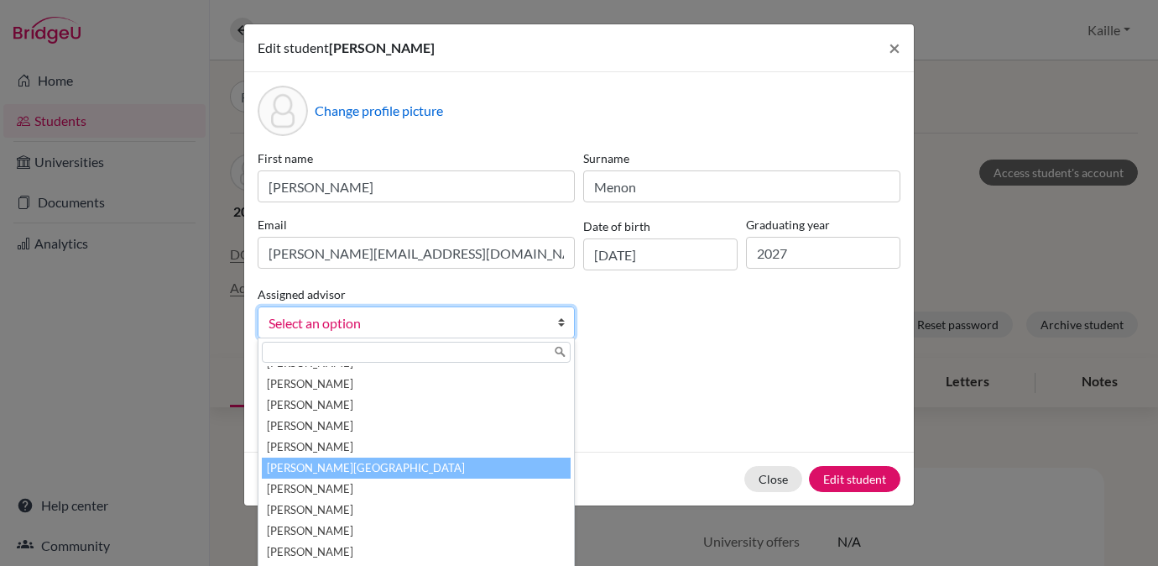
click at [467, 462] on li "[PERSON_NAME][GEOGRAPHIC_DATA]" at bounding box center [416, 467] width 309 height 21
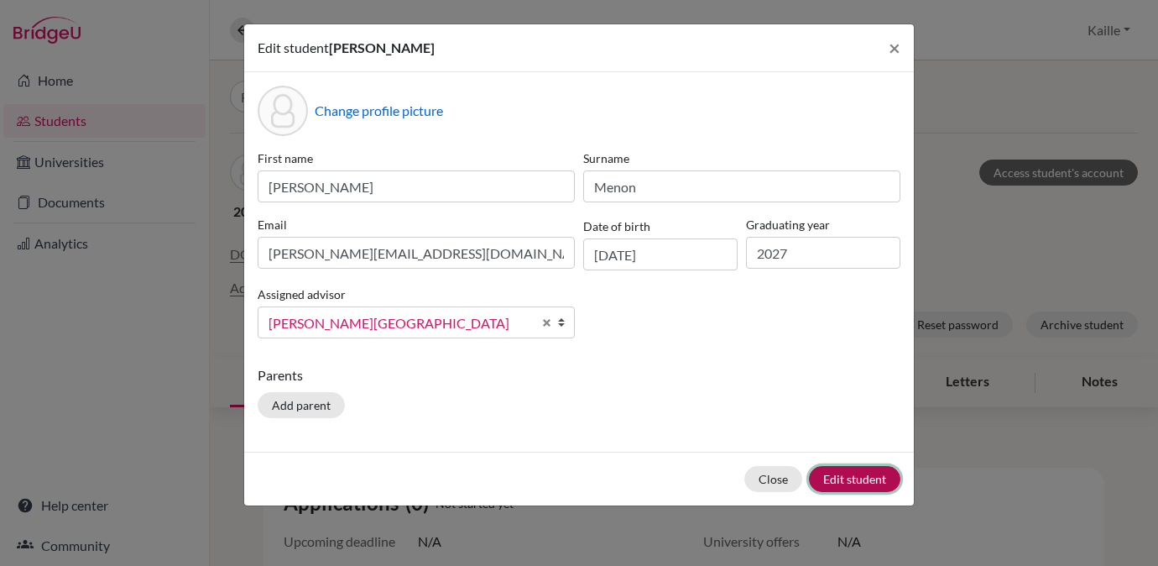
click at [863, 477] on button "Edit student" at bounding box center [854, 479] width 91 height 26
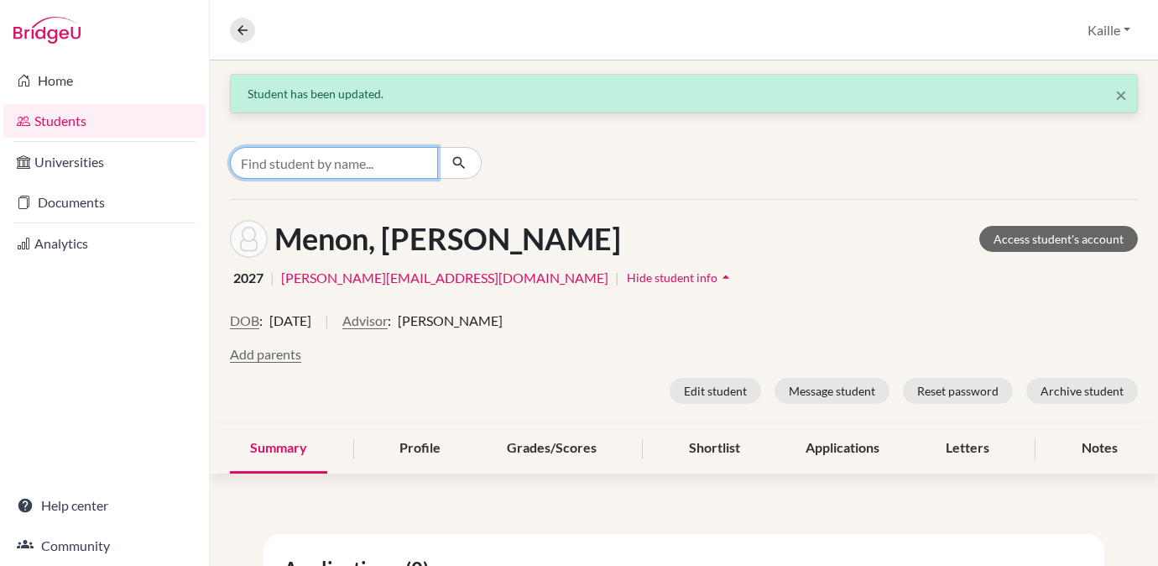
click at [374, 168] on input "Find student by name..." at bounding box center [334, 163] width 208 height 32
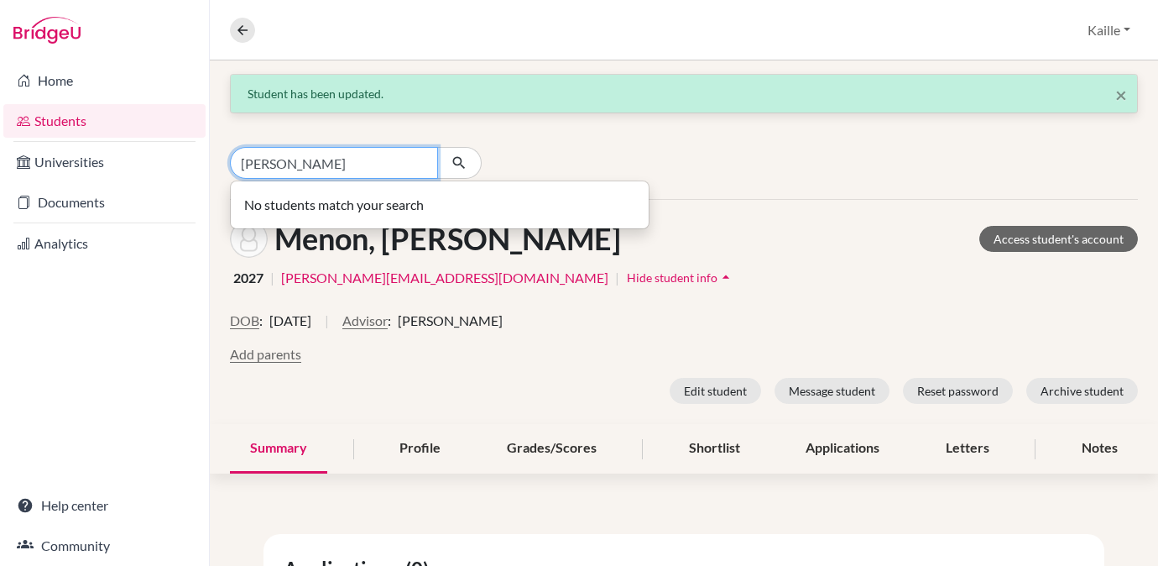
type input "[PERSON_NAME]"
click at [240, 34] on icon at bounding box center [242, 30] width 15 height 15
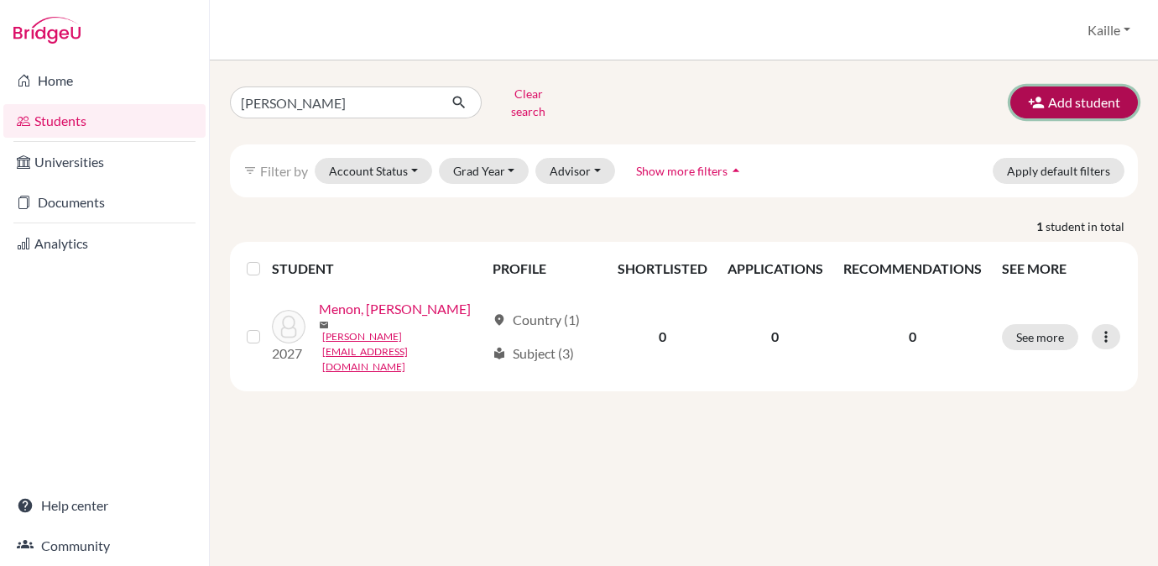
click at [1084, 96] on button "Add student" at bounding box center [1074, 102] width 128 height 32
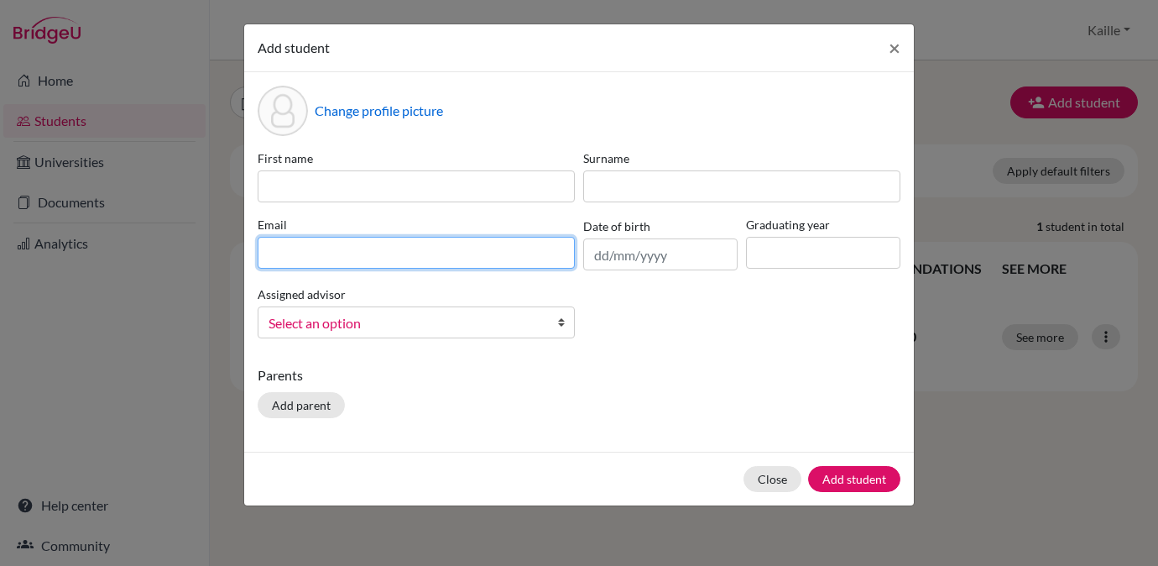
click at [395, 247] on input at bounding box center [416, 253] width 317 height 32
paste input "[PERSON_NAME][EMAIL_ADDRESS][PERSON_NAME][DOMAIN_NAME]"
type input "[PERSON_NAME][EMAIL_ADDRESS][PERSON_NAME][DOMAIN_NAME]"
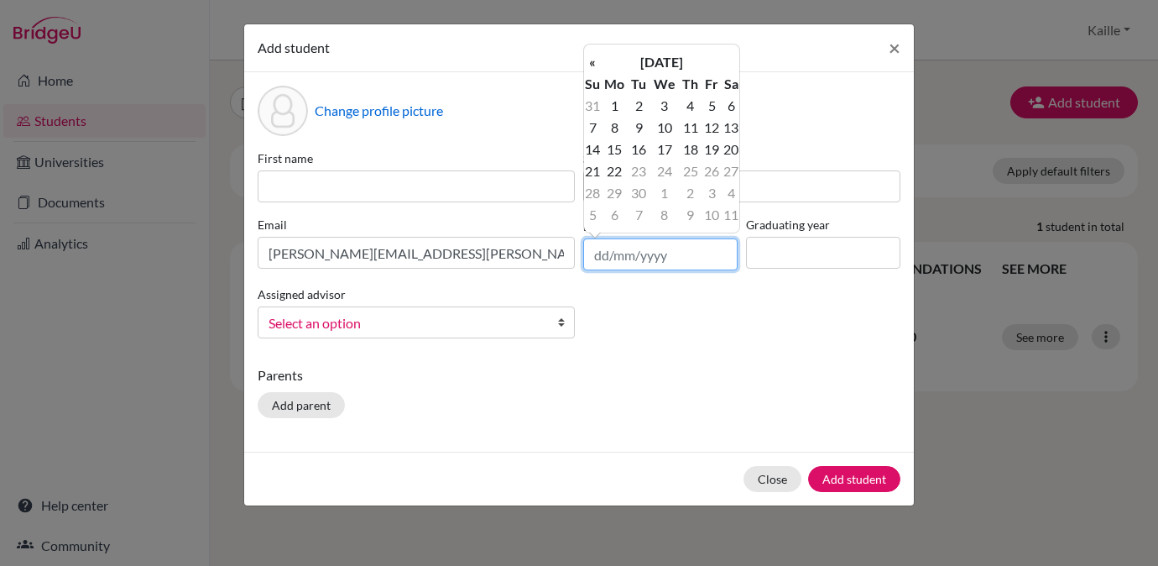
click at [658, 267] on input "text" at bounding box center [660, 254] width 154 height 32
paste input "[DATE]"
type input "[DATE]"
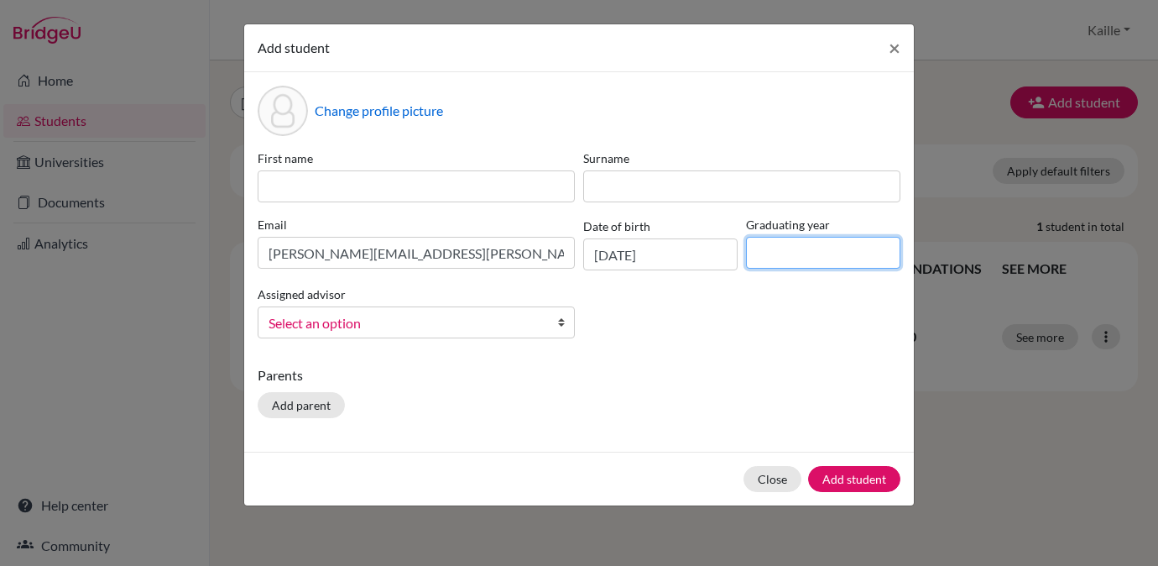
click at [820, 245] on input at bounding box center [823, 253] width 154 height 32
type input "2027"
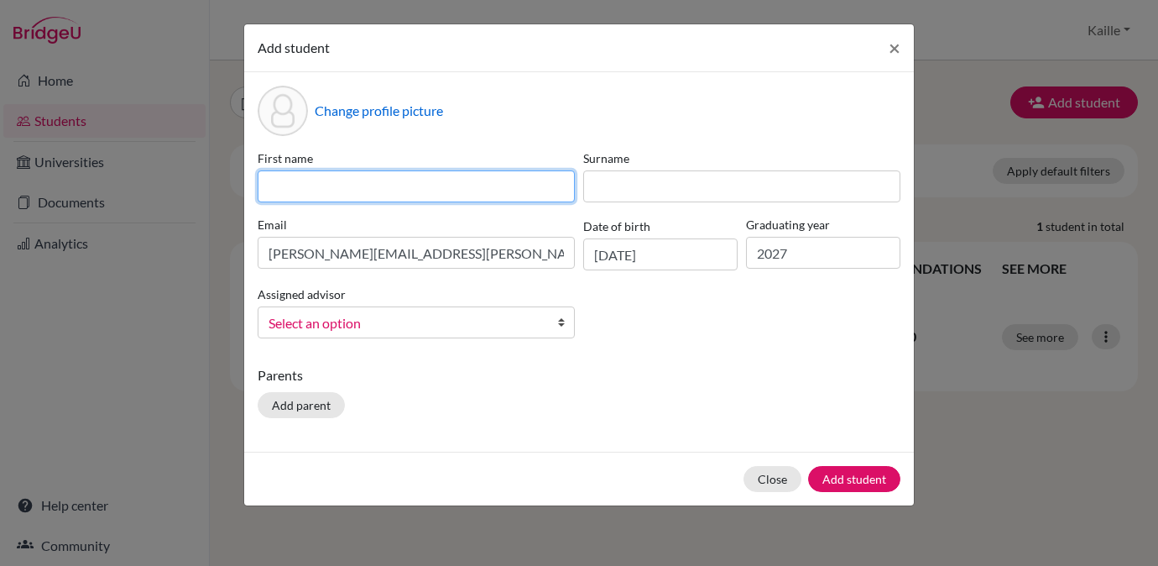
click at [402, 177] on input at bounding box center [416, 186] width 317 height 32
type input "[PERSON_NAME]"
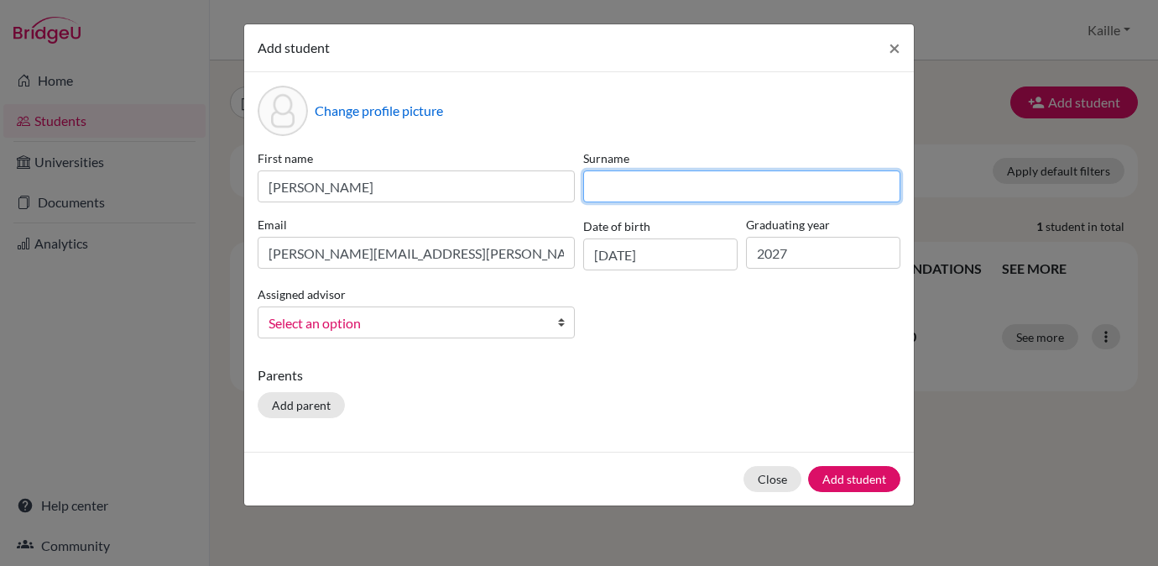
click at [614, 185] on input at bounding box center [741, 186] width 317 height 32
type input "[PERSON_NAME]"
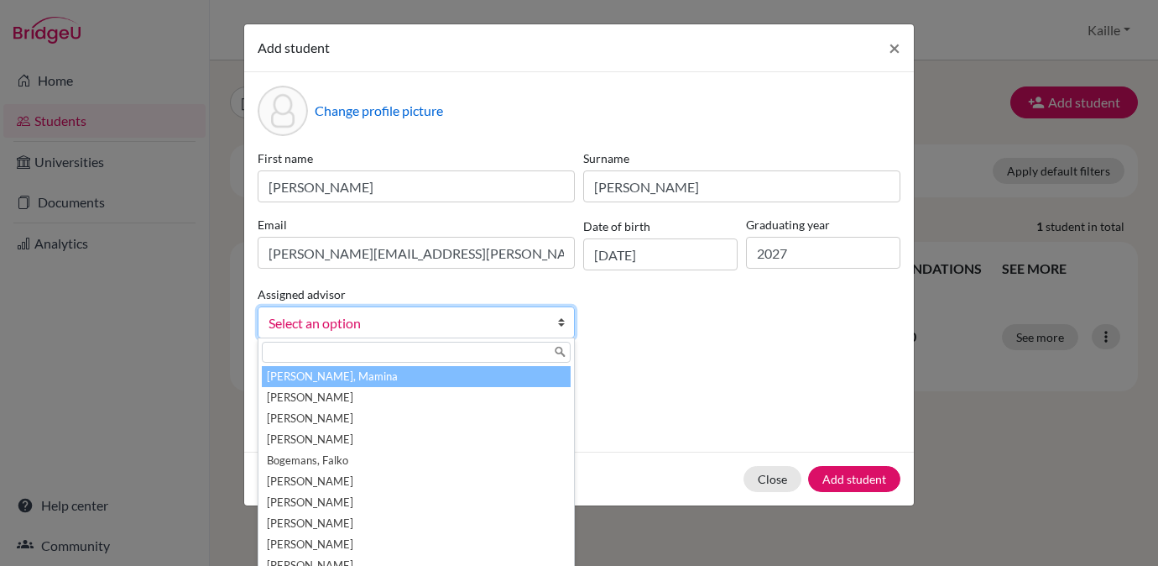
click at [335, 324] on span "Select an option" at bounding box center [406, 323] width 274 height 22
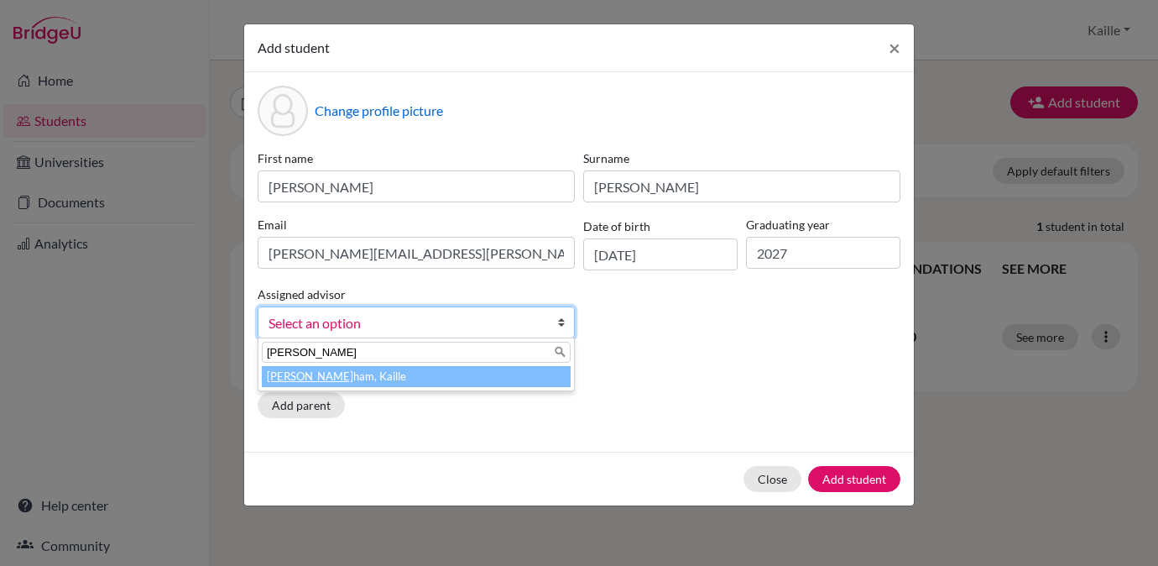
type input "[PERSON_NAME]"
click at [347, 383] on li "[PERSON_NAME], Kaille" at bounding box center [416, 376] width 309 height 21
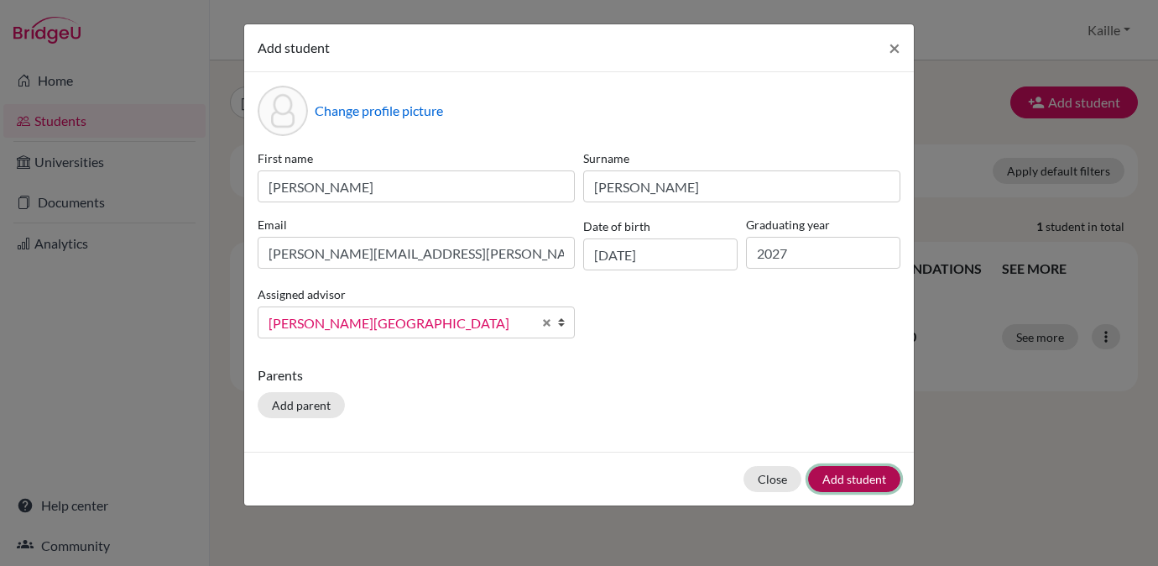
click at [848, 479] on button "Add student" at bounding box center [854, 479] width 92 height 26
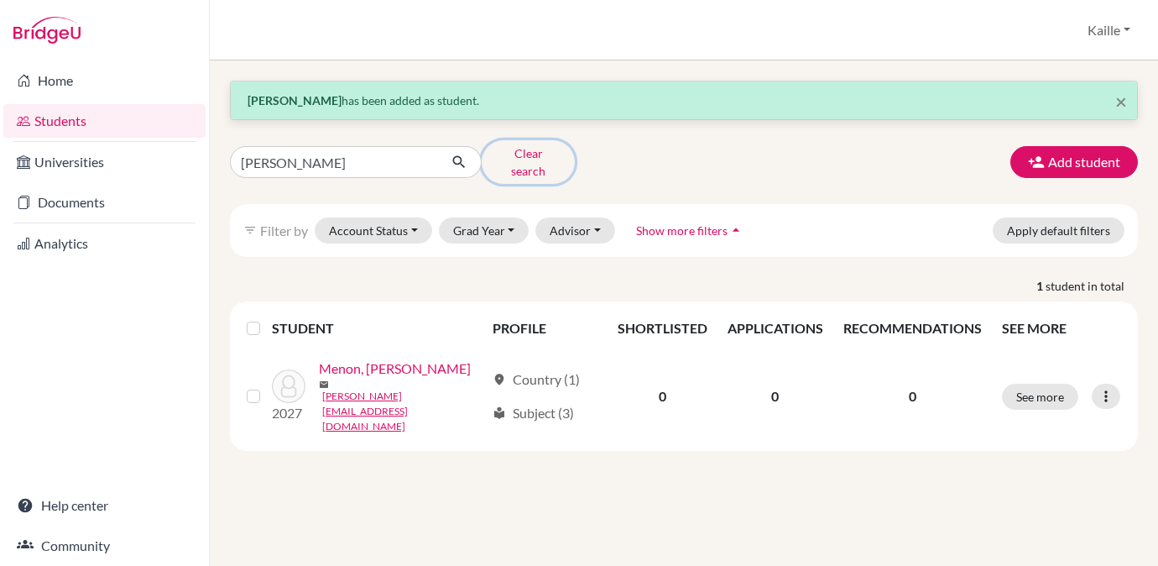
click at [512, 154] on button "Clear search" at bounding box center [528, 162] width 93 height 44
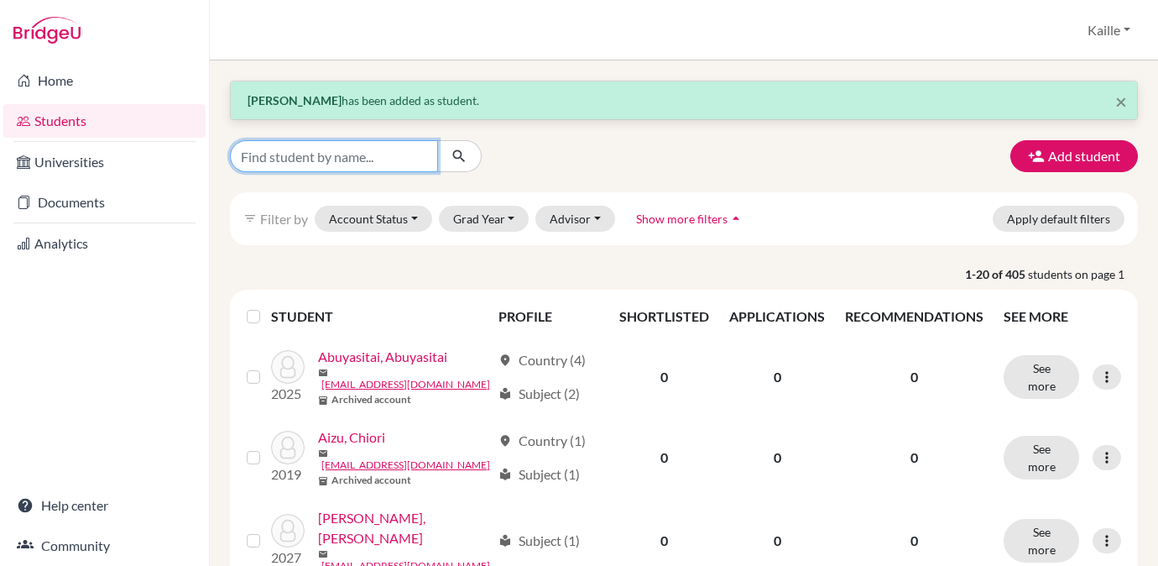
click at [369, 158] on input "Find student by name..." at bounding box center [334, 156] width 208 height 32
type input "[PERSON_NAME]"
click button "submit" at bounding box center [459, 156] width 44 height 32
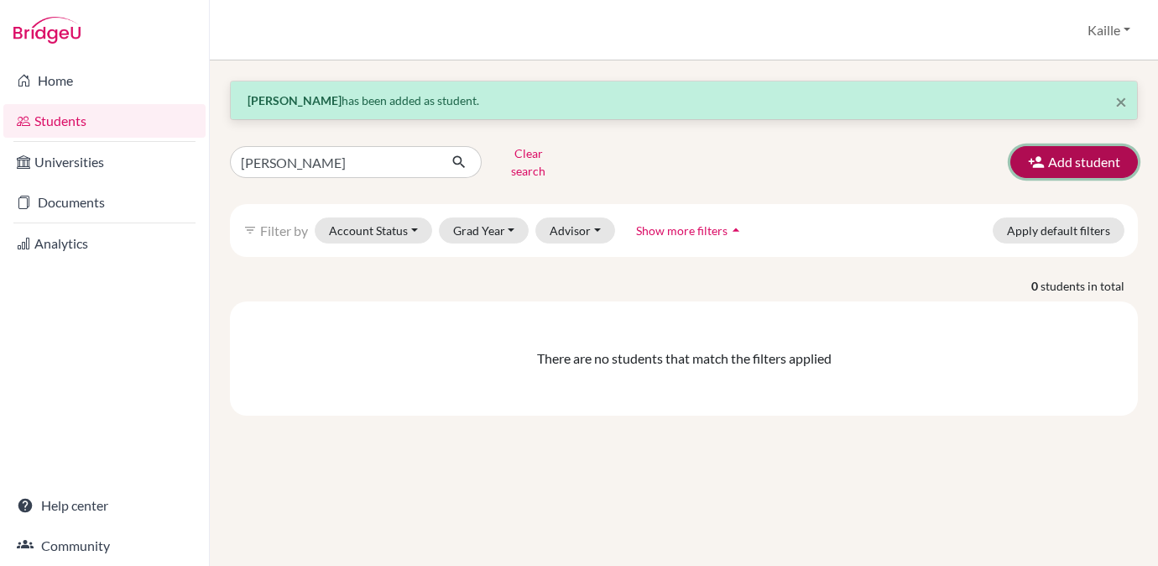
click at [1068, 168] on button "Add student" at bounding box center [1074, 162] width 128 height 32
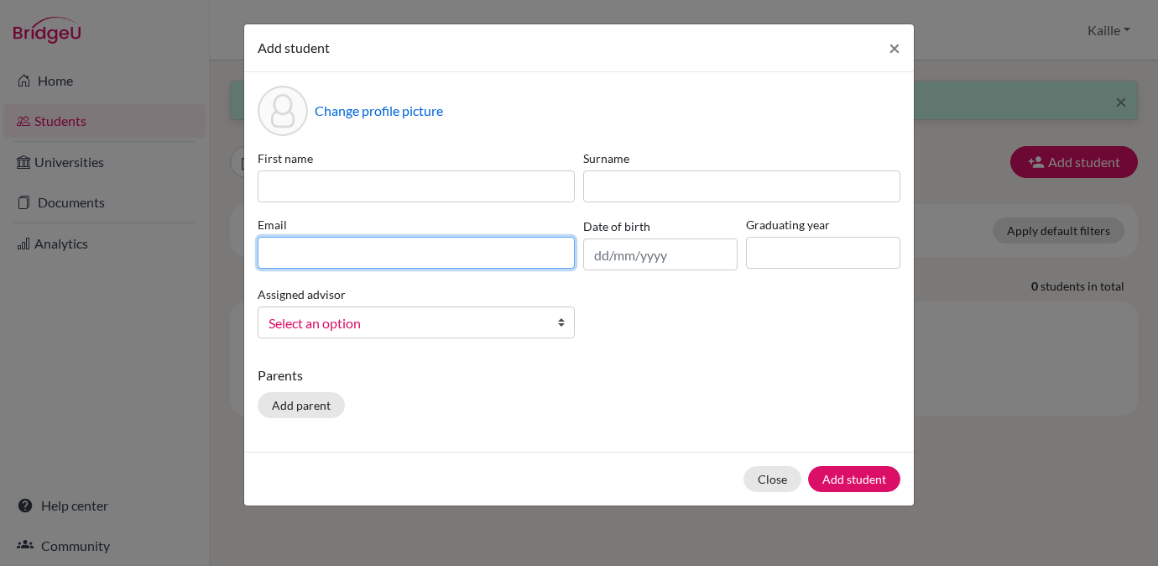
click at [514, 253] on input at bounding box center [416, 253] width 317 height 32
paste input "[PERSON_NAME][EMAIL_ADDRESS][PERSON_NAME][DOMAIN_NAME]"
type input "[PERSON_NAME][EMAIL_ADDRESS][PERSON_NAME][DOMAIN_NAME]"
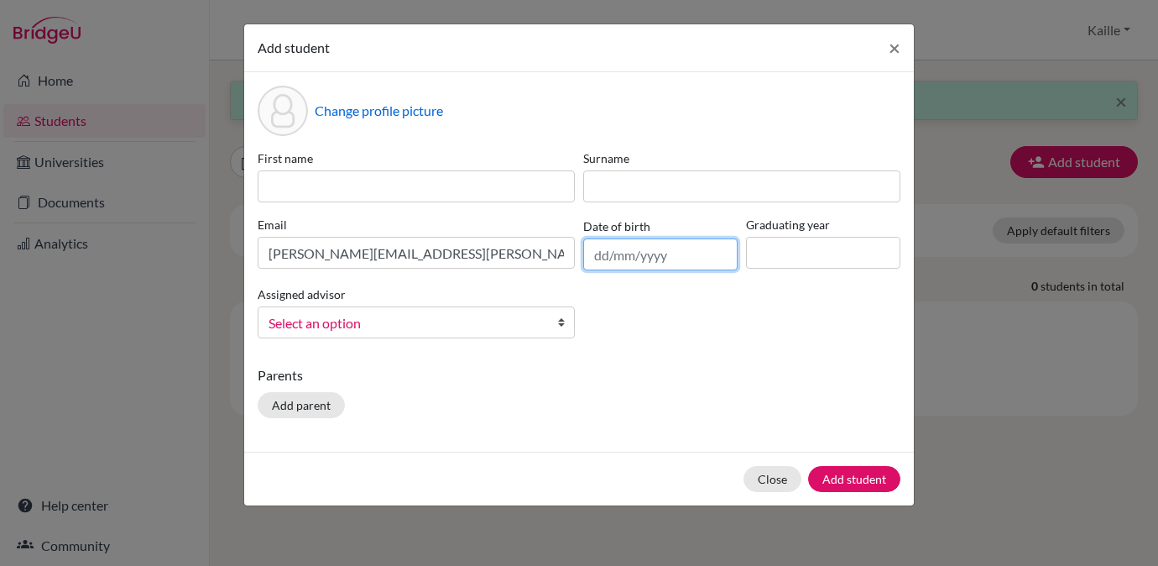
click at [638, 262] on input "text" at bounding box center [660, 254] width 154 height 32
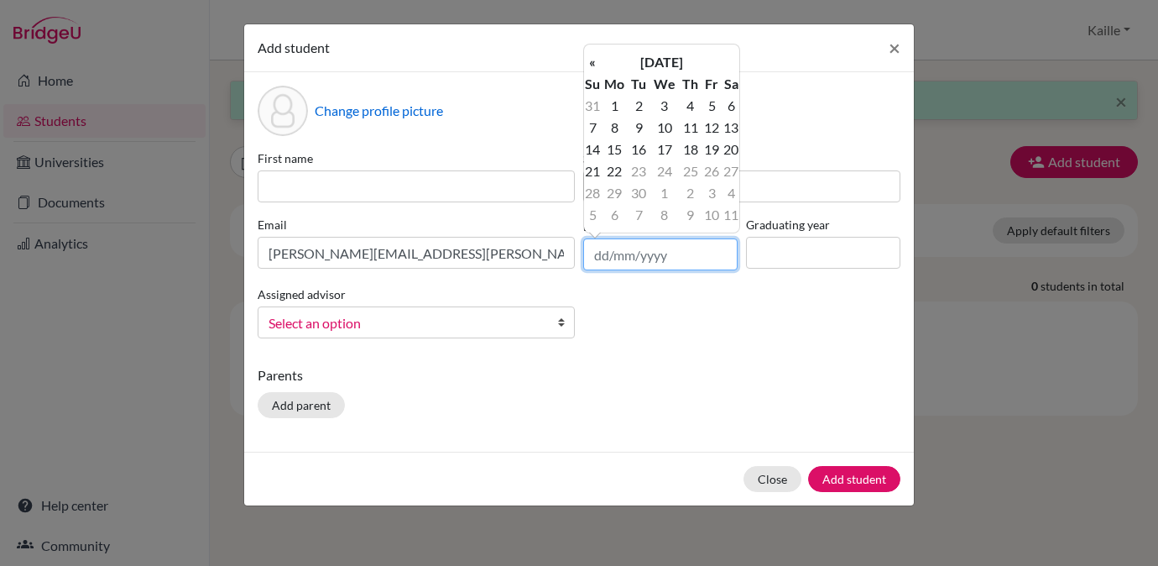
paste input "[DATE]"
type input "[DATE]"
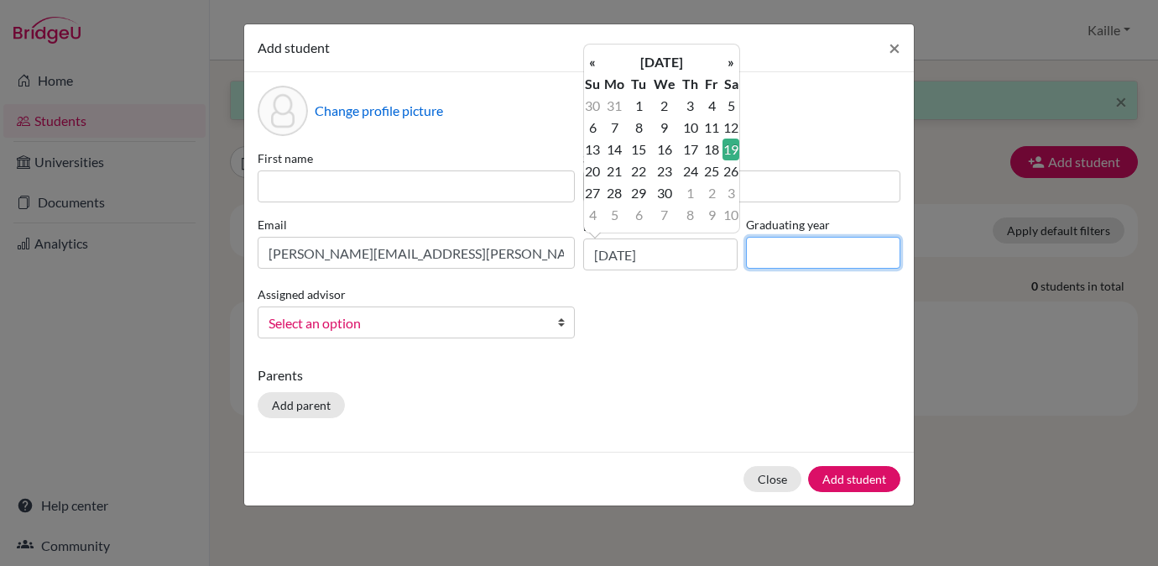
click at [790, 245] on input at bounding box center [823, 253] width 154 height 32
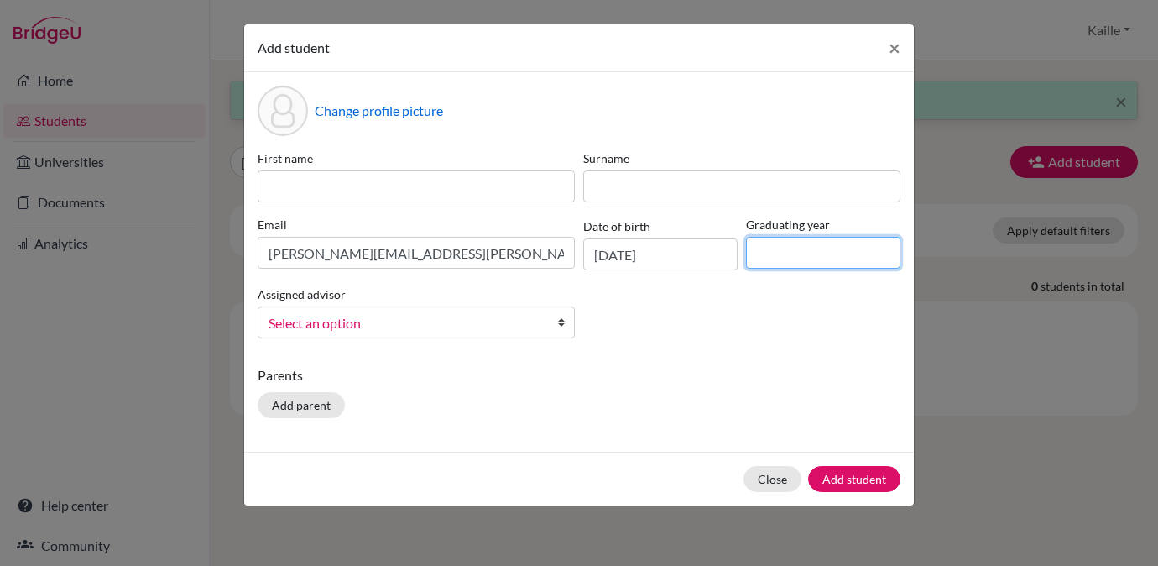
type input "2027"
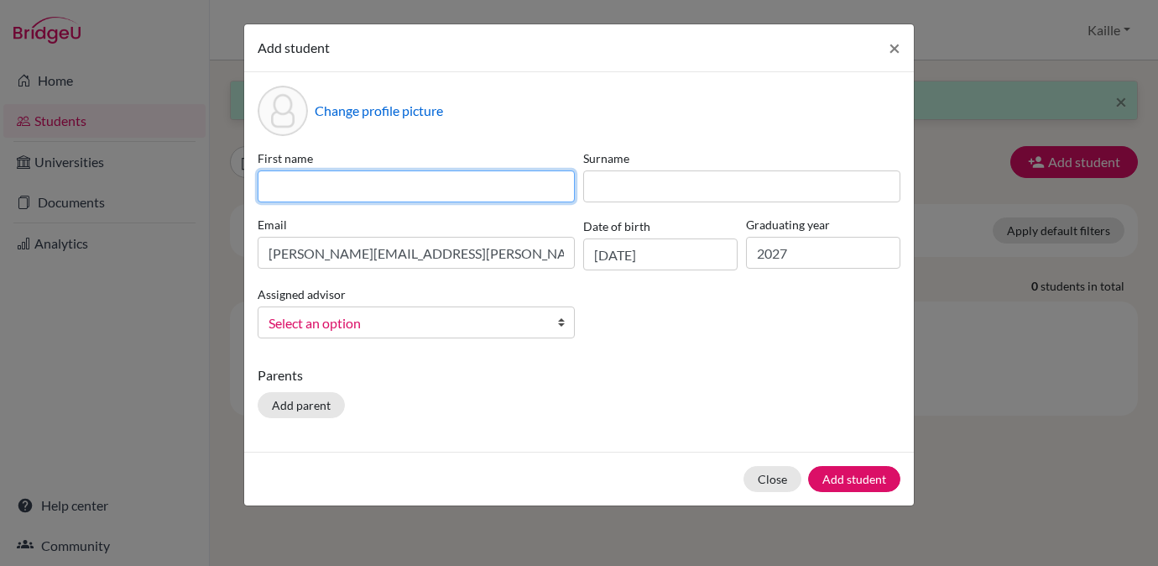
click at [516, 190] on input at bounding box center [416, 186] width 317 height 32
type input "[PERSON_NAME]"
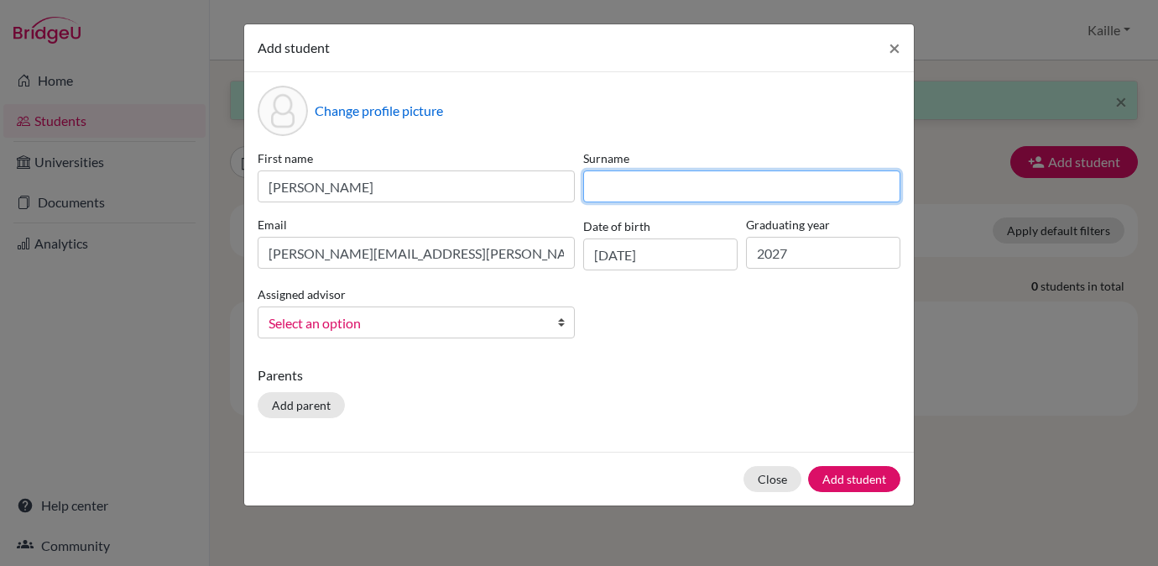
click at [620, 188] on input at bounding box center [741, 186] width 317 height 32
type input "[PERSON_NAME]"
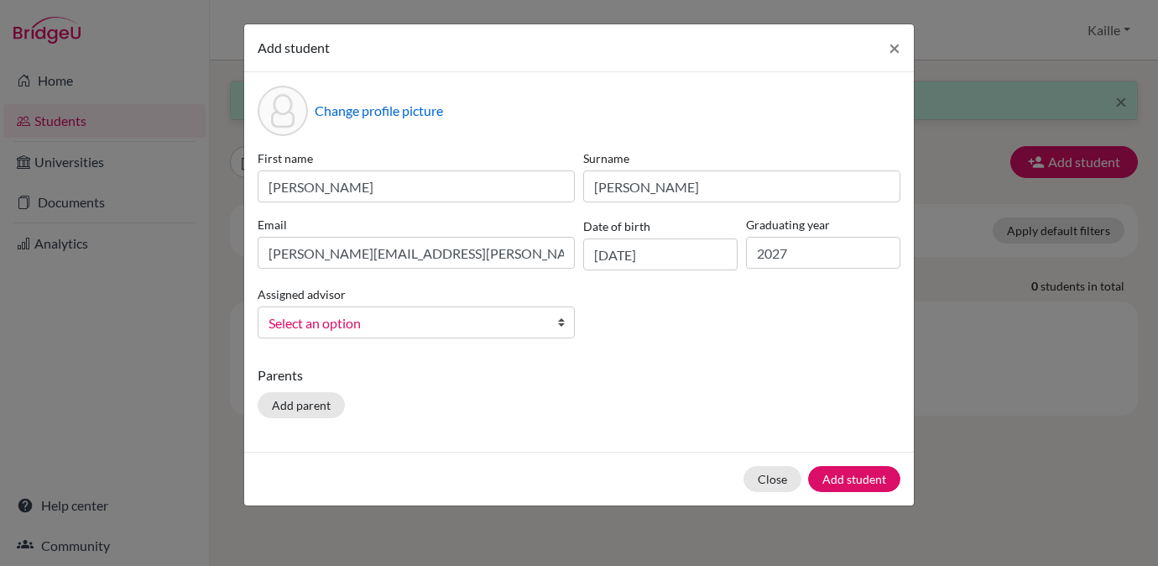
click at [392, 331] on span "Select an option" at bounding box center [406, 323] width 274 height 22
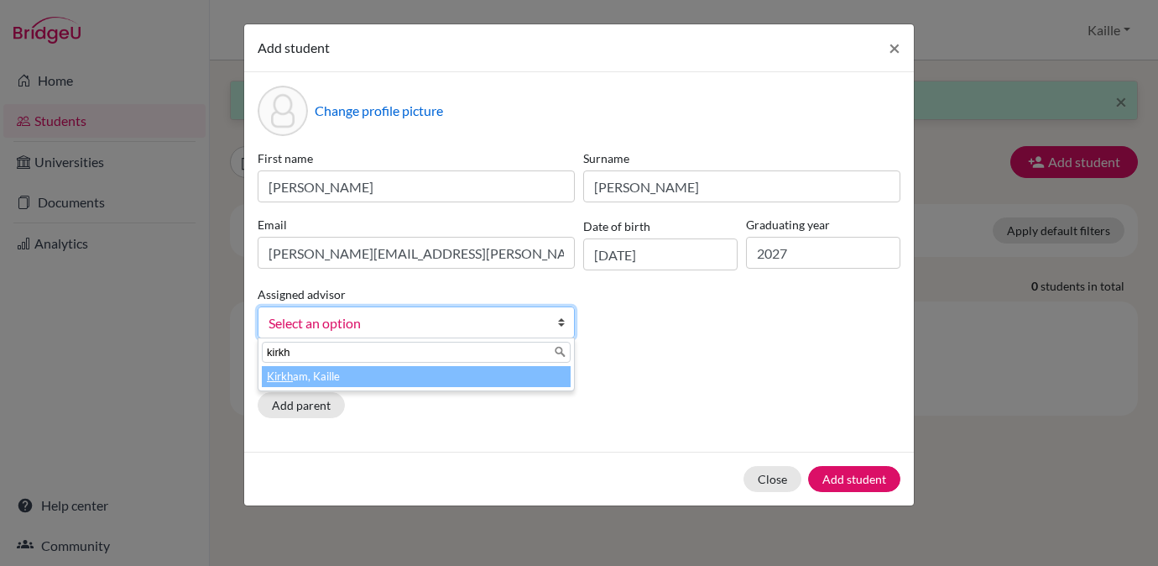
type input "kirkh"
click at [441, 378] on li "Kirkh am, Kaille" at bounding box center [416, 376] width 309 height 21
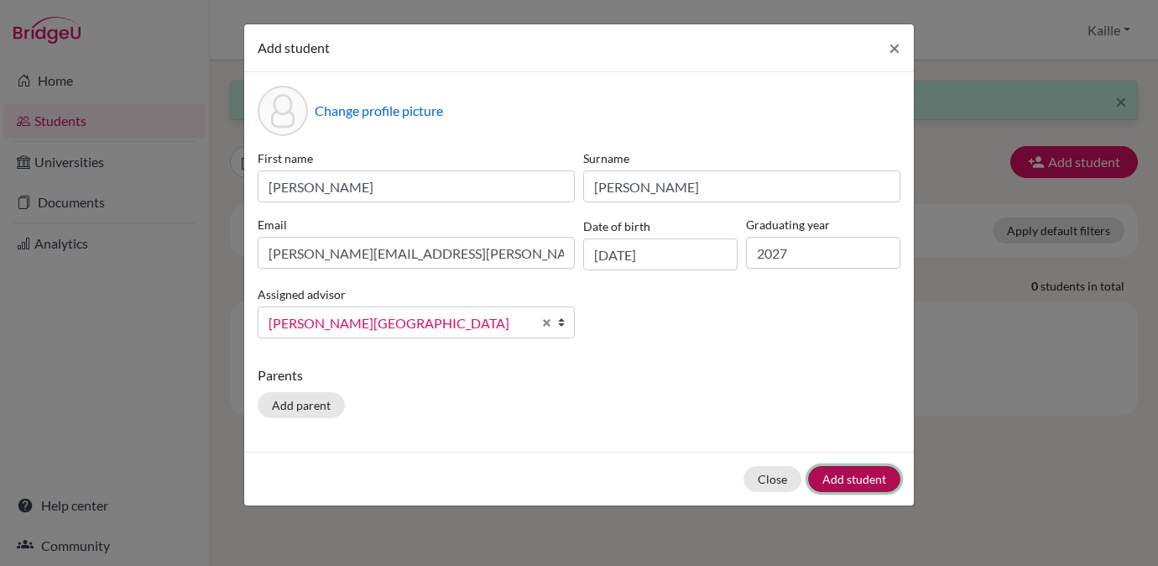
click at [860, 488] on button "Add student" at bounding box center [854, 479] width 92 height 26
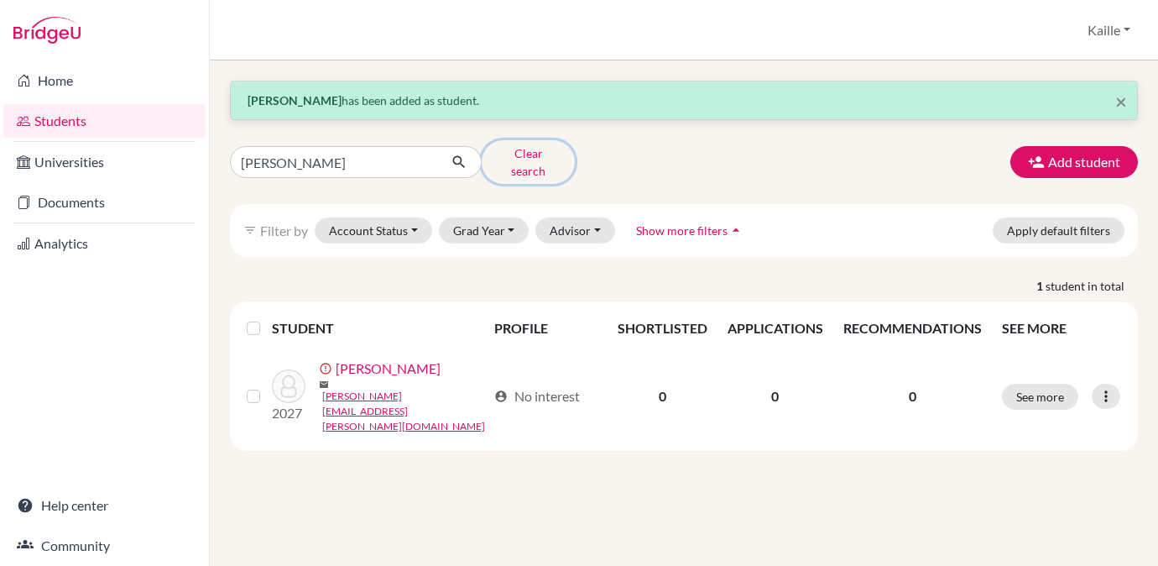
click at [516, 153] on button "Clear search" at bounding box center [528, 162] width 93 height 44
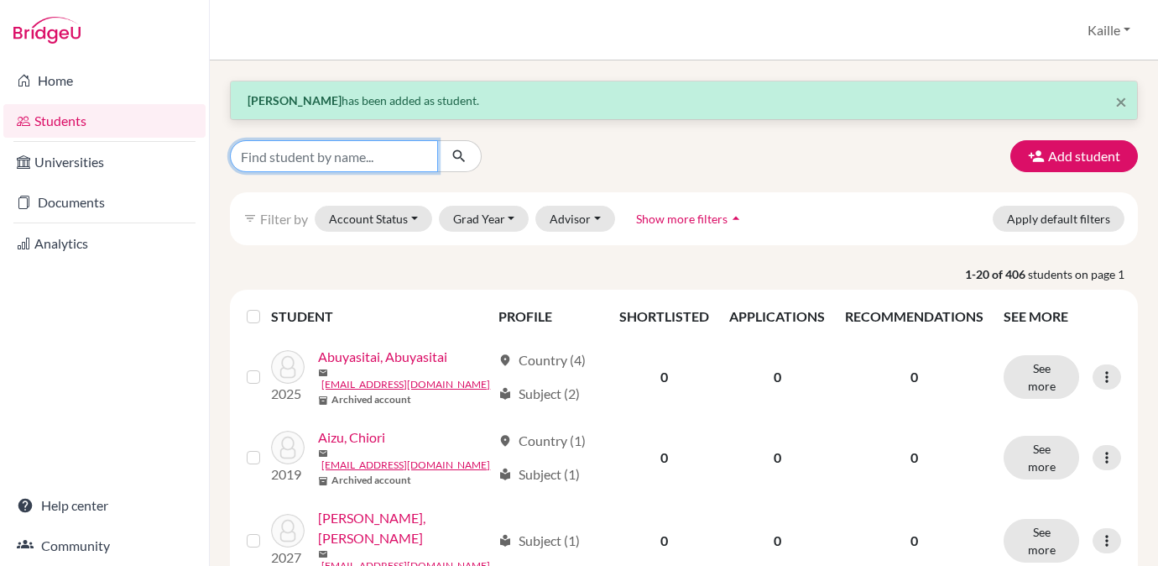
click at [392, 158] on input "Find student by name..." at bounding box center [334, 156] width 208 height 32
type input "sofian"
click button "submit" at bounding box center [459, 156] width 44 height 32
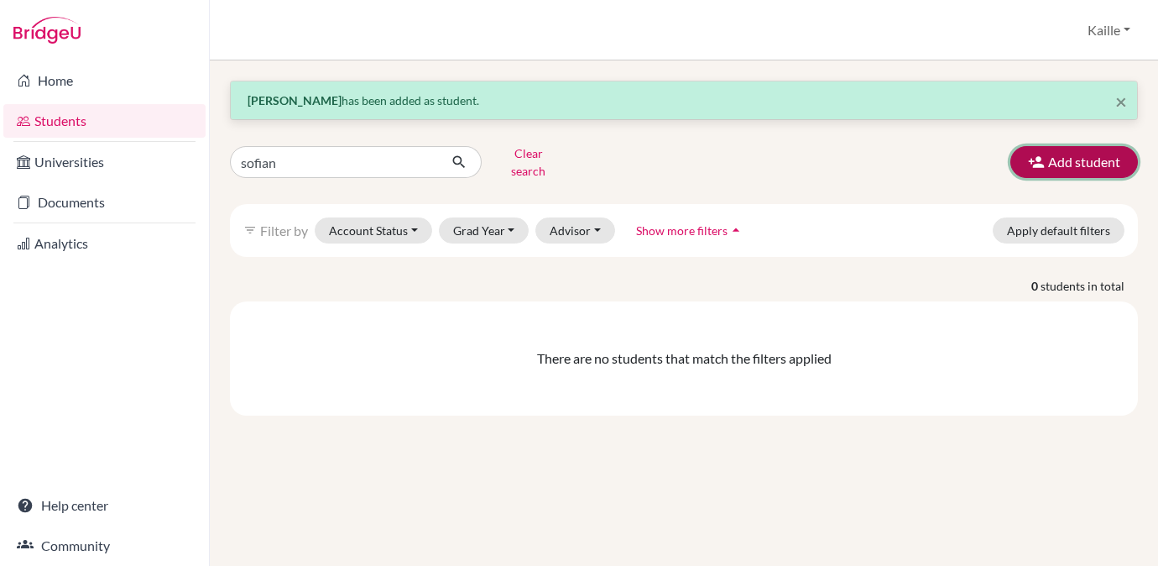
click at [1085, 166] on button "Add student" at bounding box center [1074, 162] width 128 height 32
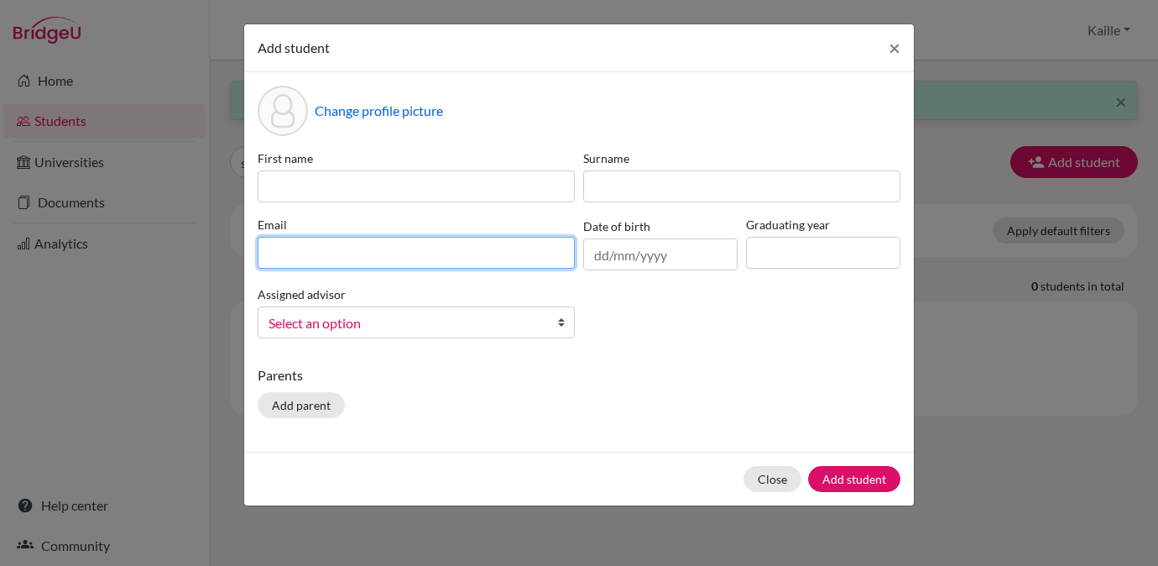
click at [397, 248] on input at bounding box center [416, 253] width 317 height 32
paste input "[EMAIL_ADDRESS][DOMAIN_NAME]"
type input "[EMAIL_ADDRESS][DOMAIN_NAME]"
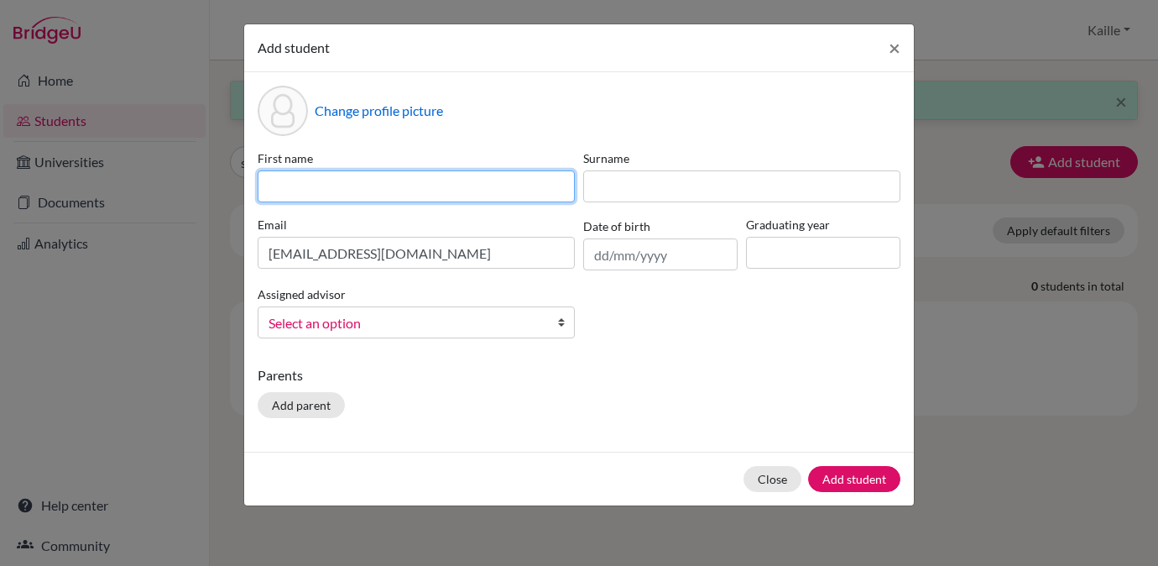
click at [352, 174] on input at bounding box center [416, 186] width 317 height 32
type input "Anugrah"
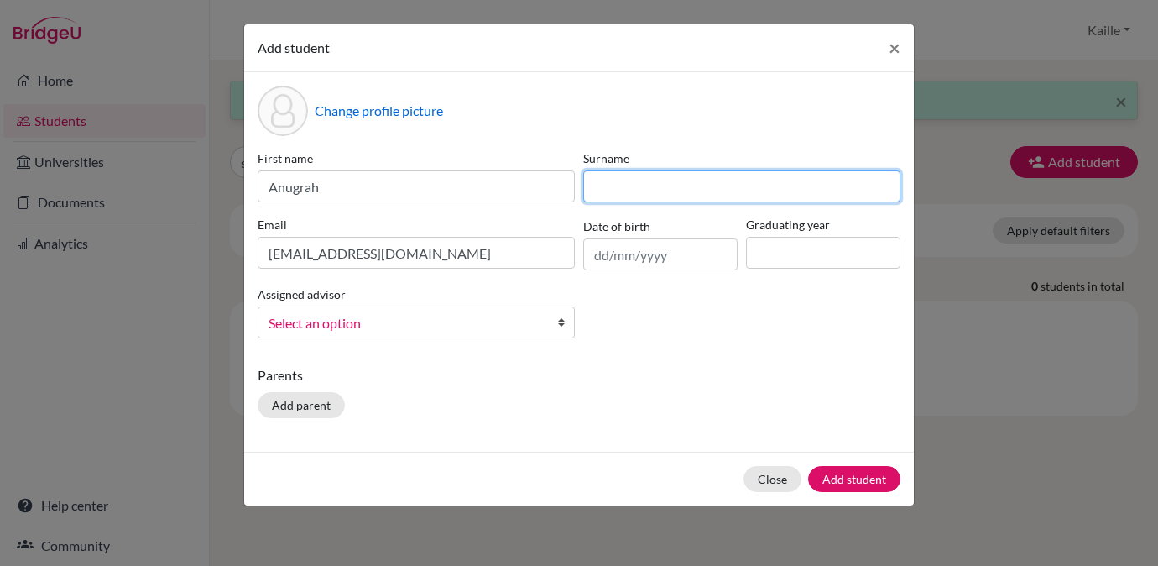
click at [599, 190] on input at bounding box center [741, 186] width 317 height 32
type input "Sofian"
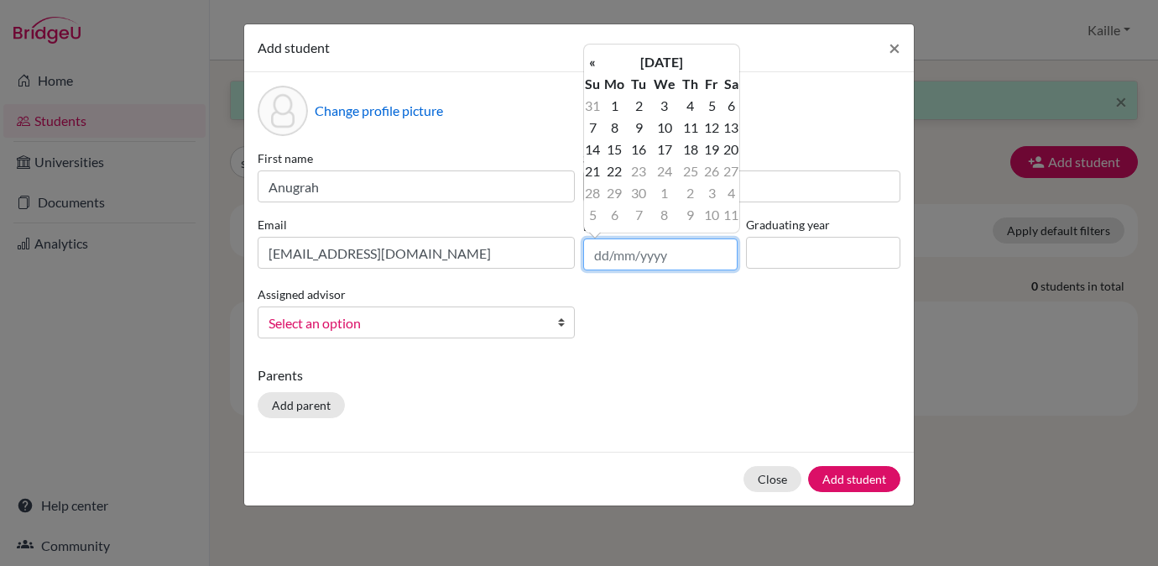
click at [624, 251] on input "text" at bounding box center [660, 254] width 154 height 32
paste input "[DATE]"
type input "[DATE]"
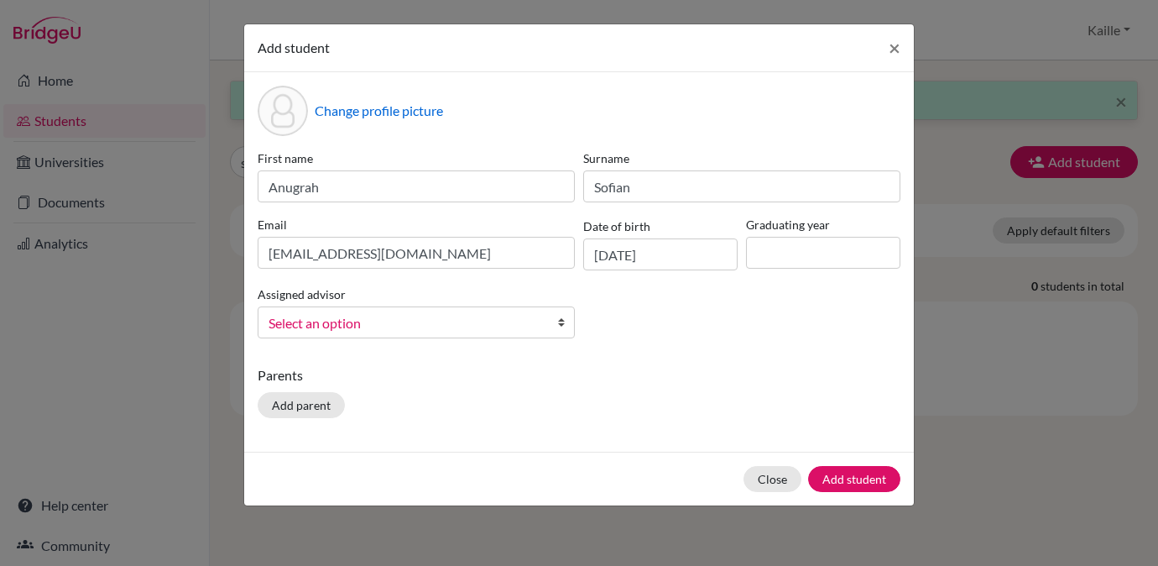
click at [830, 272] on div "First name [PERSON_NAME] Surname [PERSON_NAME] [PERSON_NAME][EMAIL_ADDRESS][PER…" at bounding box center [578, 250] width 651 height 202
click at [829, 263] on input at bounding box center [823, 253] width 154 height 32
type input "2027"
click at [457, 329] on span "Select an option" at bounding box center [406, 323] width 274 height 22
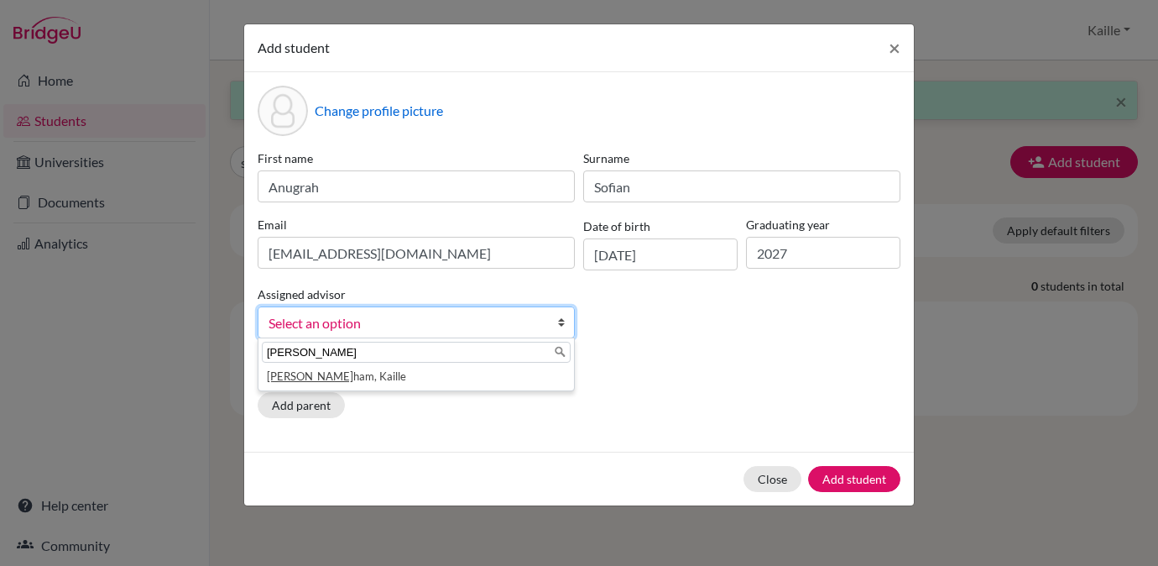
type input "[PERSON_NAME]"
click at [447, 388] on div "[PERSON_NAME] ham, [GEOGRAPHIC_DATA]" at bounding box center [416, 364] width 317 height 54
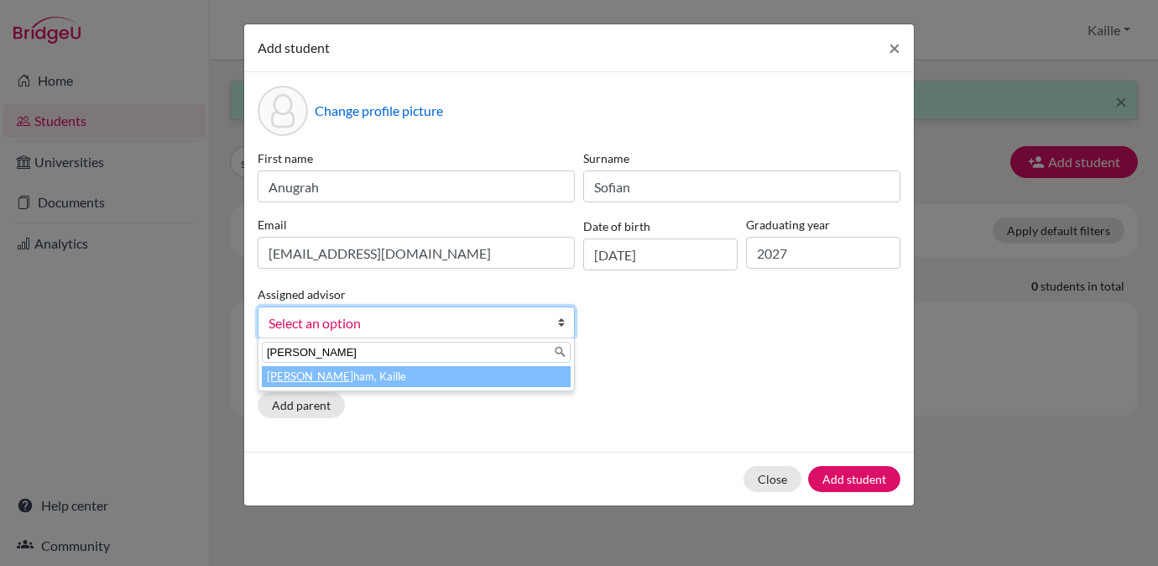
click at [445, 380] on li "[PERSON_NAME], Kaille" at bounding box center [416, 376] width 309 height 21
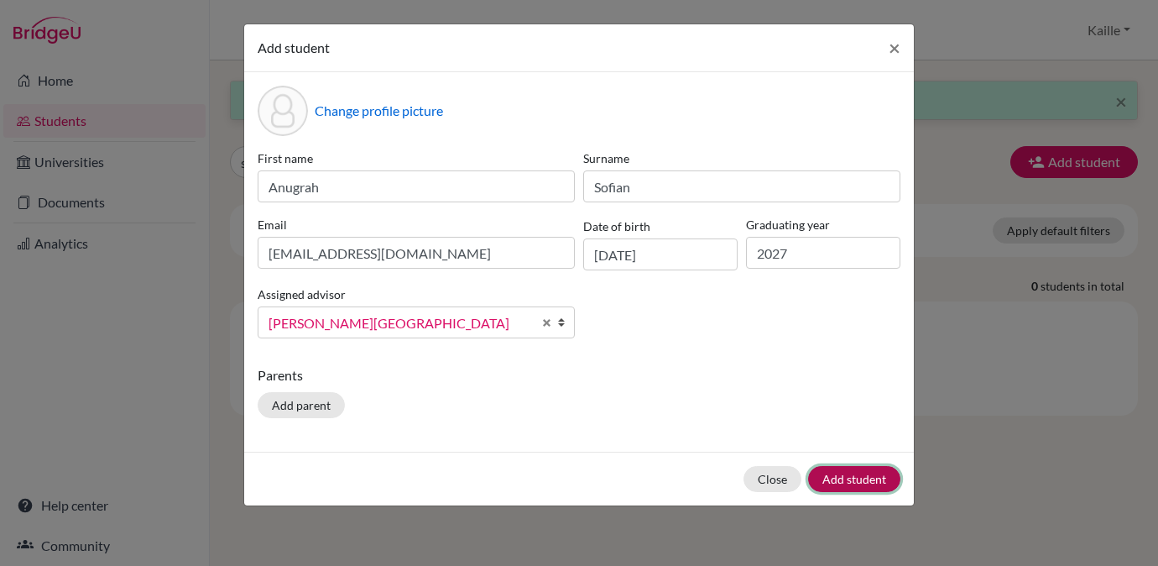
click at [878, 474] on button "Add student" at bounding box center [854, 479] width 92 height 26
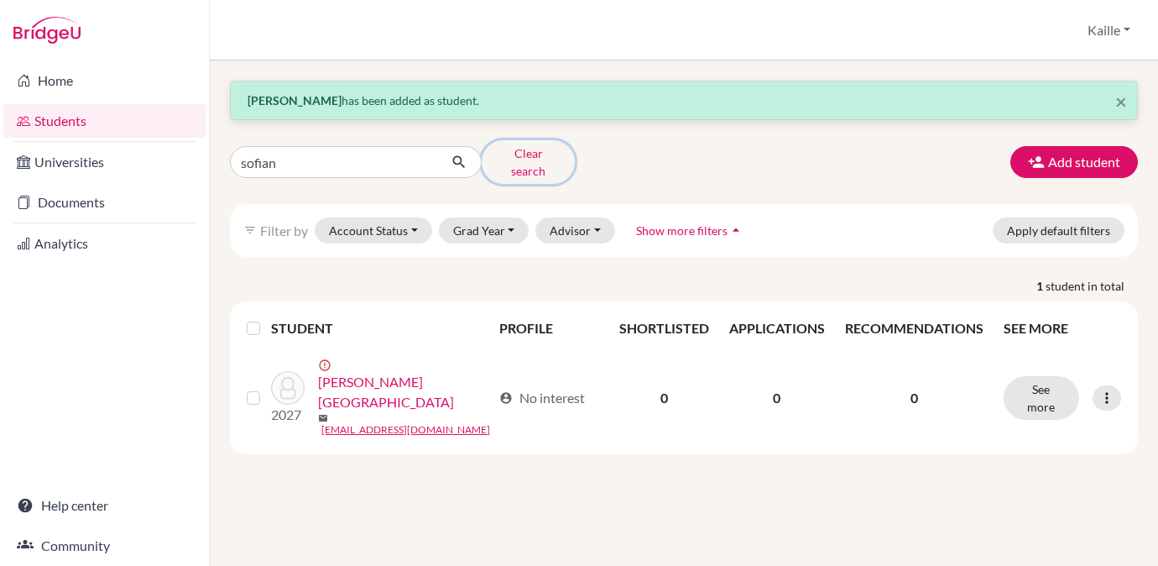
click at [525, 158] on button "Clear search" at bounding box center [528, 162] width 93 height 44
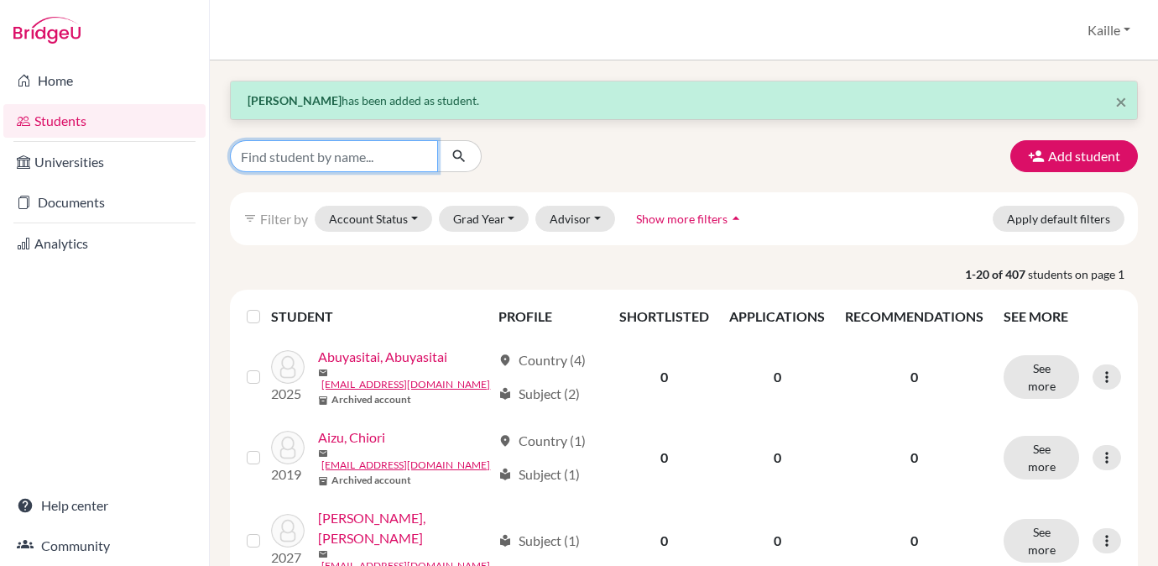
click at [394, 165] on input "Find student by name..." at bounding box center [334, 156] width 208 height 32
type input "[DEMOGRAPHIC_DATA]"
click at [467, 154] on button "submit" at bounding box center [459, 156] width 44 height 32
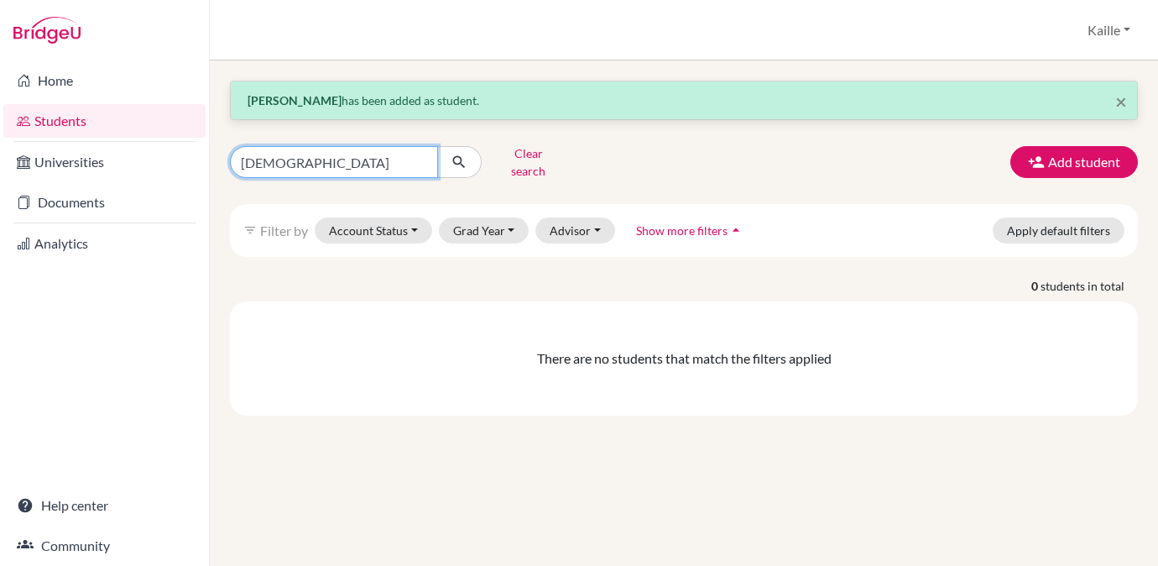
click at [398, 154] on input "[DEMOGRAPHIC_DATA]" at bounding box center [334, 162] width 208 height 32
type input "[DEMOGRAPHIC_DATA]"
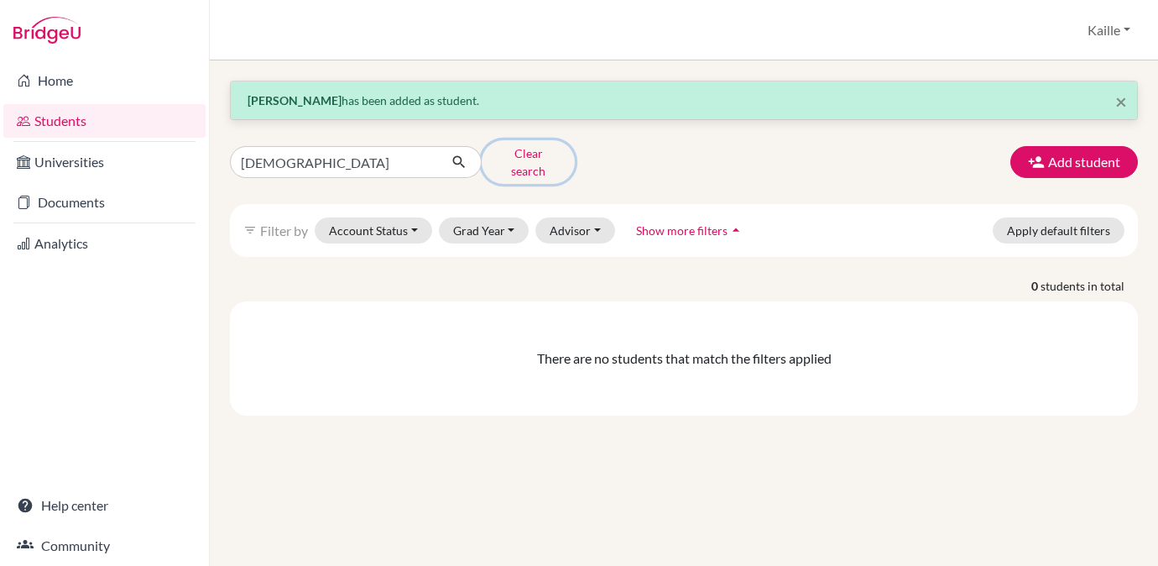
click at [540, 156] on button "Clear search" at bounding box center [528, 162] width 93 height 44
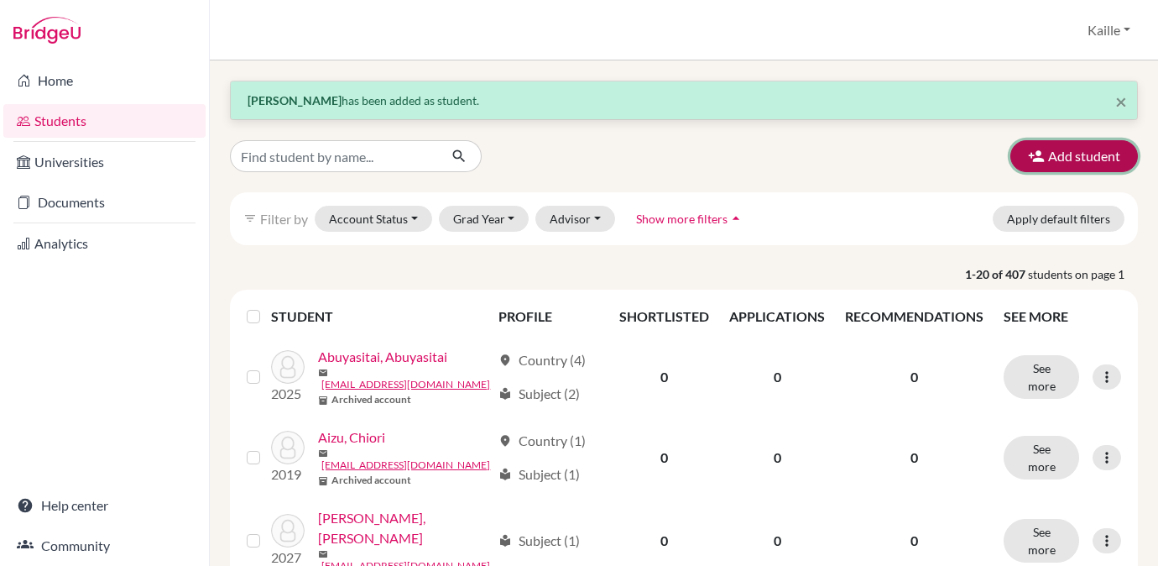
click at [1074, 155] on button "Add student" at bounding box center [1074, 156] width 128 height 32
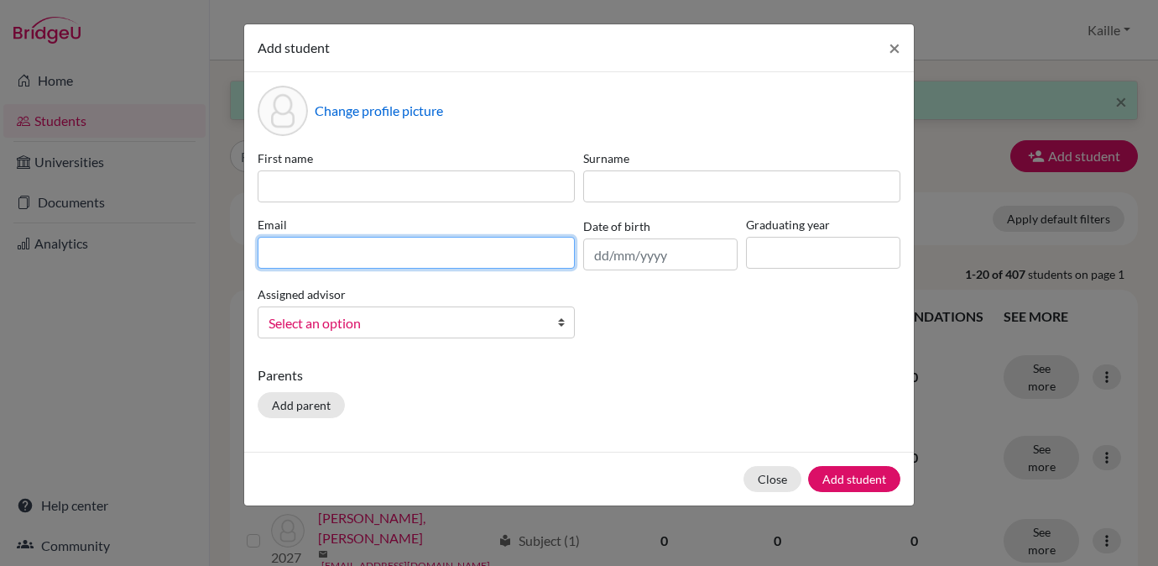
click at [340, 251] on input at bounding box center [416, 253] width 317 height 32
paste input "[PERSON_NAME][EMAIL_ADDRESS][DOMAIN_NAME]"
type input "[PERSON_NAME][EMAIL_ADDRESS][DOMAIN_NAME]"
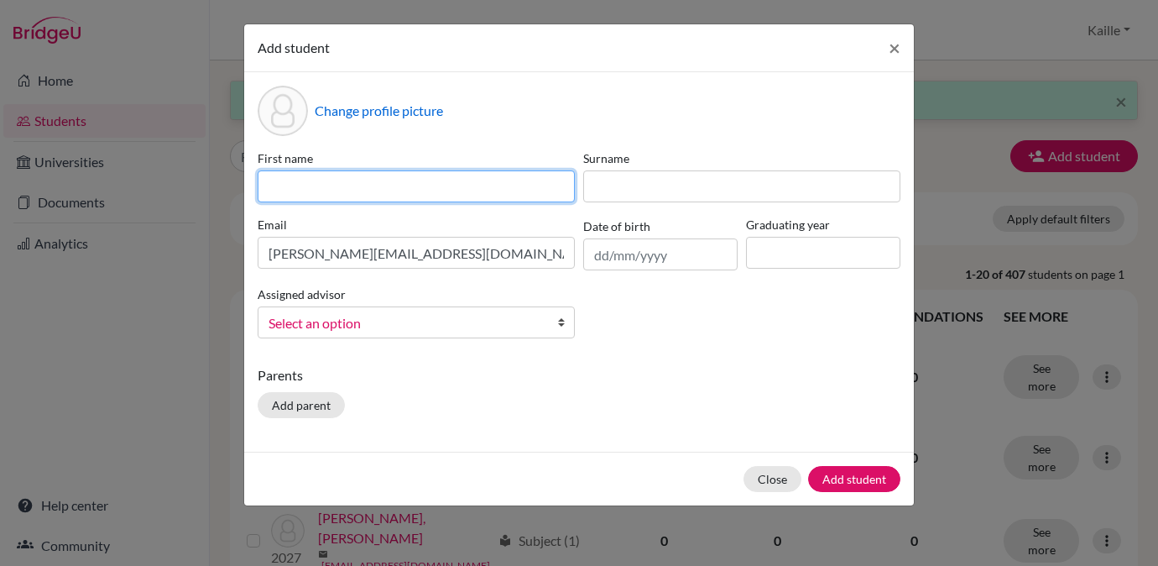
click at [348, 182] on input at bounding box center [416, 186] width 317 height 32
type input "[DEMOGRAPHIC_DATA]"
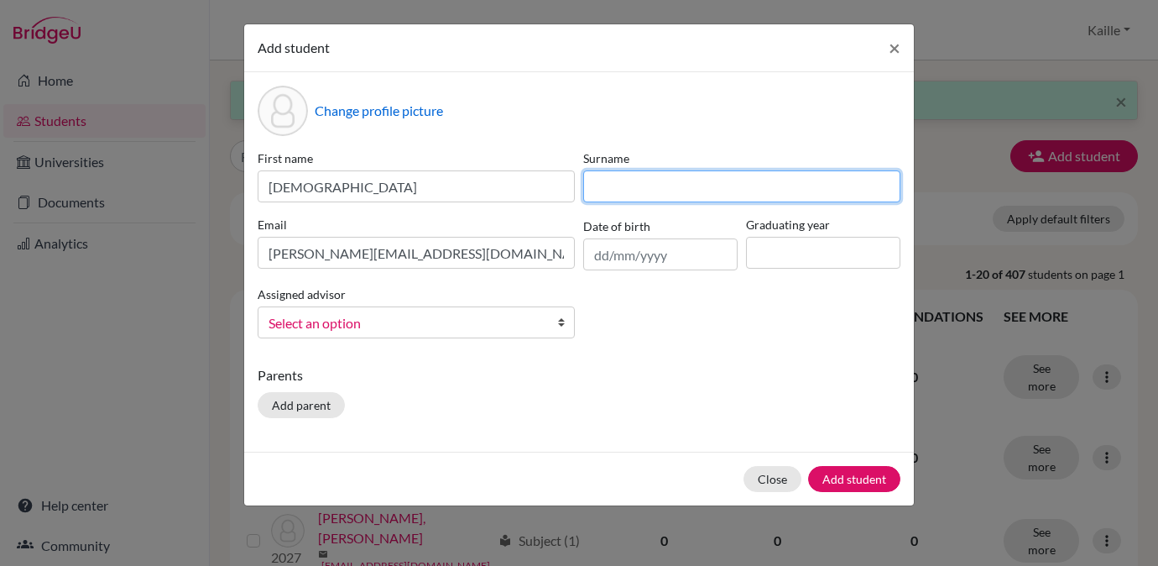
click at [637, 190] on input at bounding box center [741, 186] width 317 height 32
type input "Sulaiman"
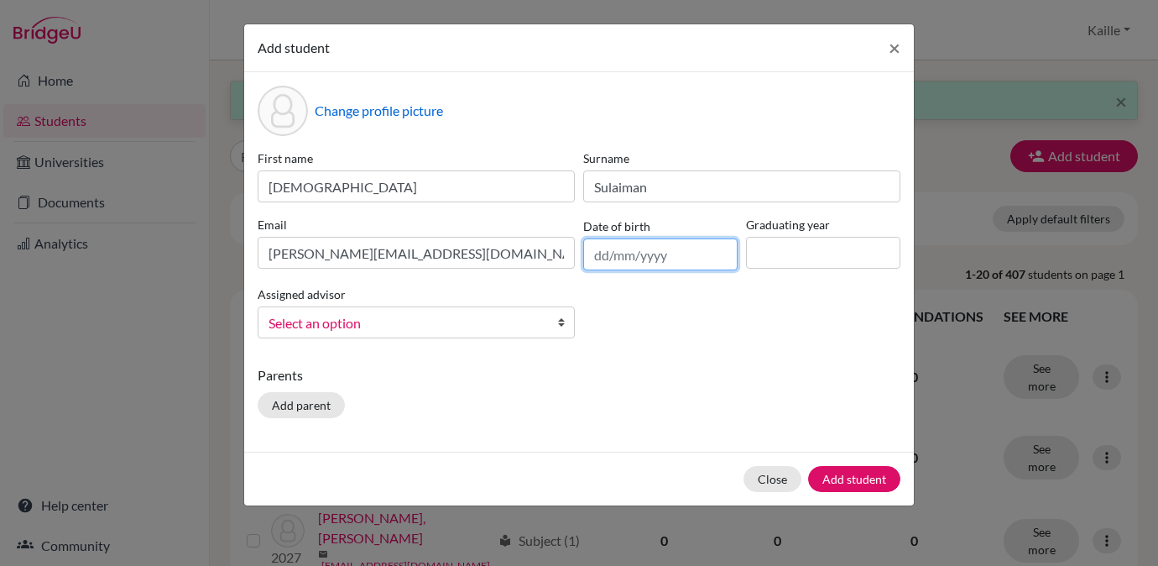
click at [625, 251] on input "text" at bounding box center [660, 254] width 154 height 32
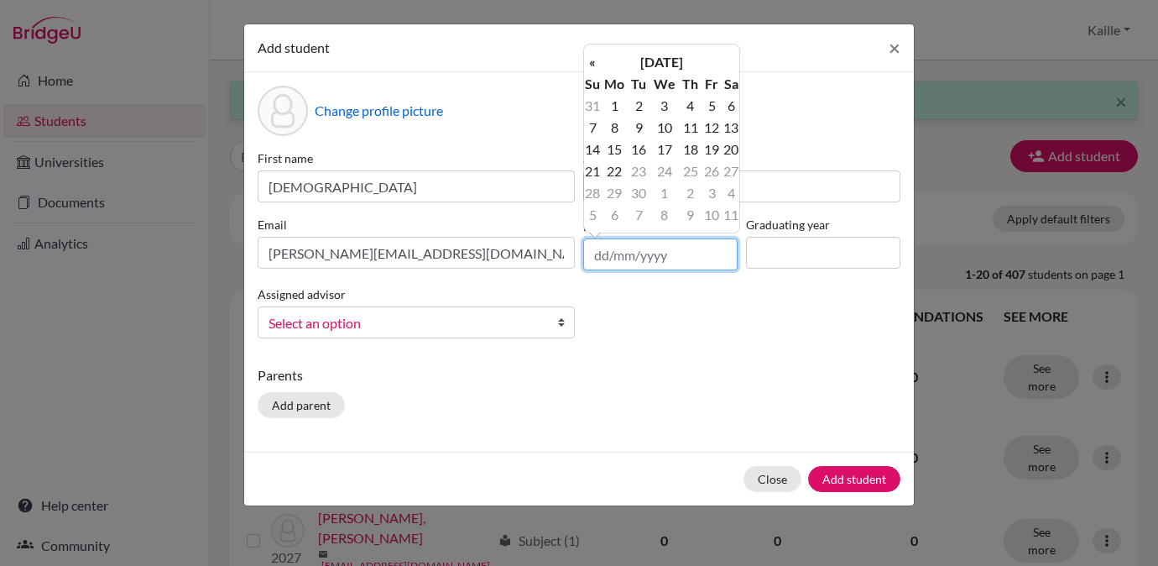
paste input "[DATE]"
type input "[DATE]"
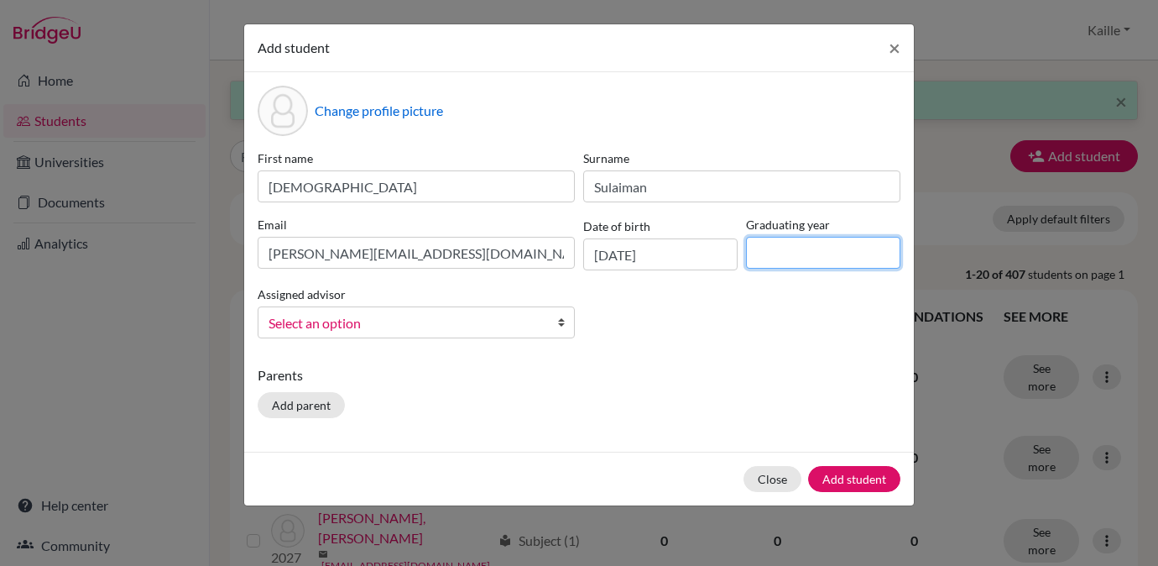
click at [790, 259] on input at bounding box center [823, 253] width 154 height 32
type input "2027"
click at [490, 331] on span "Select an option" at bounding box center [406, 323] width 274 height 22
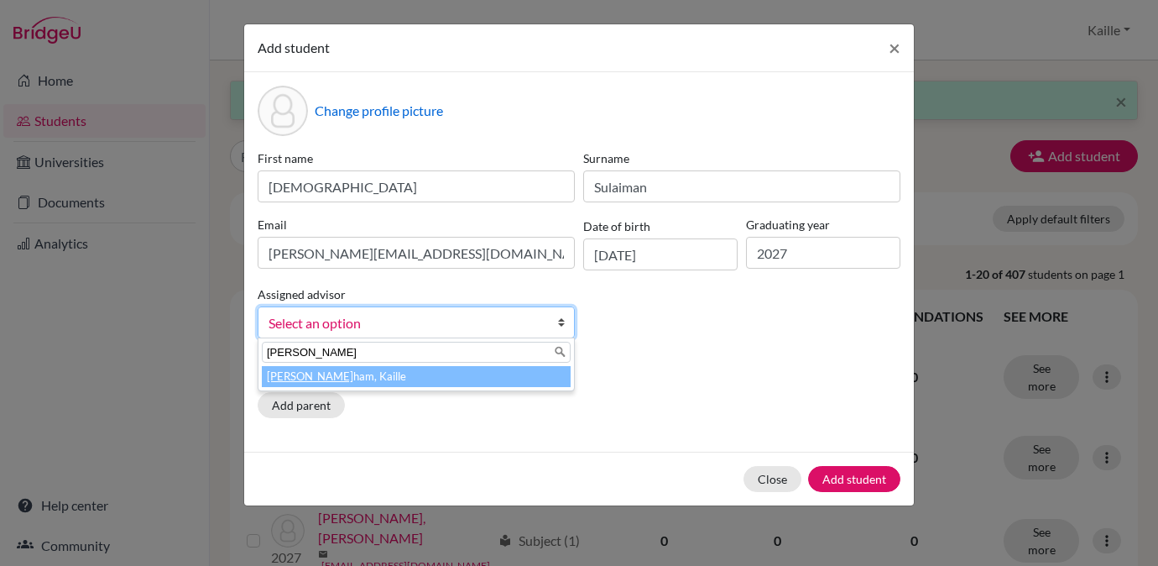
type input "[PERSON_NAME]"
click at [504, 382] on li "[PERSON_NAME], Kaille" at bounding box center [416, 376] width 309 height 21
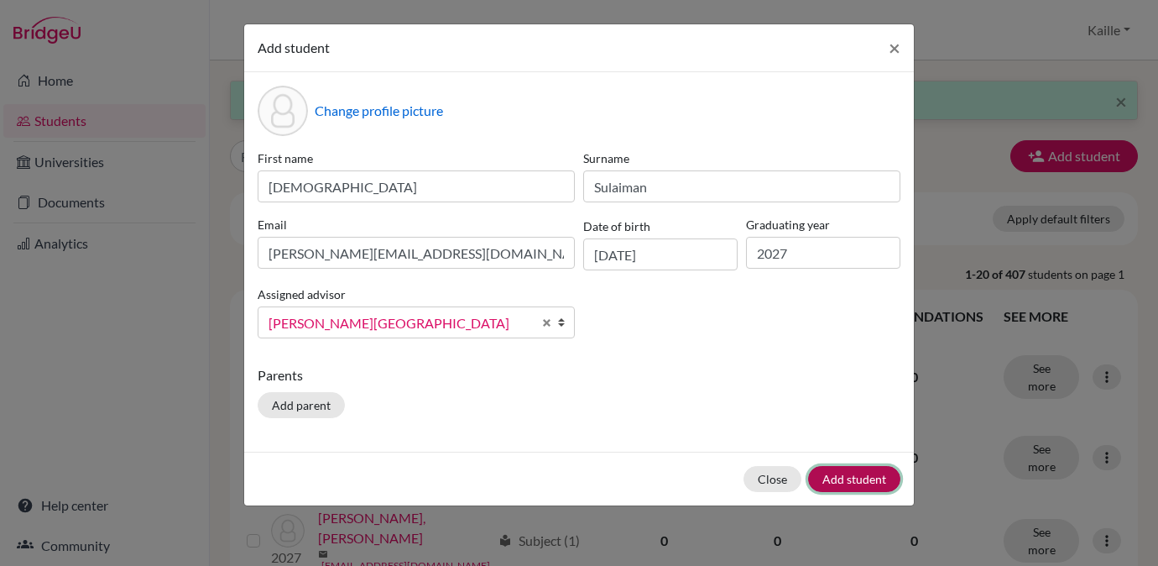
click at [841, 479] on button "Add student" at bounding box center [854, 479] width 92 height 26
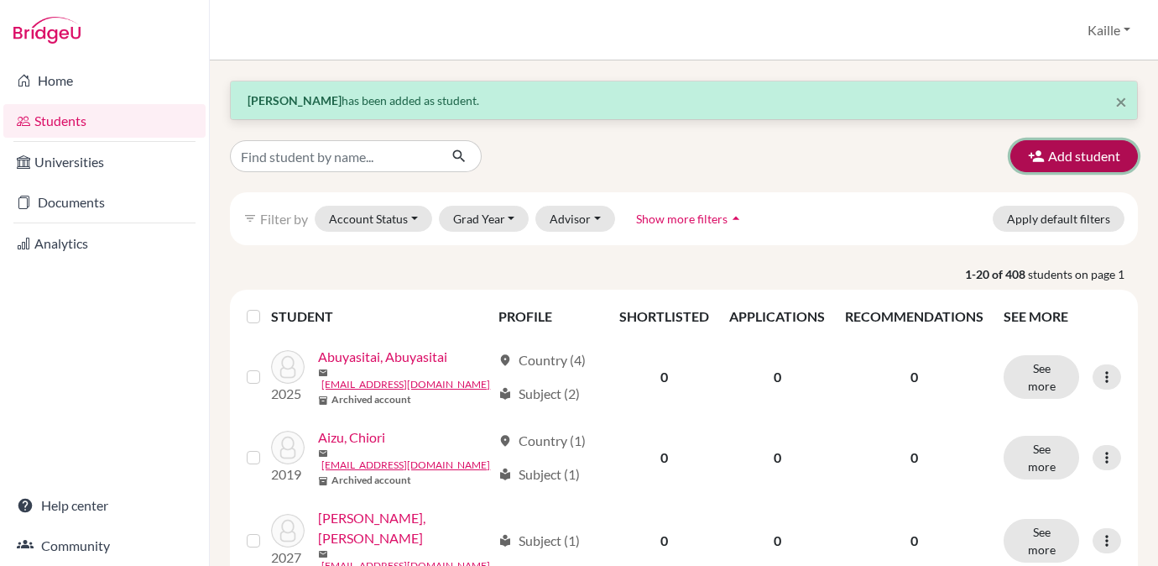
click at [1082, 156] on button "Add student" at bounding box center [1074, 156] width 128 height 32
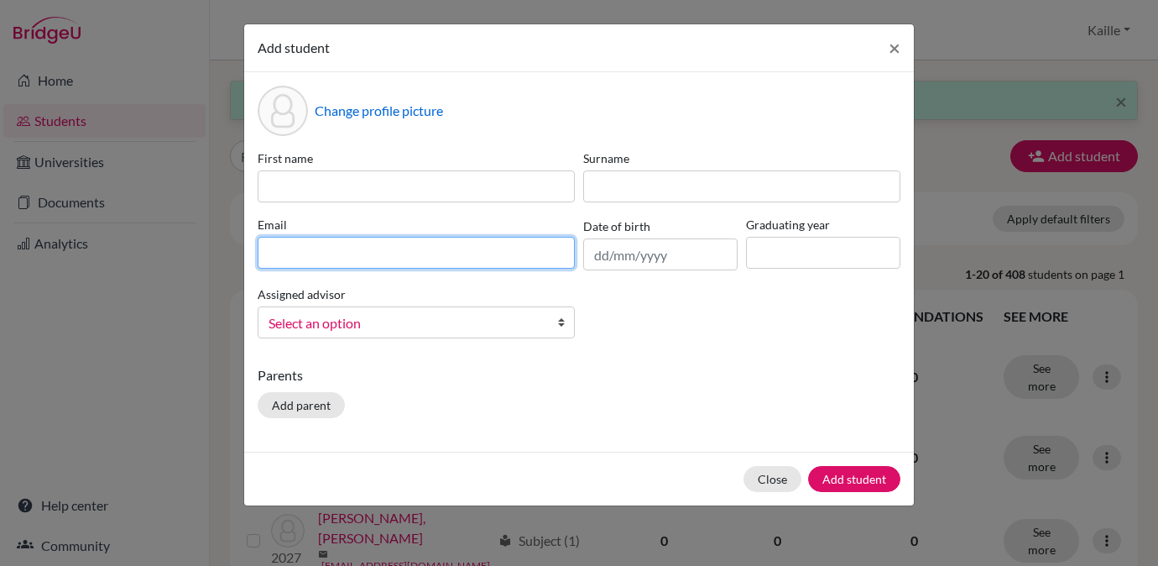
click at [458, 254] on input at bounding box center [416, 253] width 317 height 32
paste input "[PERSON_NAME][EMAIL_ADDRESS][PERSON_NAME][DOMAIN_NAME]"
type input "[PERSON_NAME][EMAIL_ADDRESS][PERSON_NAME][DOMAIN_NAME]"
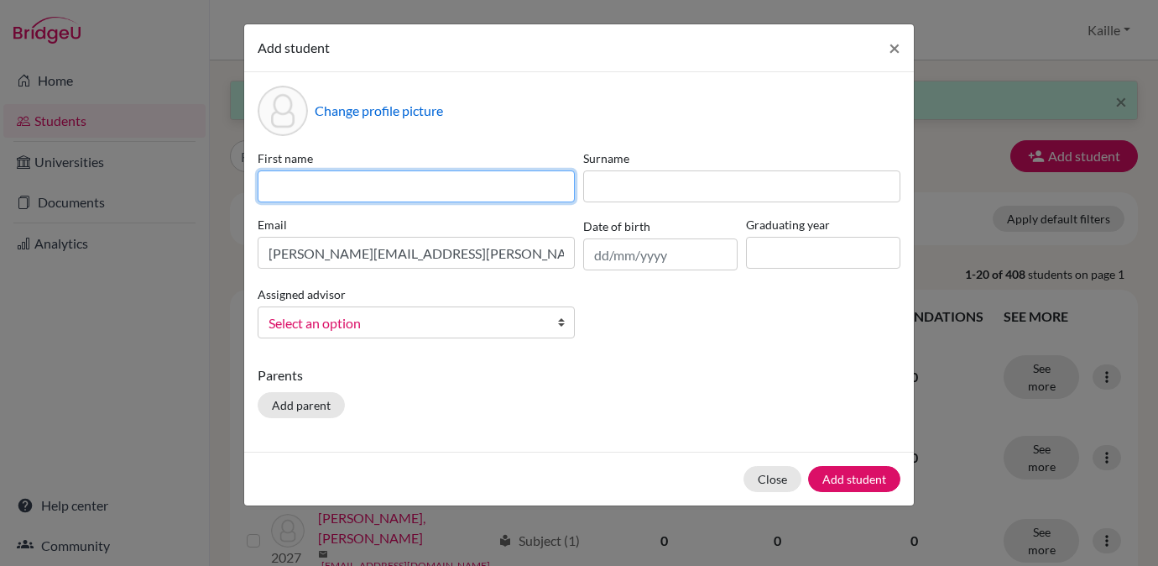
click at [402, 189] on input at bounding box center [416, 186] width 317 height 32
type input "[PERSON_NAME]"
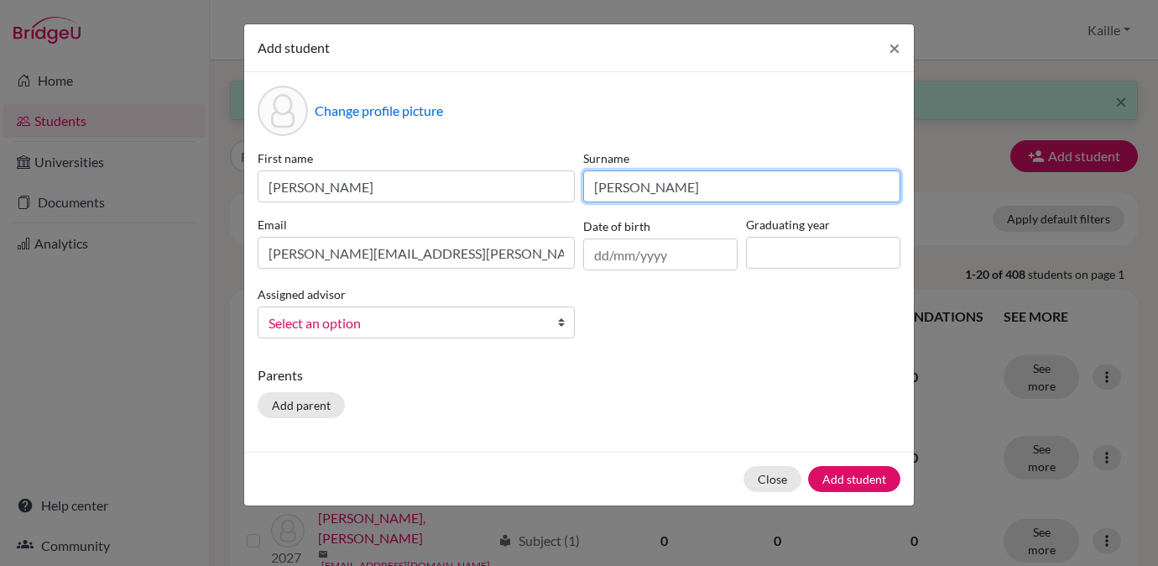
type input "[PERSON_NAME]"
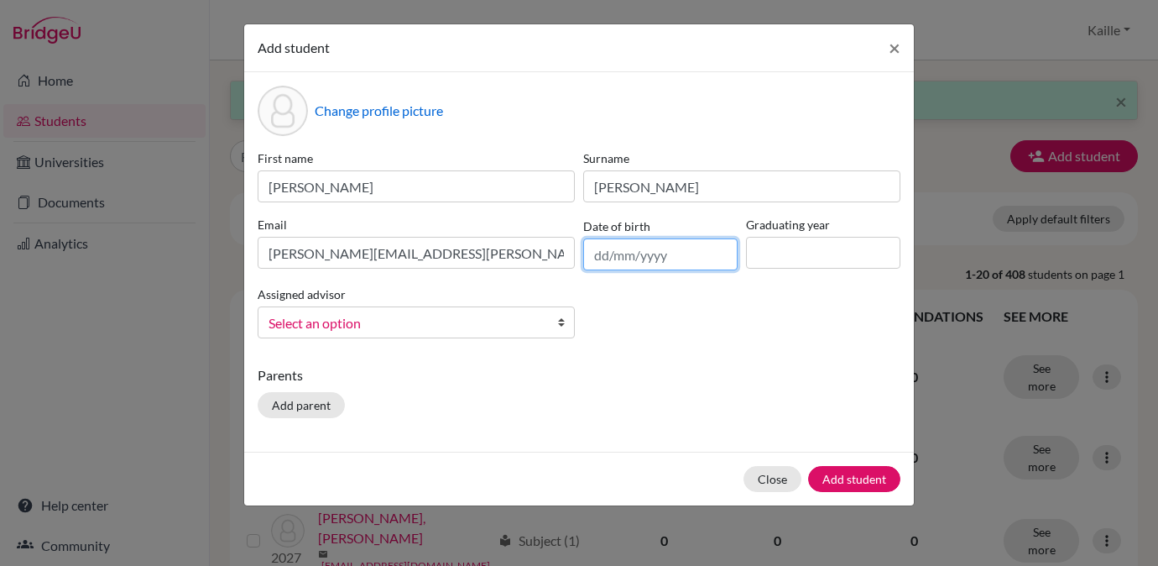
click at [655, 241] on input "text" at bounding box center [660, 254] width 154 height 32
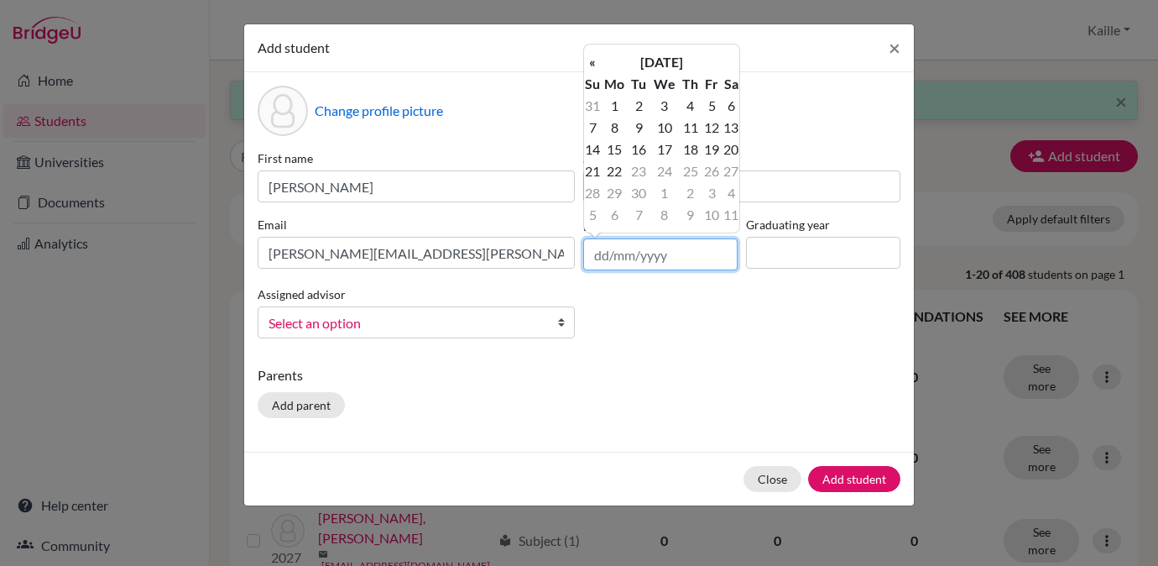
paste input "[DATE]"
type input "[DATE]"
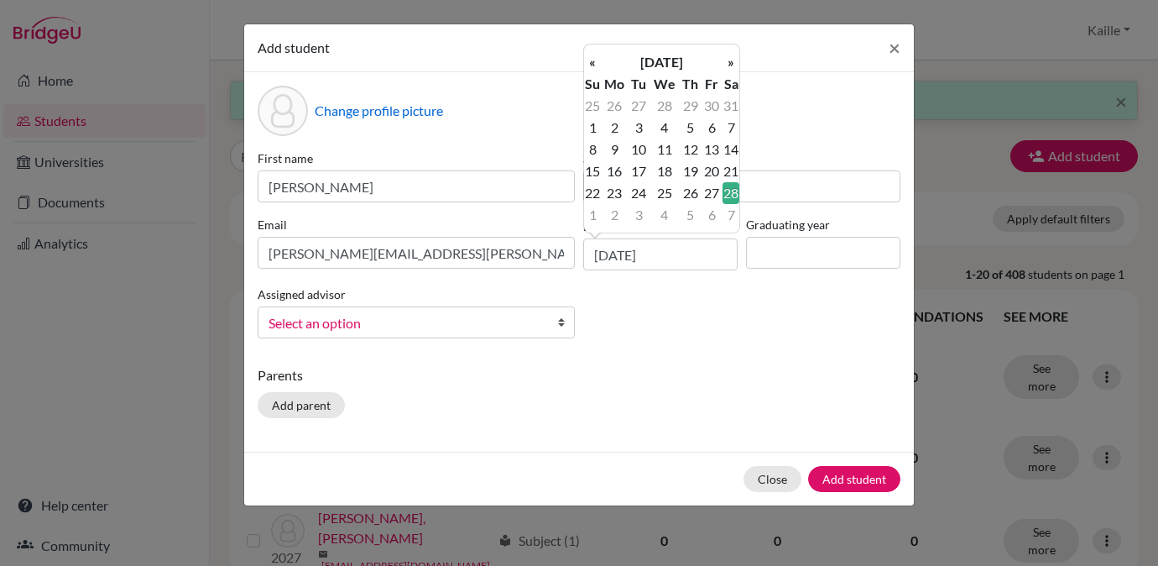
click at [797, 273] on div "First name [PERSON_NAME] Surname [PERSON_NAME] Email [PERSON_NAME][EMAIL_ADDRES…" at bounding box center [578, 250] width 651 height 202
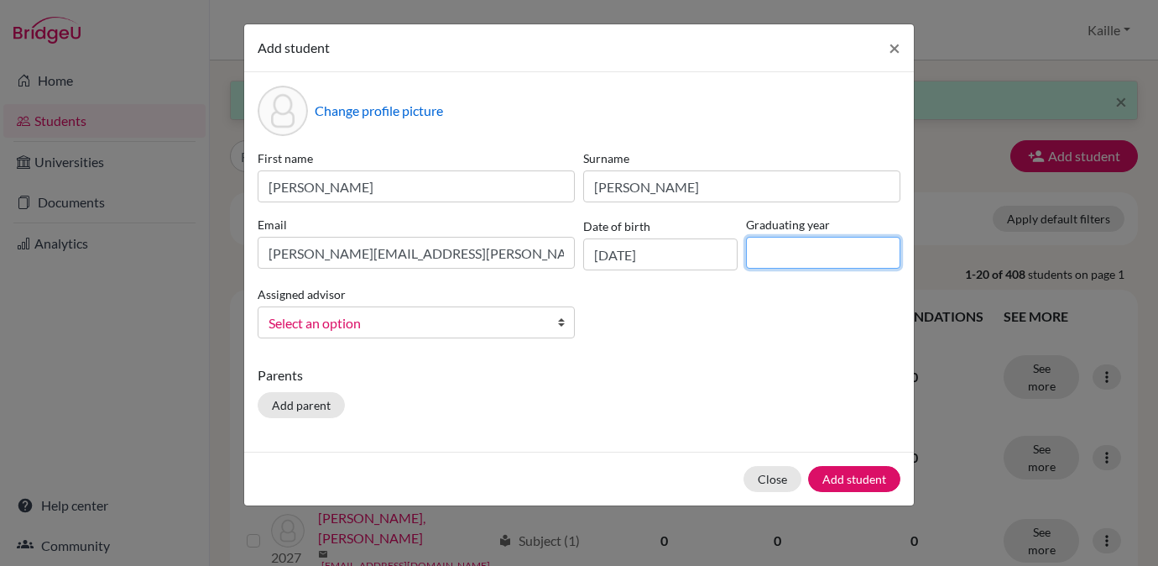
click at [797, 262] on input at bounding box center [823, 253] width 154 height 32
type input "2027"
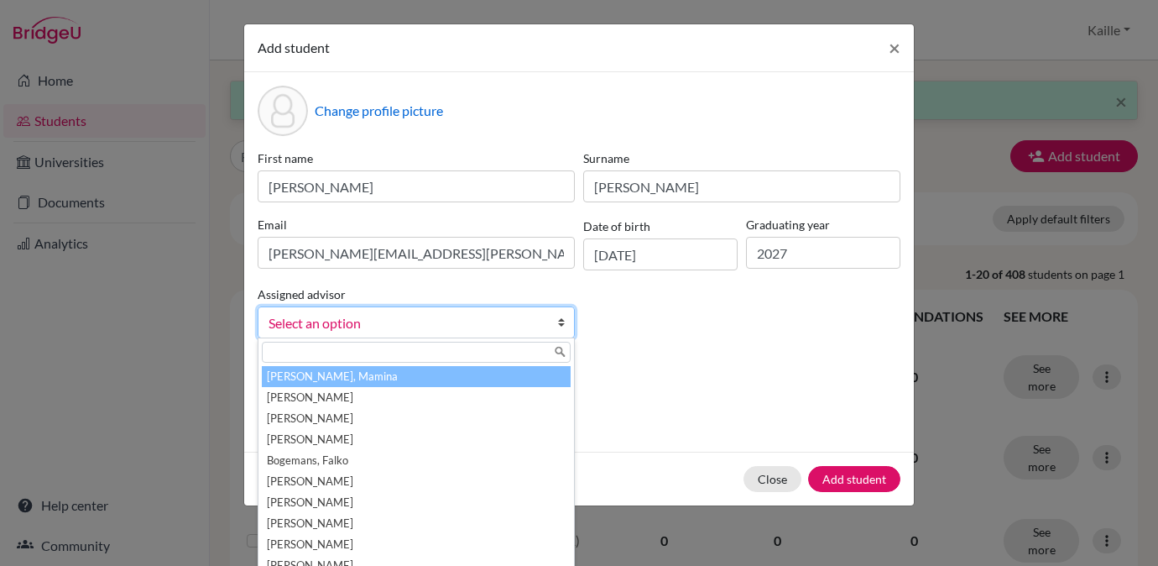
click at [498, 331] on span "Select an option" at bounding box center [406, 323] width 274 height 22
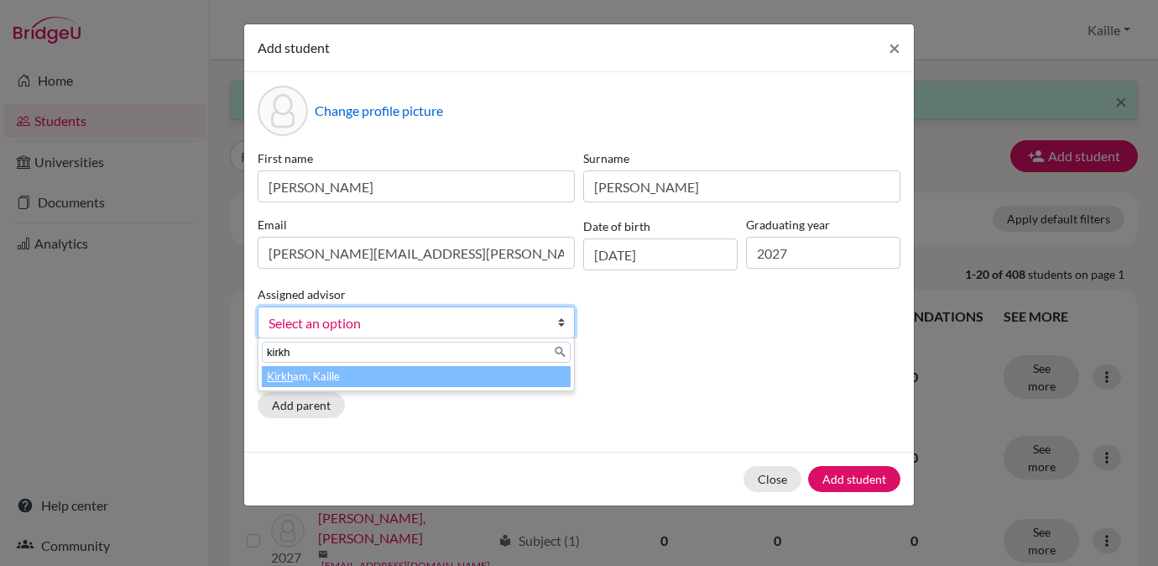
type input "kirkh"
click at [496, 374] on li "Kirkh am, Kaille" at bounding box center [416, 376] width 309 height 21
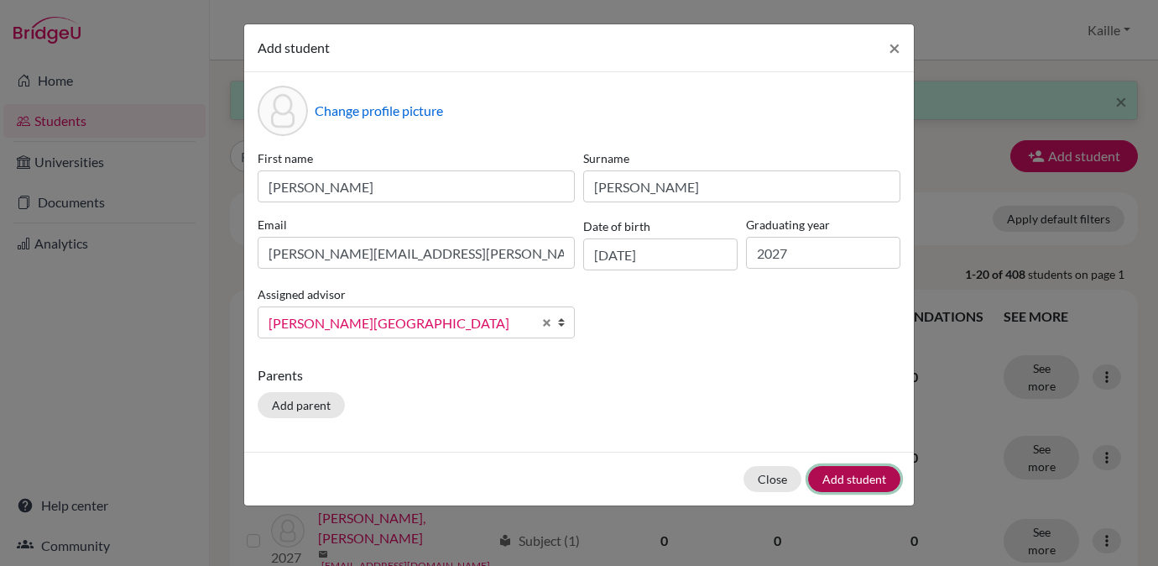
click at [875, 481] on button "Add student" at bounding box center [854, 479] width 92 height 26
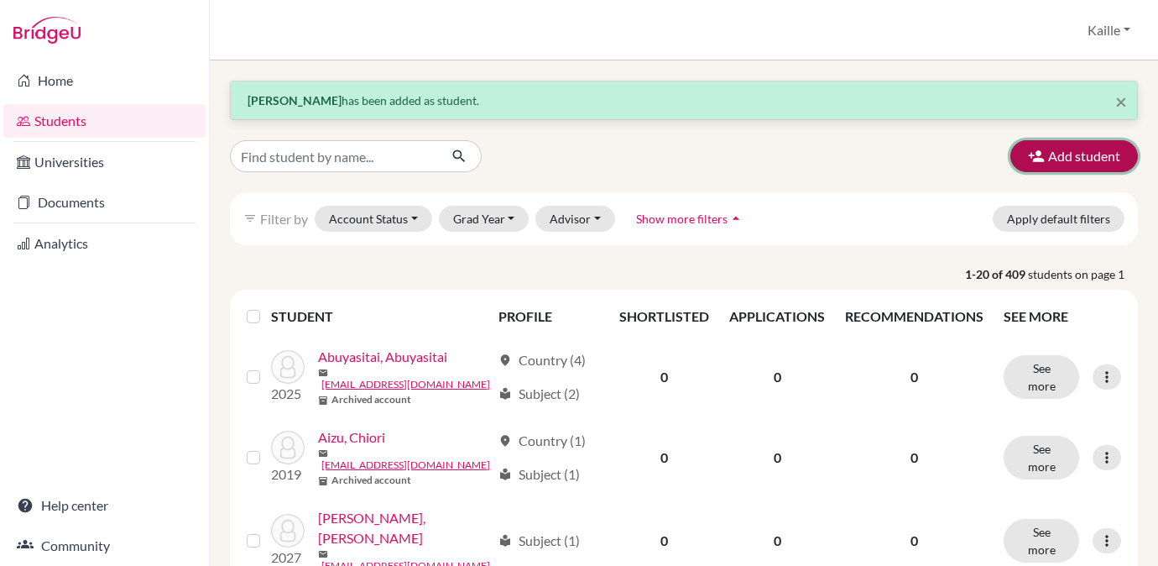
click at [1091, 158] on button "Add student" at bounding box center [1074, 156] width 128 height 32
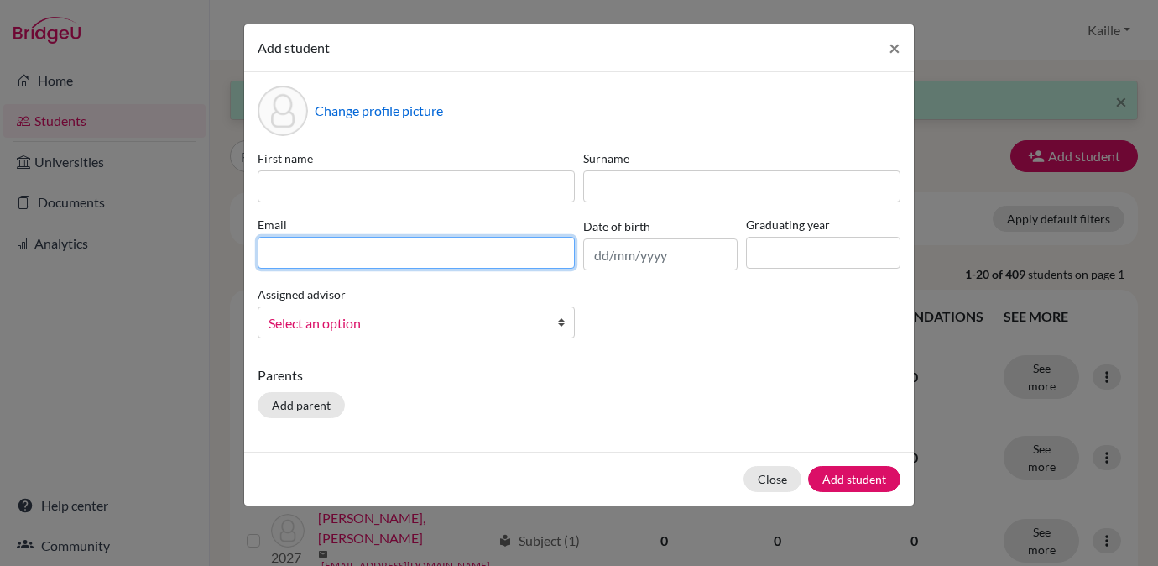
click at [471, 257] on input at bounding box center [416, 253] width 317 height 32
paste input "[EMAIL_ADDRESS][PERSON_NAME][DOMAIN_NAME]"
type input "[EMAIL_ADDRESS][PERSON_NAME][DOMAIN_NAME]"
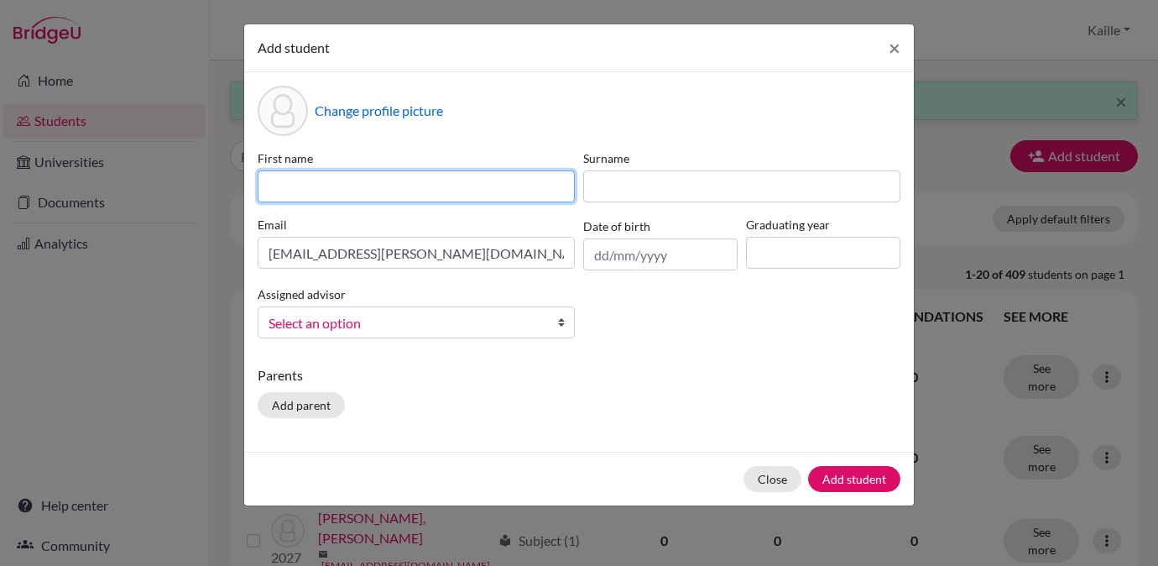
click at [491, 184] on input at bounding box center [416, 186] width 317 height 32
type input "Ryohei"
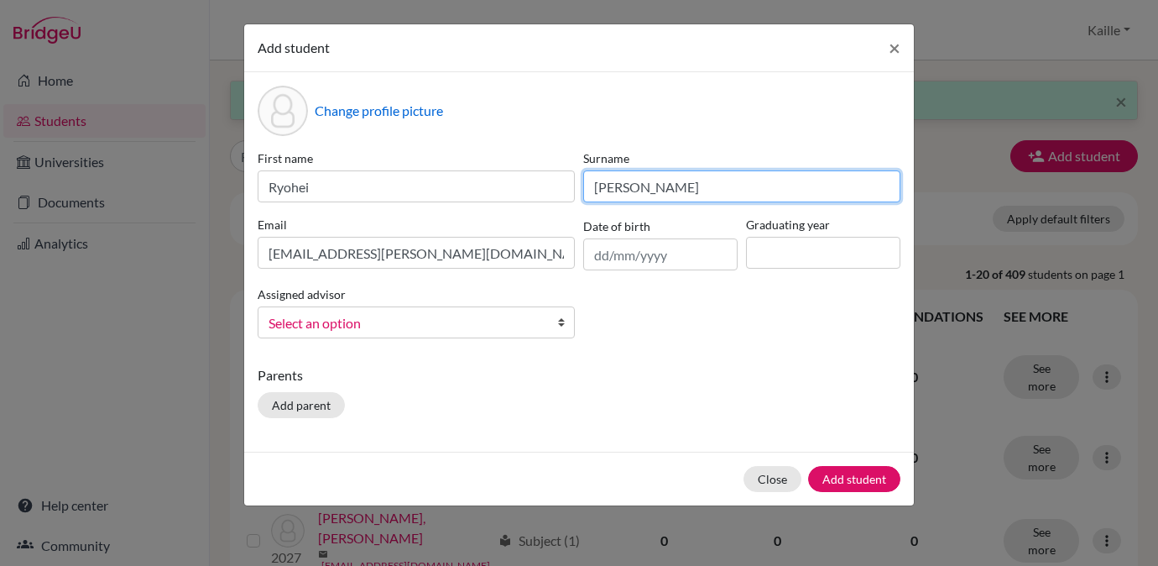
type input "[PERSON_NAME]"
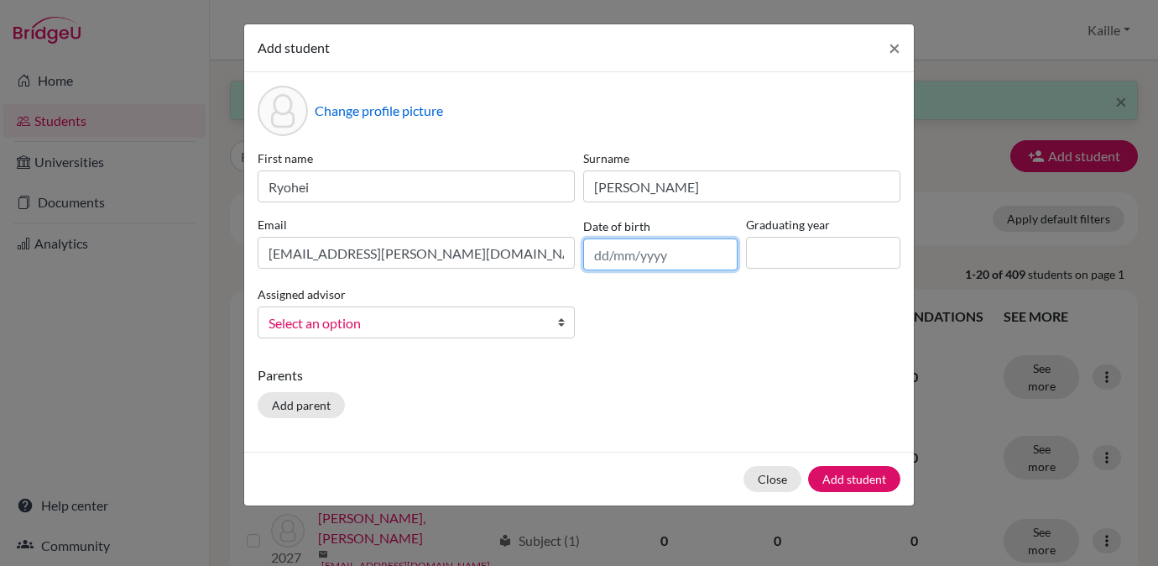
click at [649, 256] on input "text" at bounding box center [660, 254] width 154 height 32
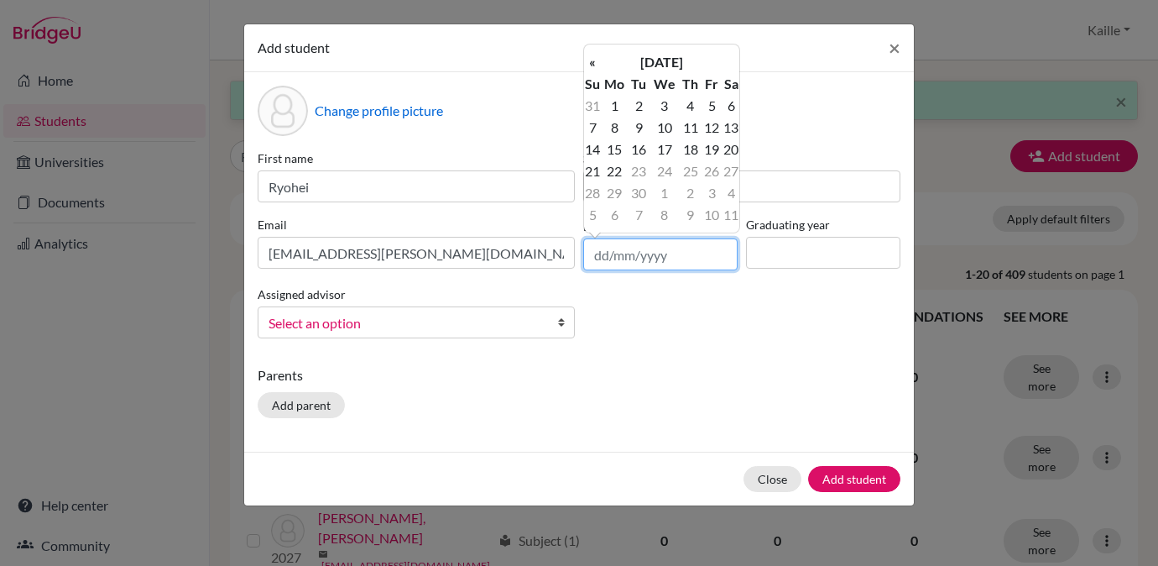
paste input "[DATE]"
type input "[DATE]"
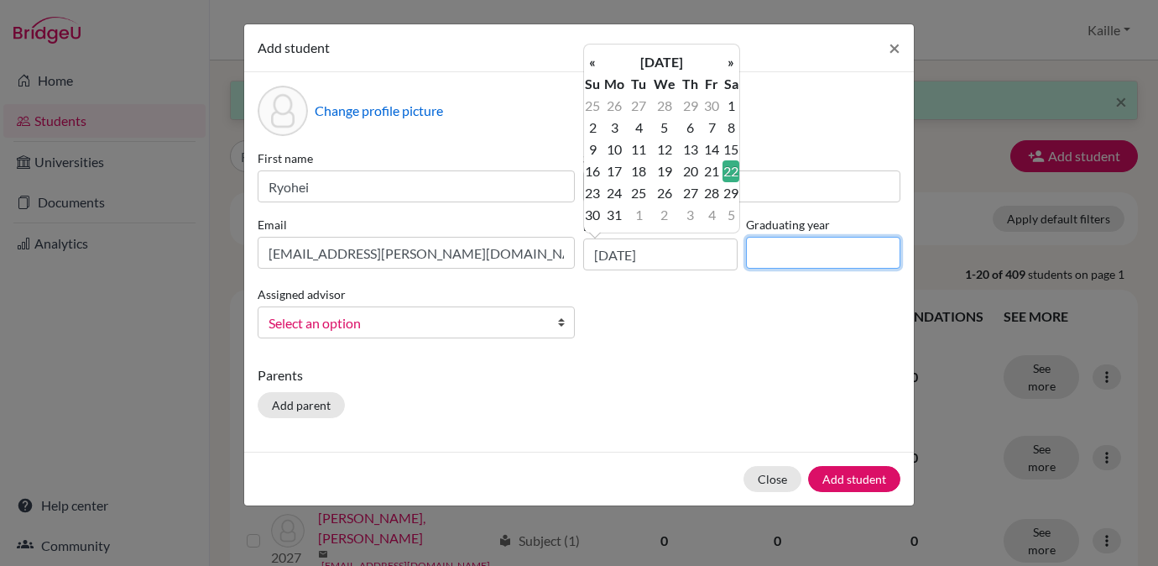
click at [804, 268] on input at bounding box center [823, 253] width 154 height 32
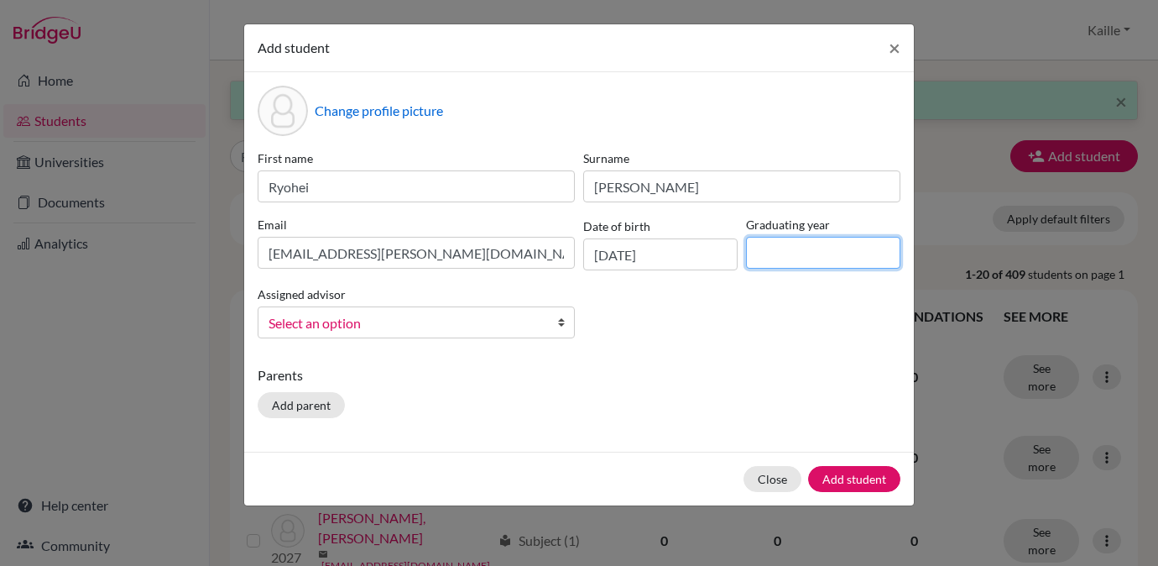
type input "2027"
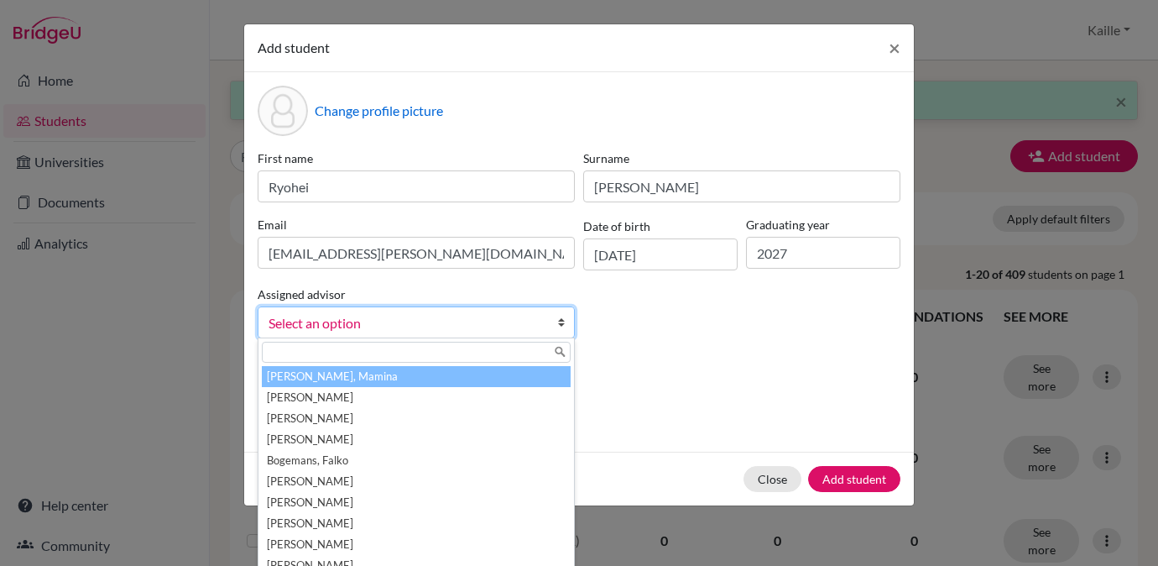
click at [510, 332] on span "Select an option" at bounding box center [406, 323] width 274 height 22
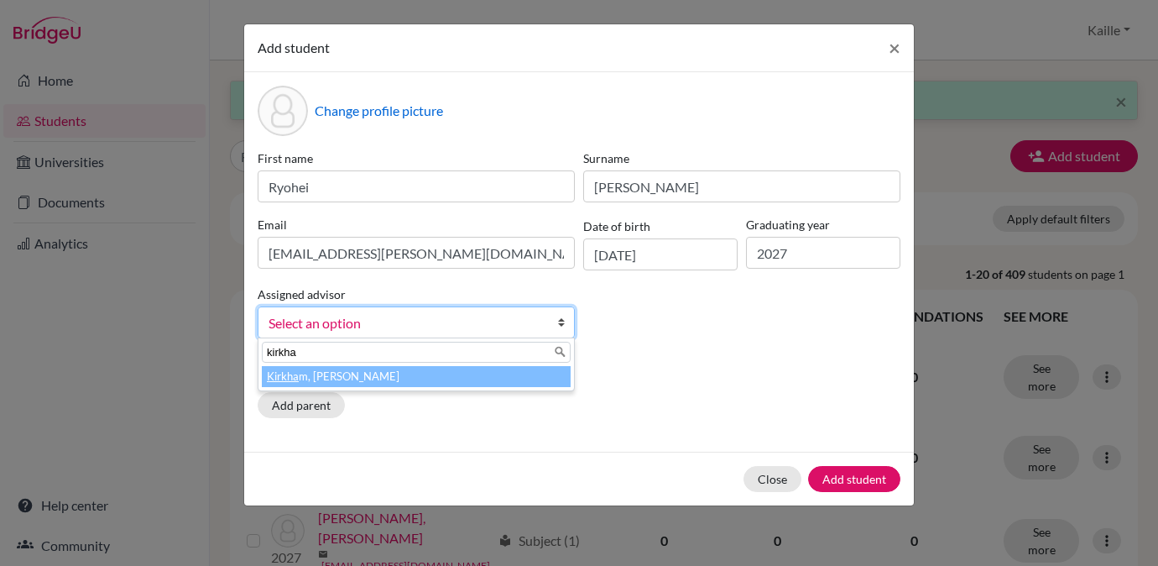
type input "kirkha"
click at [454, 373] on li "Kirkha m, Kaille" at bounding box center [416, 376] width 309 height 21
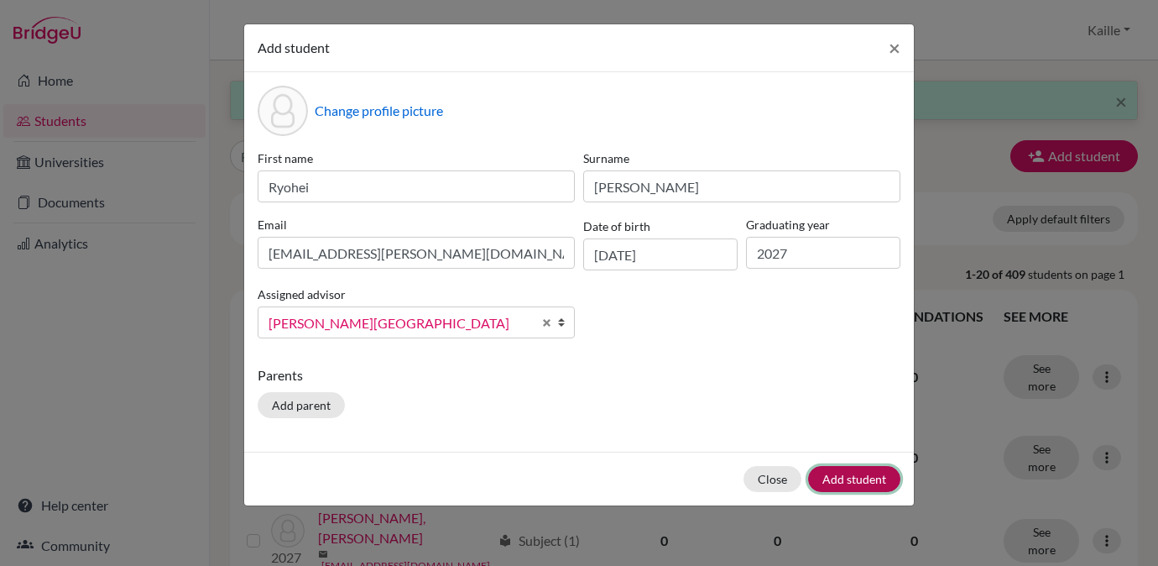
click at [879, 480] on button "Add student" at bounding box center [854, 479] width 92 height 26
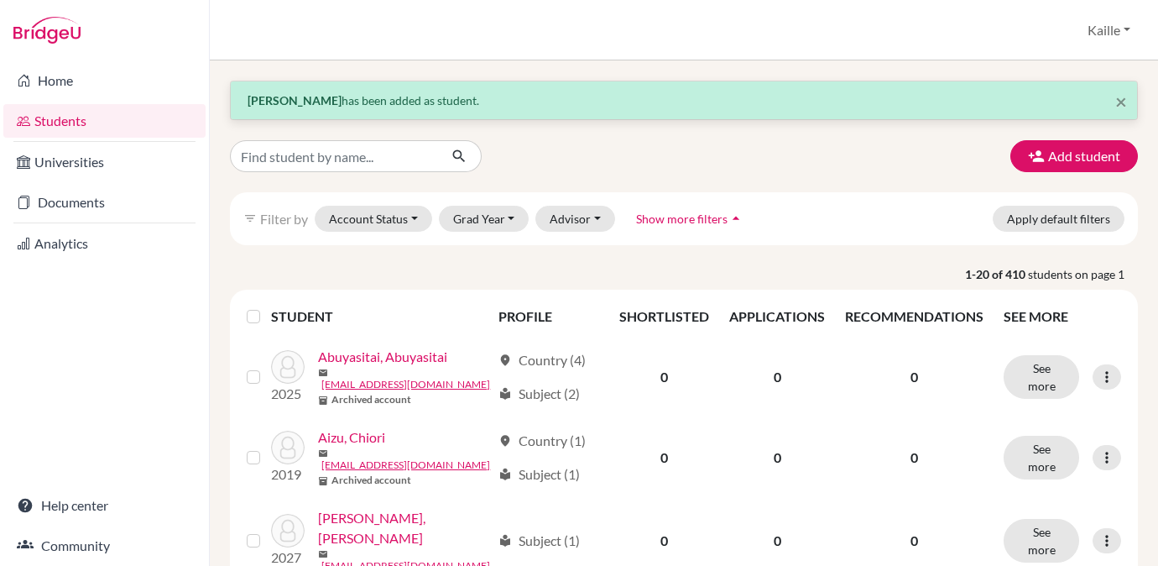
click at [58, 34] on img at bounding box center [46, 30] width 67 height 27
click at [38, 38] on img at bounding box center [46, 30] width 67 height 27
click at [1121, 99] on span "×" at bounding box center [1121, 101] width 12 height 24
